Goal: Information Seeking & Learning: Check status

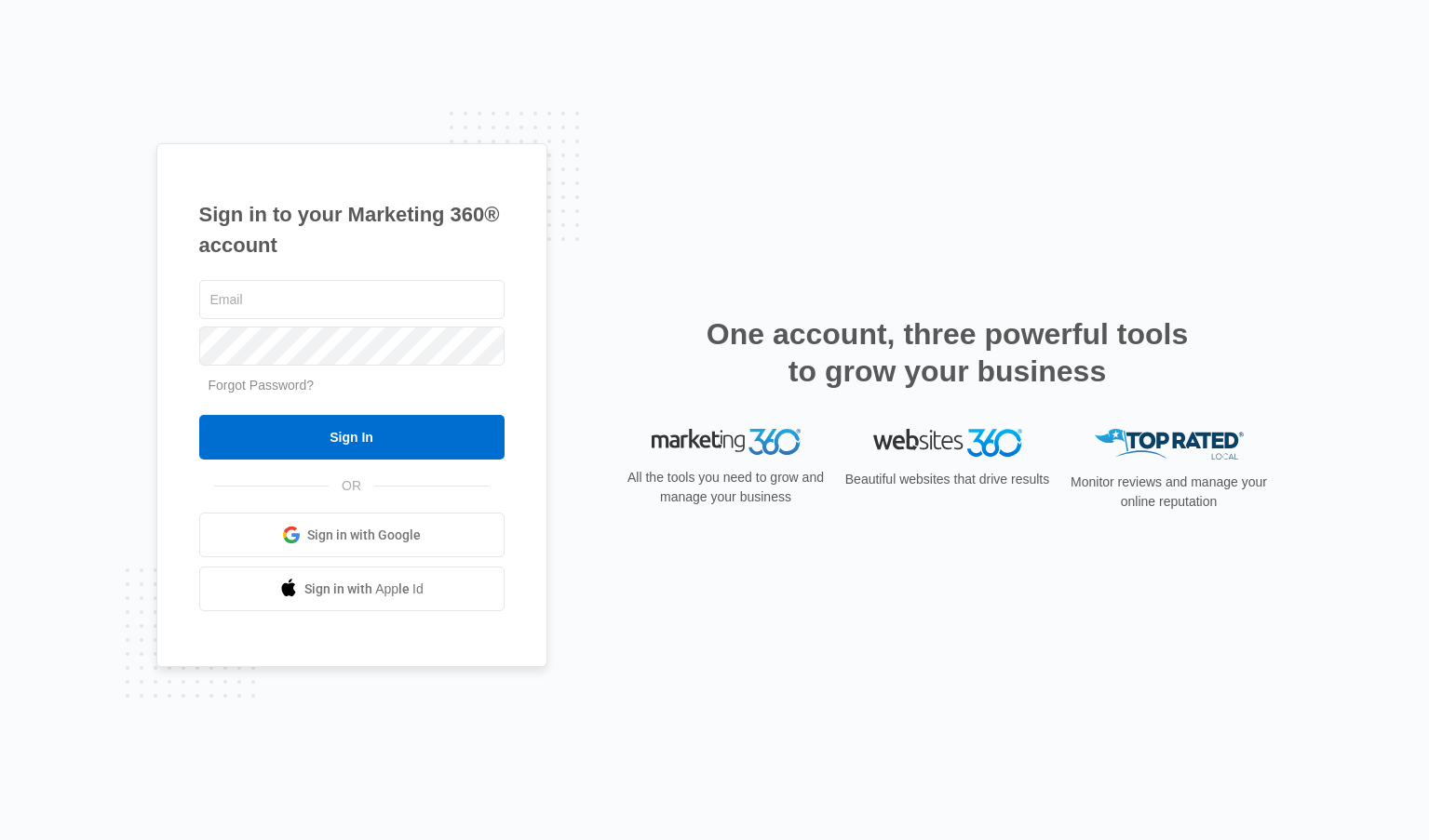
click at [334, 273] on div "Sign in to your Marketing 360® account Forgot Password? Sign In OR Sign in with…" at bounding box center [352, 406] width 391 height 525
click at [323, 296] on input "text" at bounding box center [351, 299] width 305 height 39
type input "[EMAIL_ADDRESS][DOMAIN_NAME]"
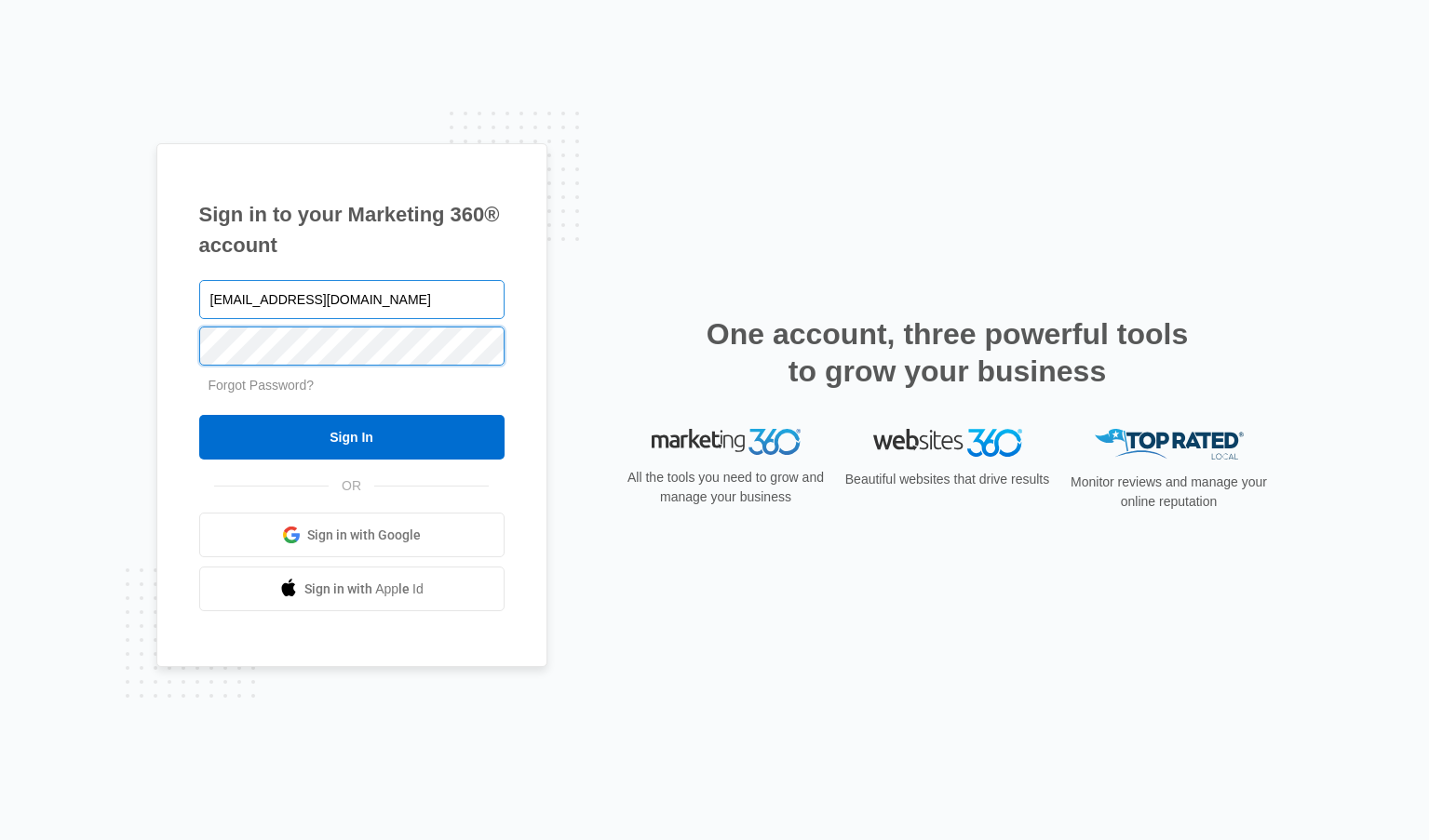
click at [199, 415] on input "Sign In" at bounding box center [351, 437] width 305 height 44
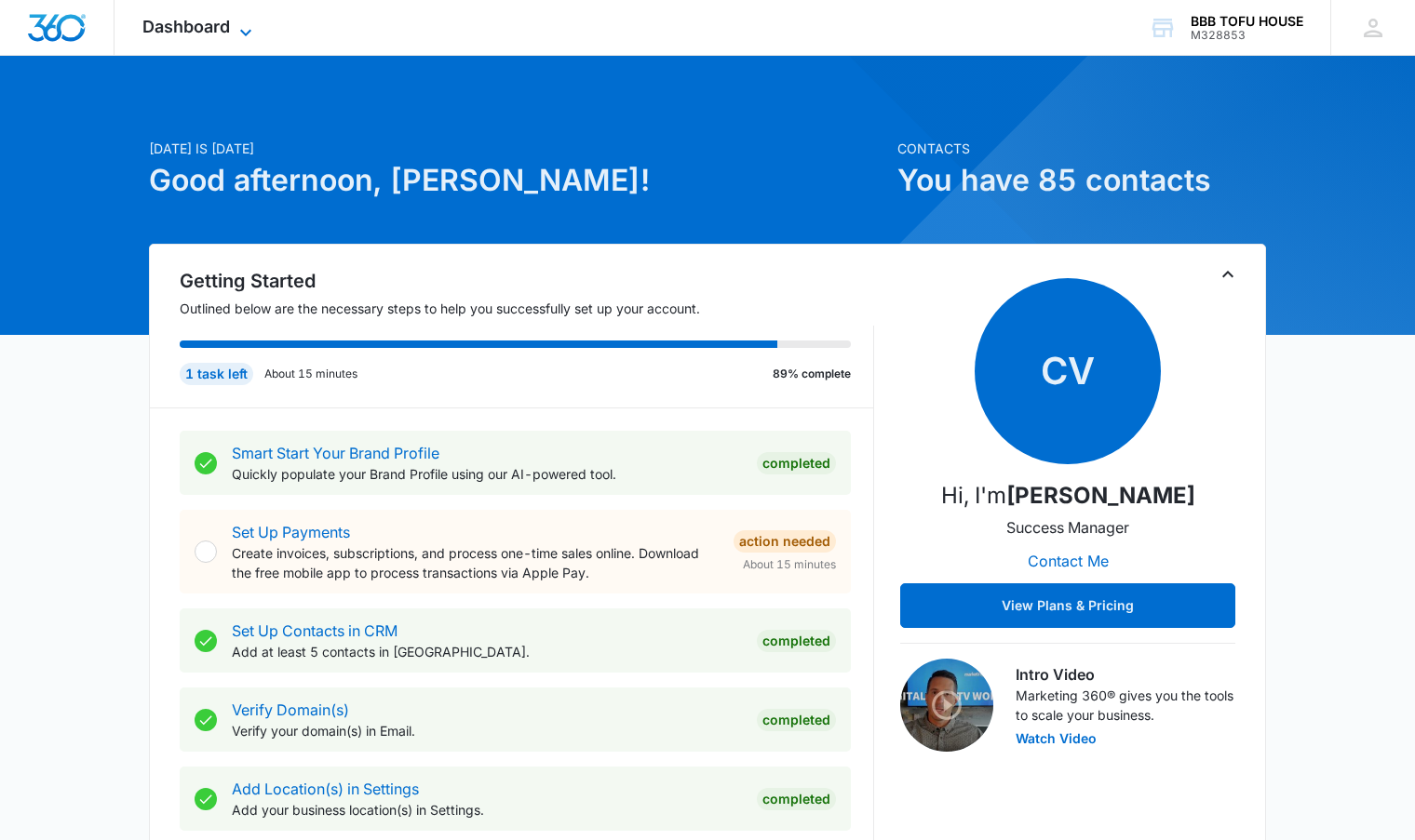
click at [198, 22] on span "Dashboard" at bounding box center [186, 26] width 88 height 19
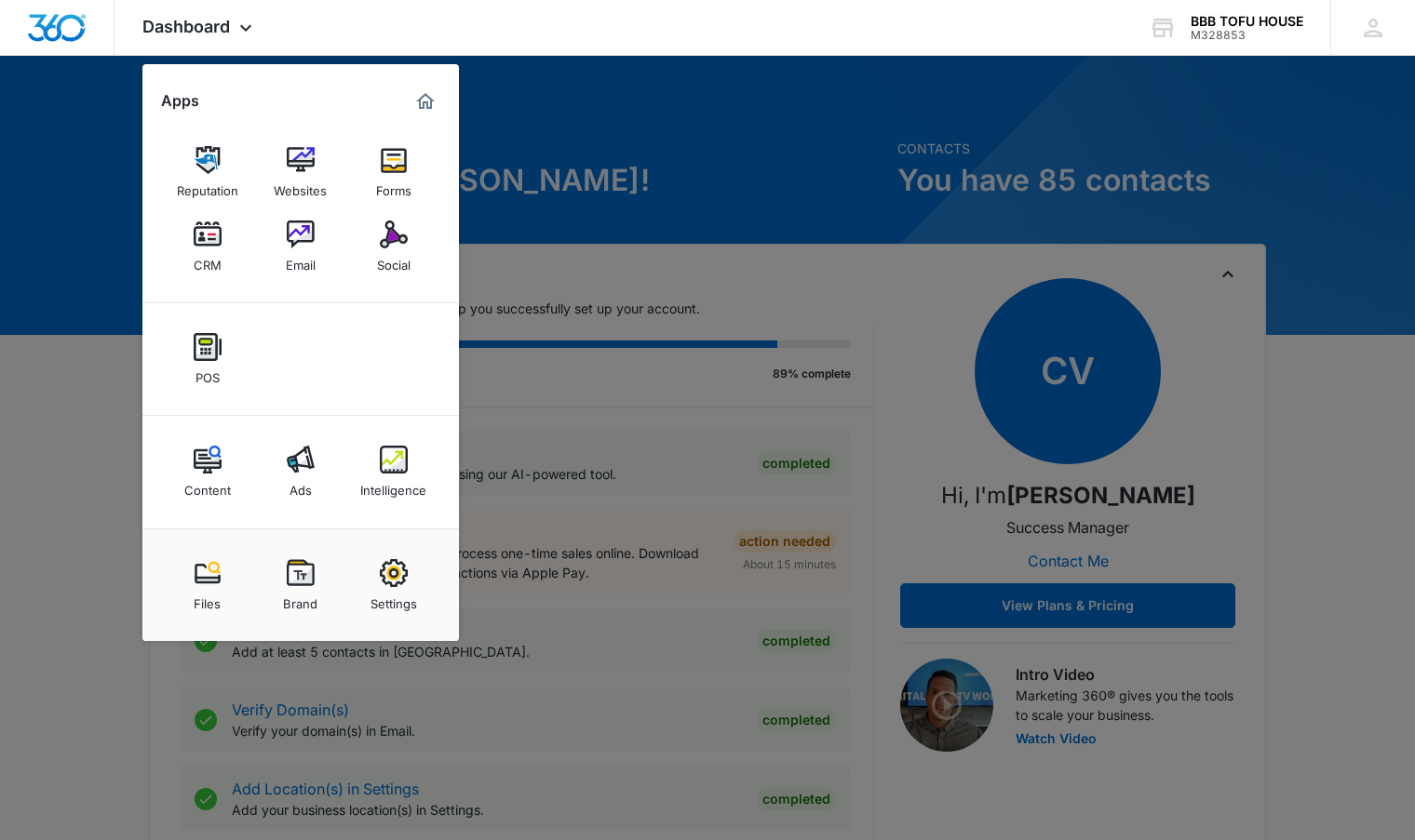
click at [578, 574] on div at bounding box center [708, 420] width 1415 height 840
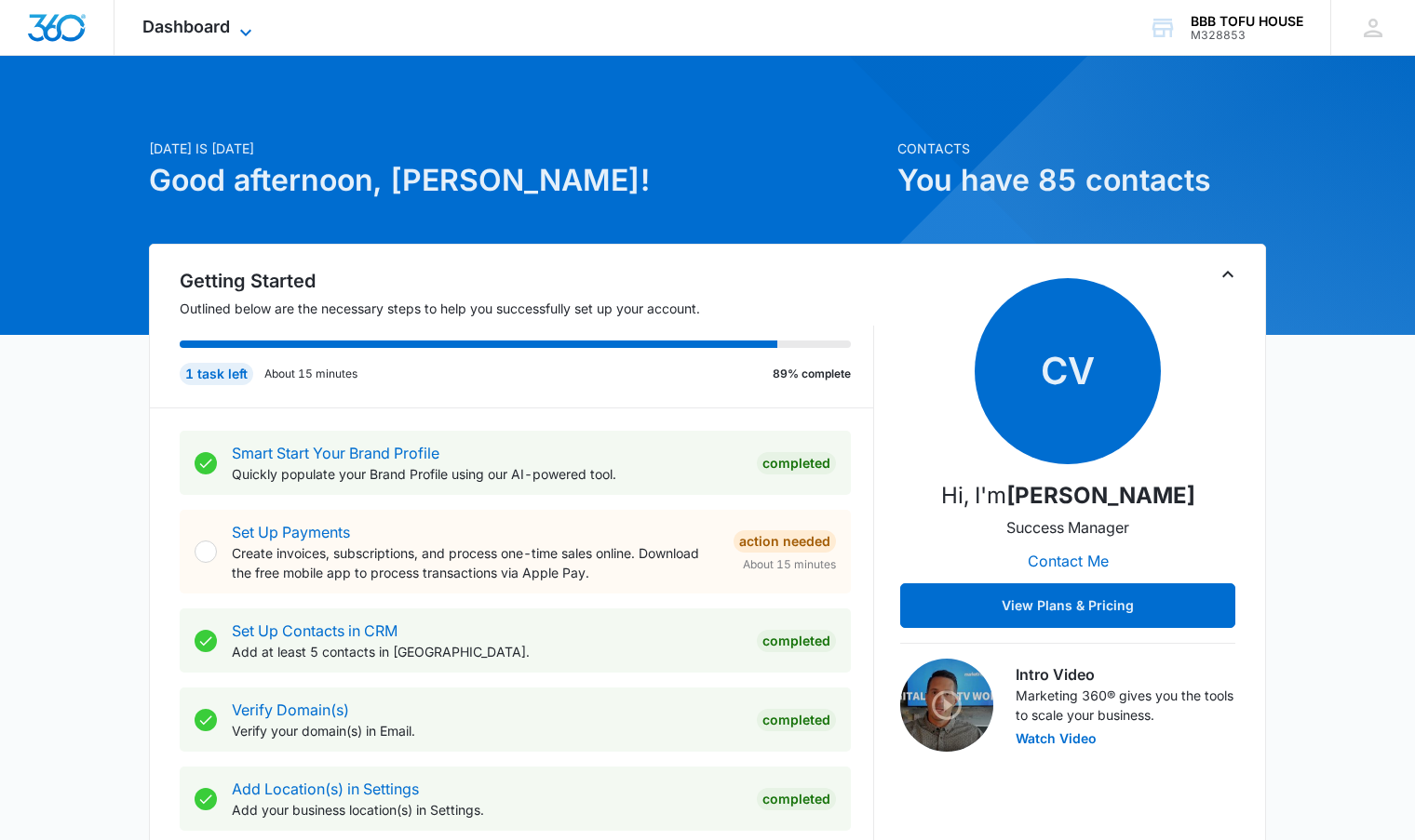
click at [178, 25] on span "Dashboard" at bounding box center [186, 26] width 88 height 19
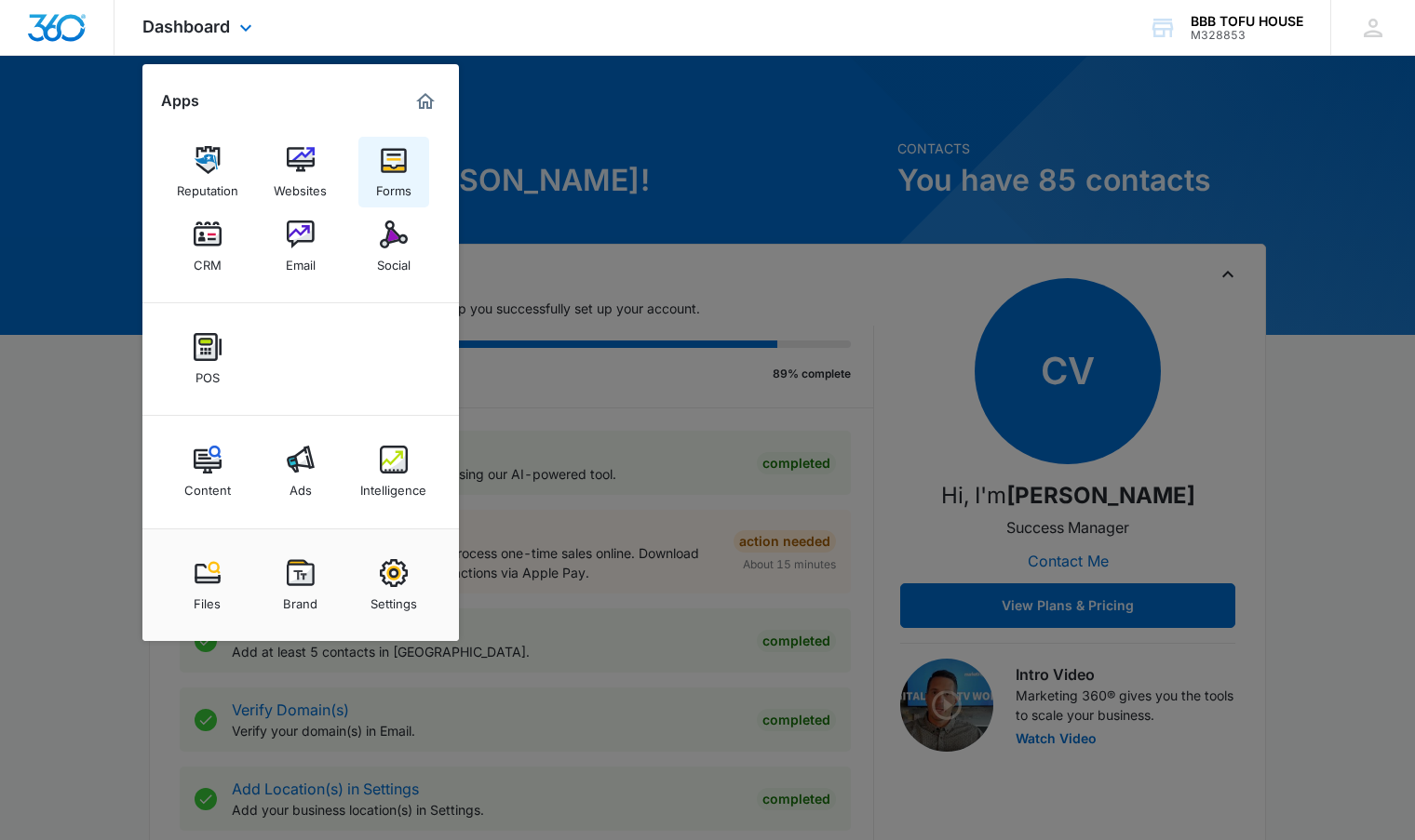
click at [408, 191] on div "Forms" at bounding box center [394, 186] width 36 height 24
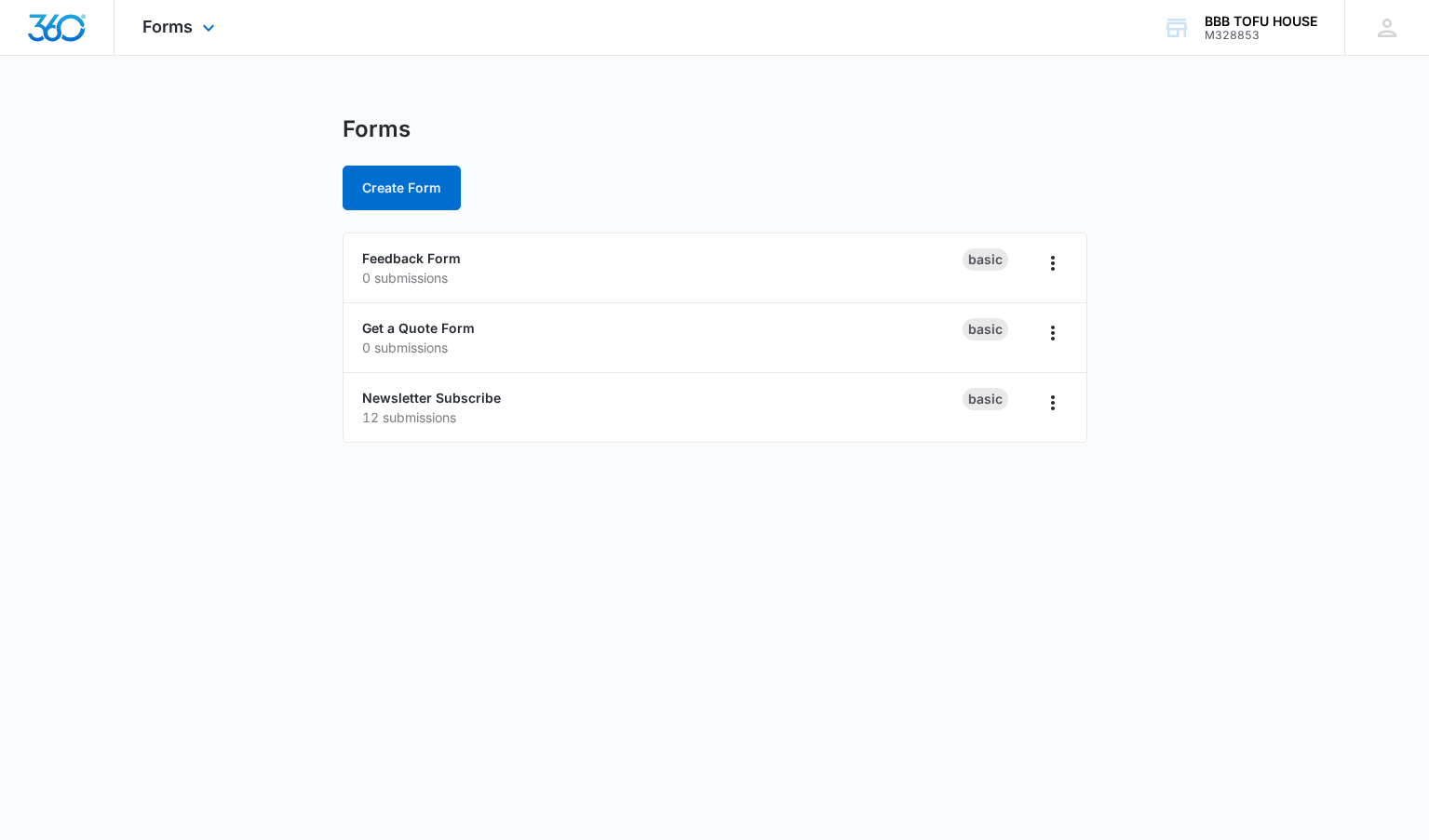
click at [73, 48] on div at bounding box center [57, 27] width 115 height 55
click at [35, 47] on div at bounding box center [57, 27] width 115 height 55
click at [192, 25] on div "Forms Apps Reputation Websites Forms CRM Email Social POS Content Ads Intellige…" at bounding box center [181, 27] width 133 height 55
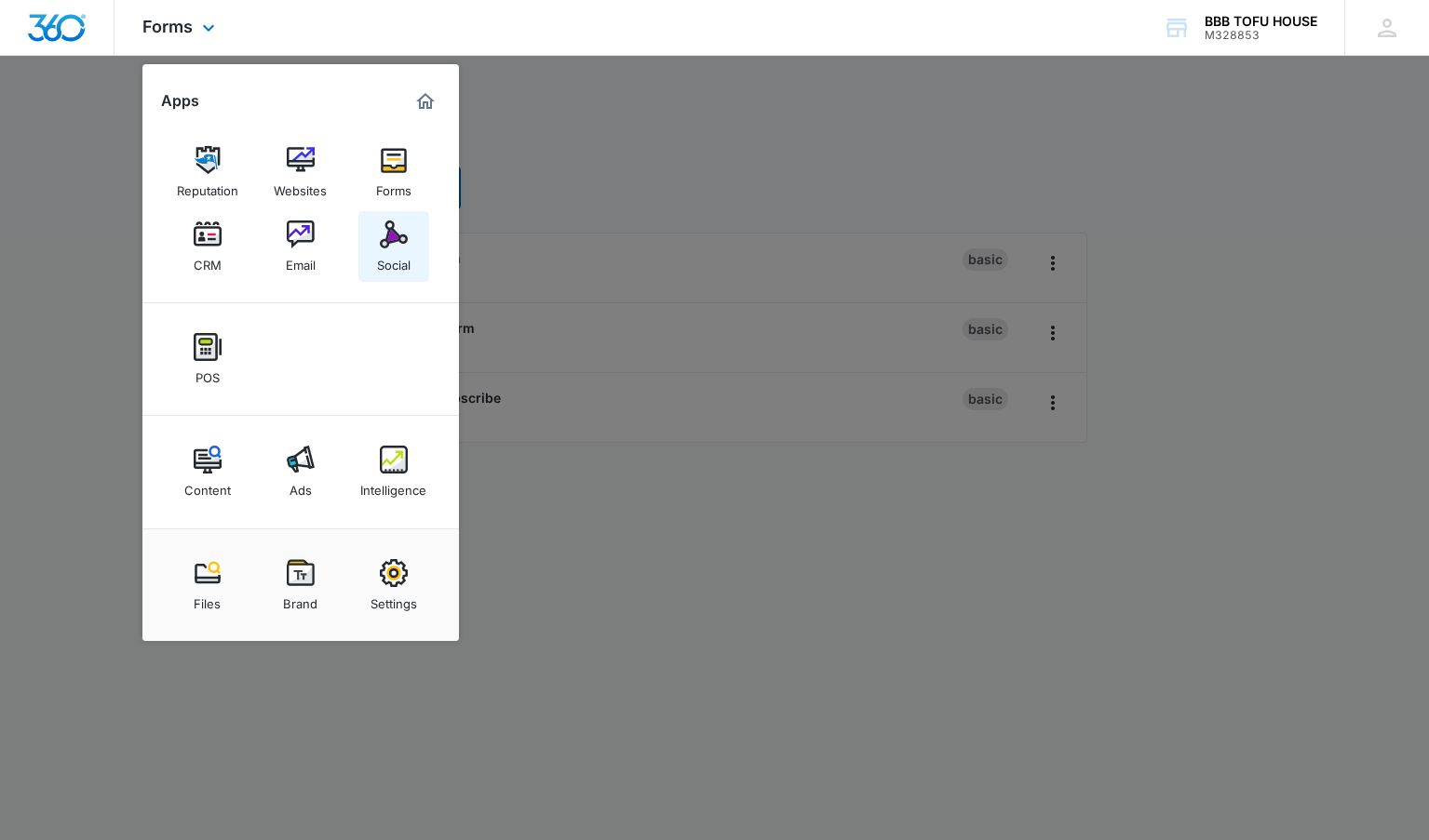
click at [405, 257] on div "Social" at bounding box center [394, 260] width 34 height 24
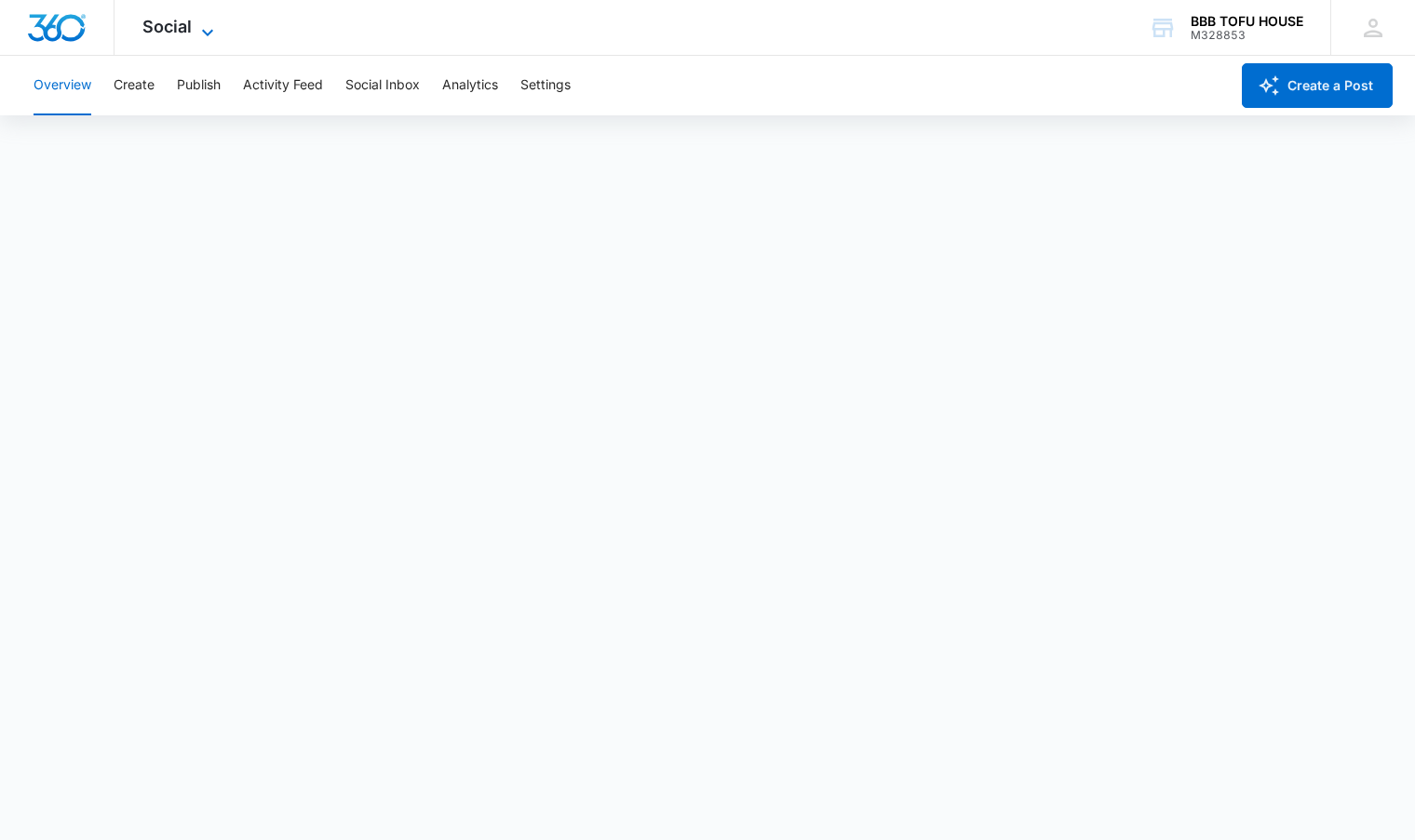
click at [191, 27] on span "Social" at bounding box center [167, 26] width 49 height 19
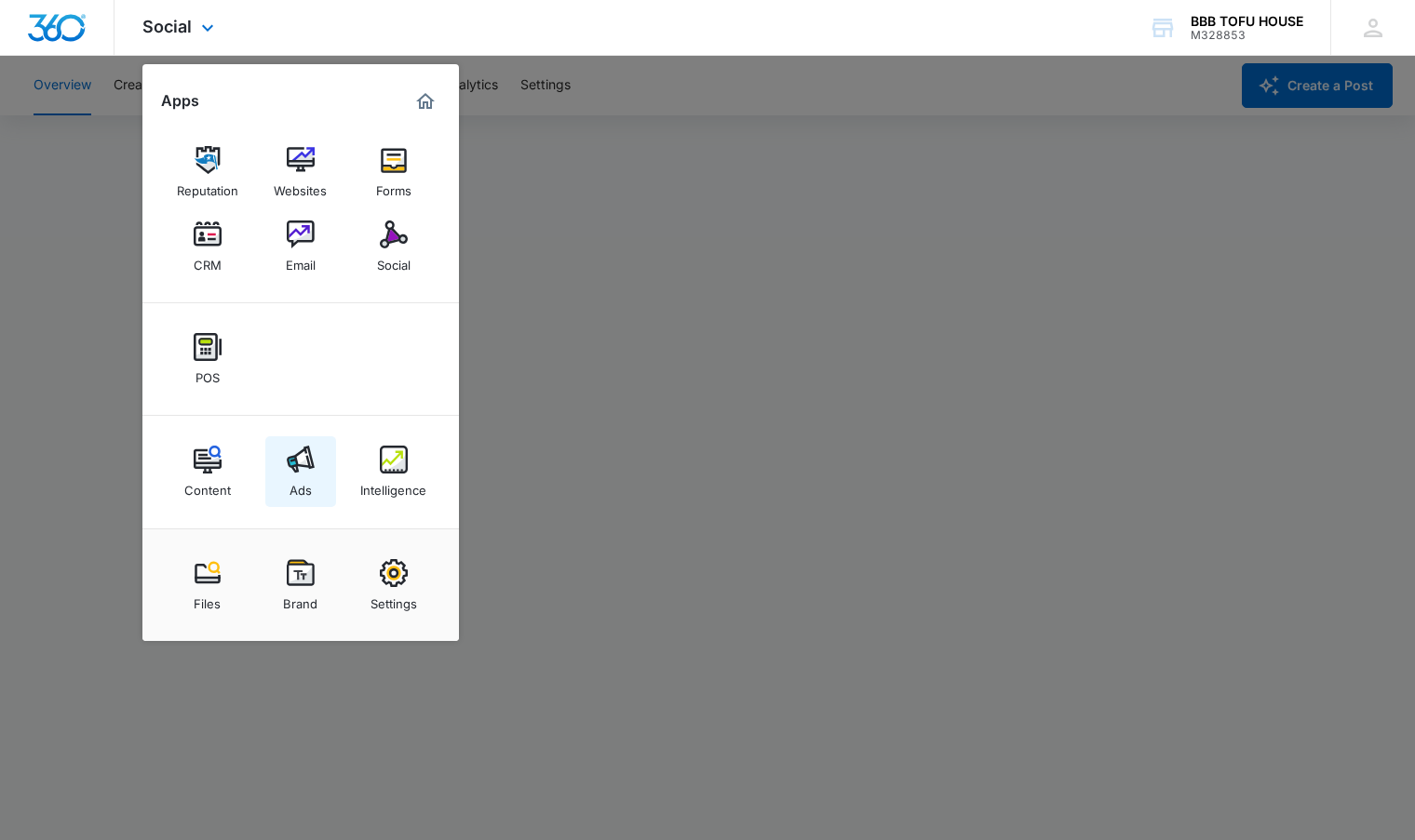
scroll to position [5, 0]
click at [214, 475] on div "Content" at bounding box center [208, 485] width 46 height 24
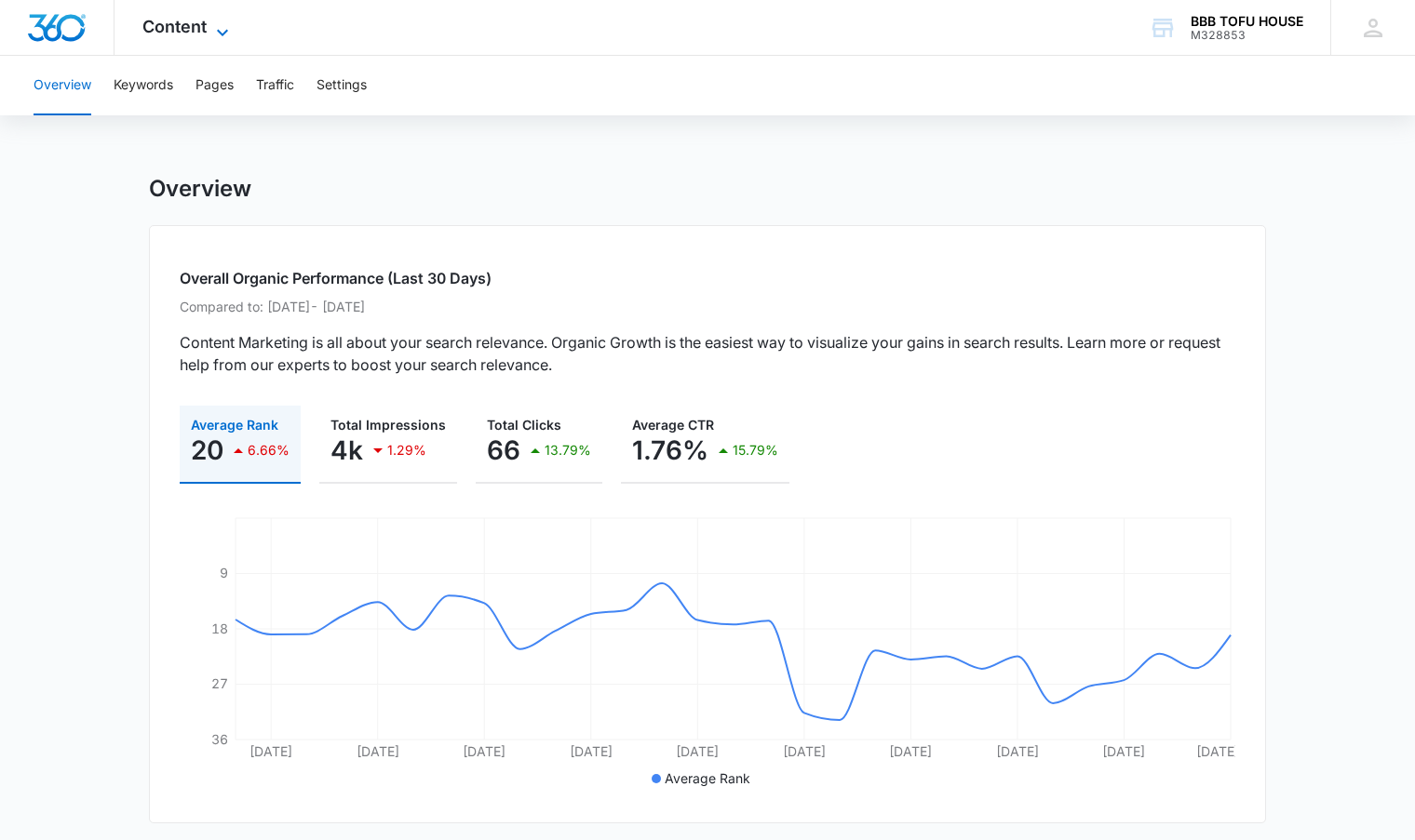
click at [212, 35] on icon at bounding box center [222, 32] width 22 height 22
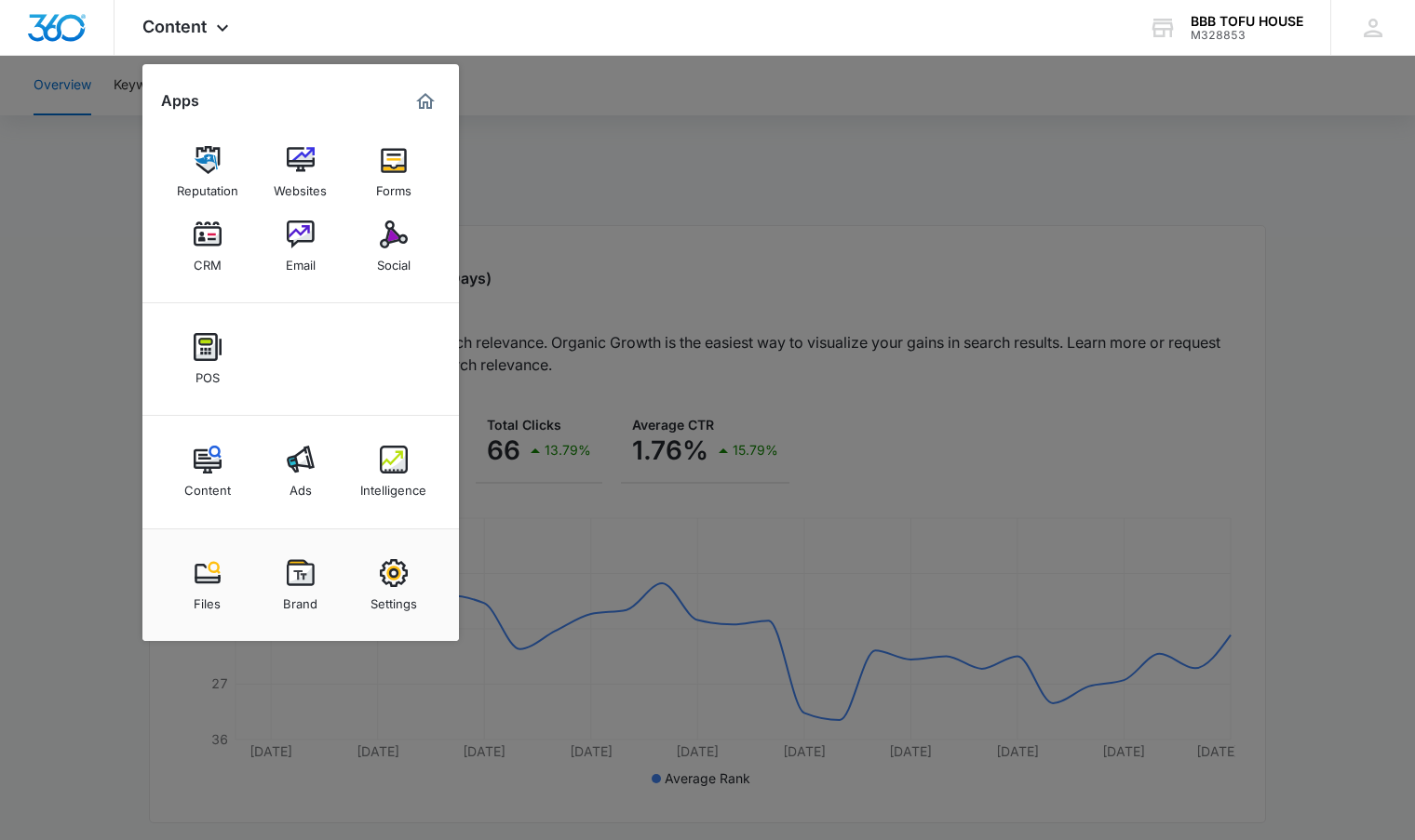
drag, startPoint x: 712, startPoint y: 359, endPoint x: 720, endPoint y: 349, distance: 12.8
click at [711, 356] on div at bounding box center [708, 420] width 1415 height 840
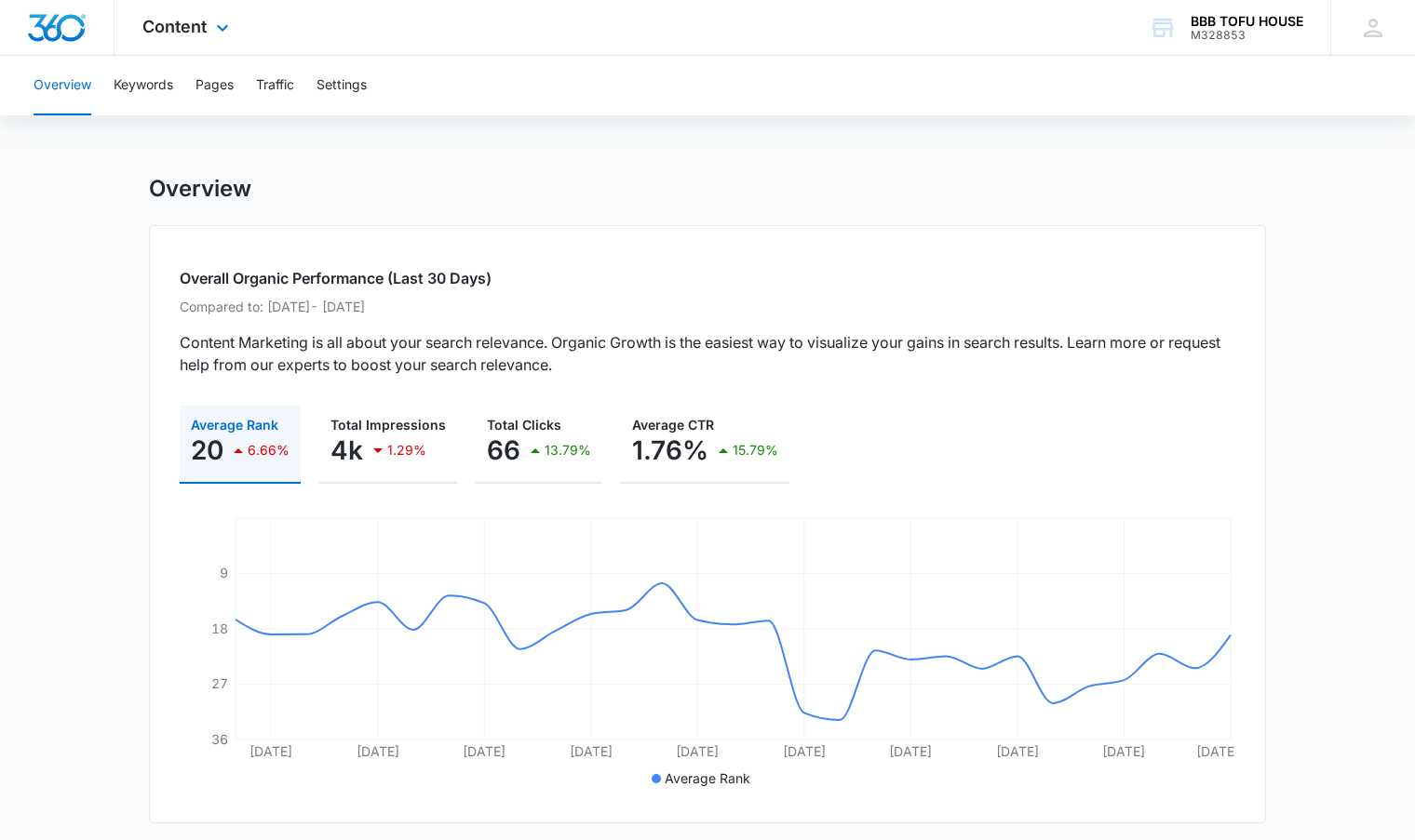
click at [207, 31] on div "Content Apps Reputation Websites Forms CRM Email Social POS Content Ads Intelli…" at bounding box center [188, 27] width 147 height 55
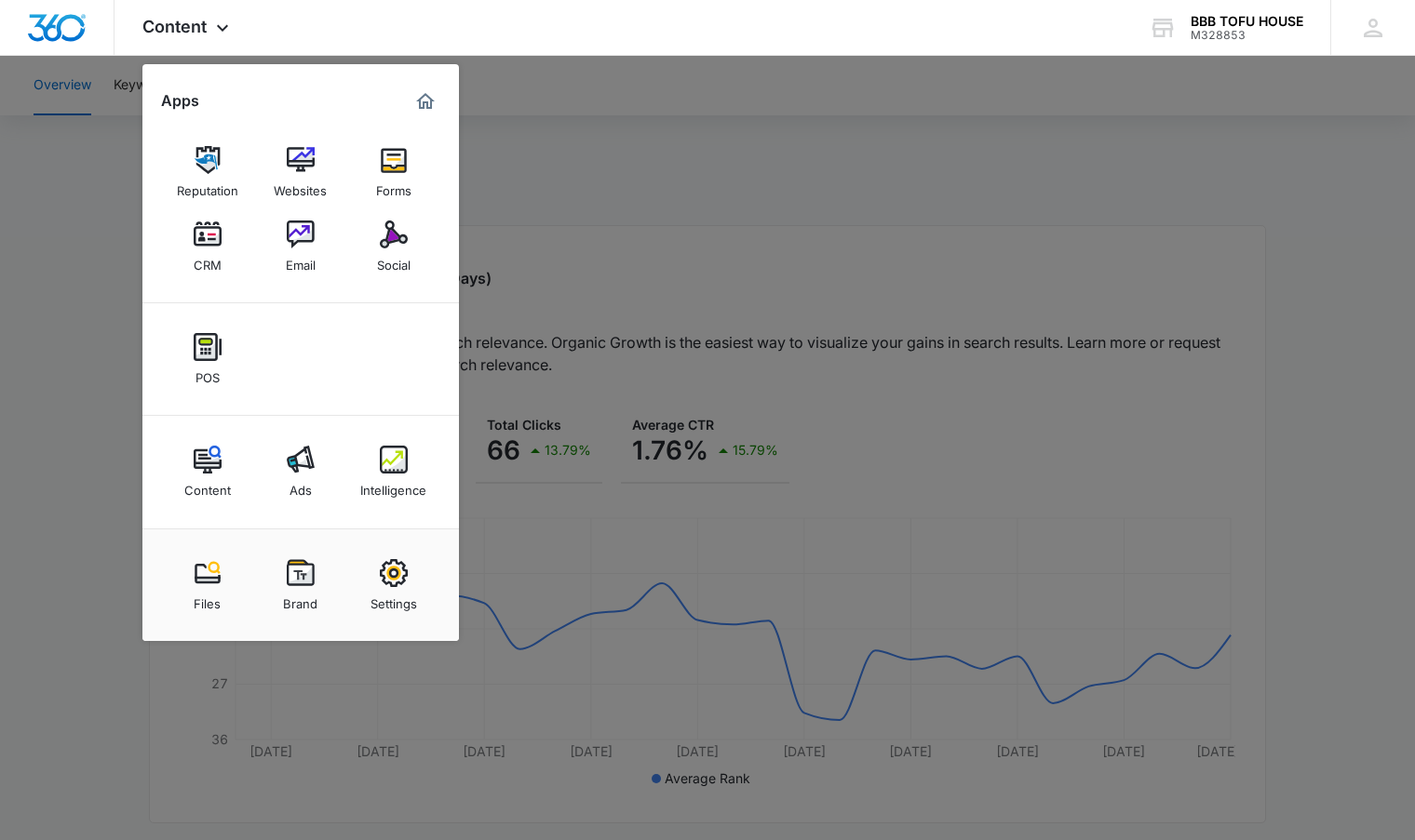
click at [671, 270] on div at bounding box center [708, 420] width 1415 height 840
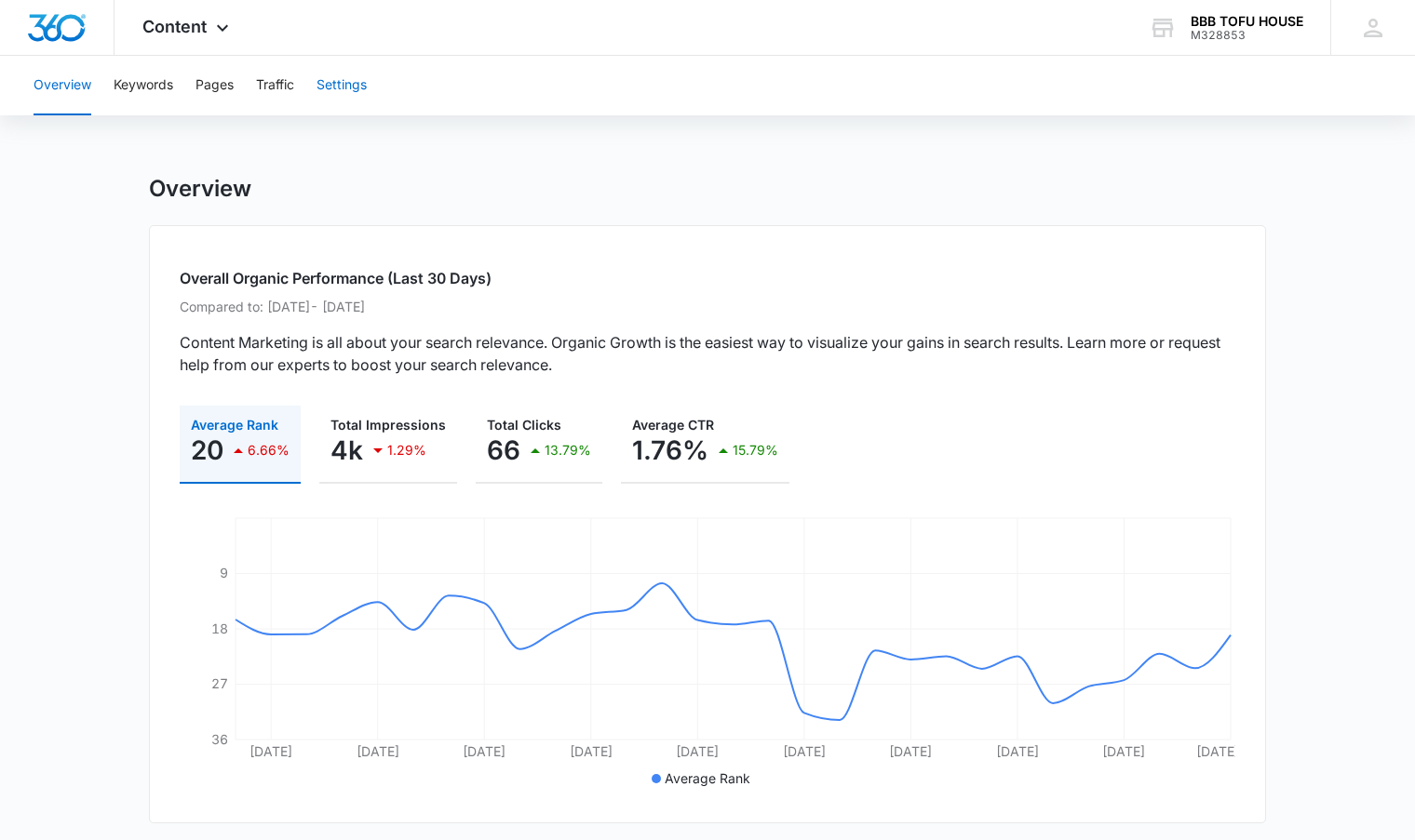
click at [347, 89] on button "Settings" at bounding box center [342, 86] width 50 height 60
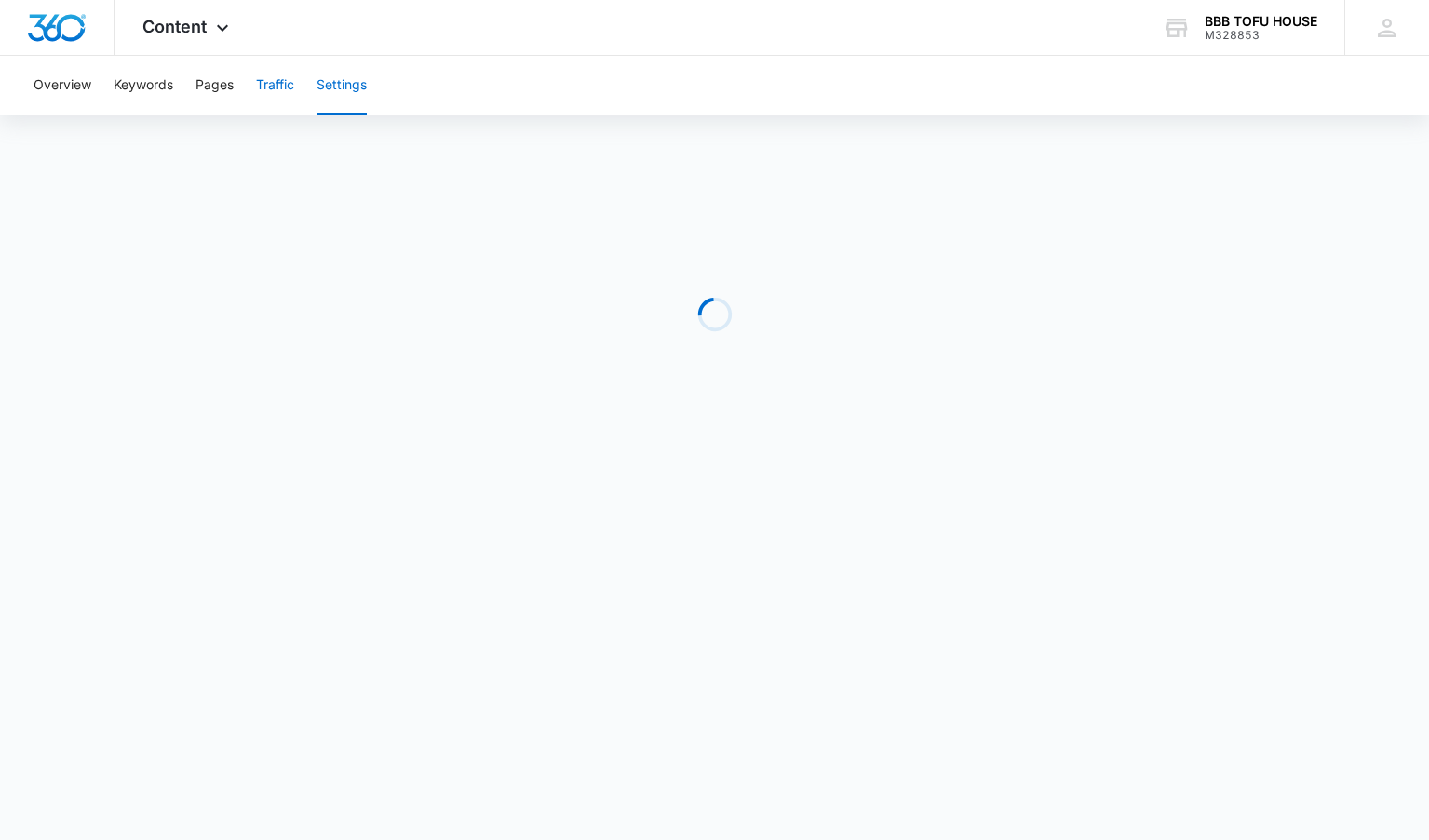
click at [282, 89] on button "Traffic" at bounding box center [275, 86] width 38 height 60
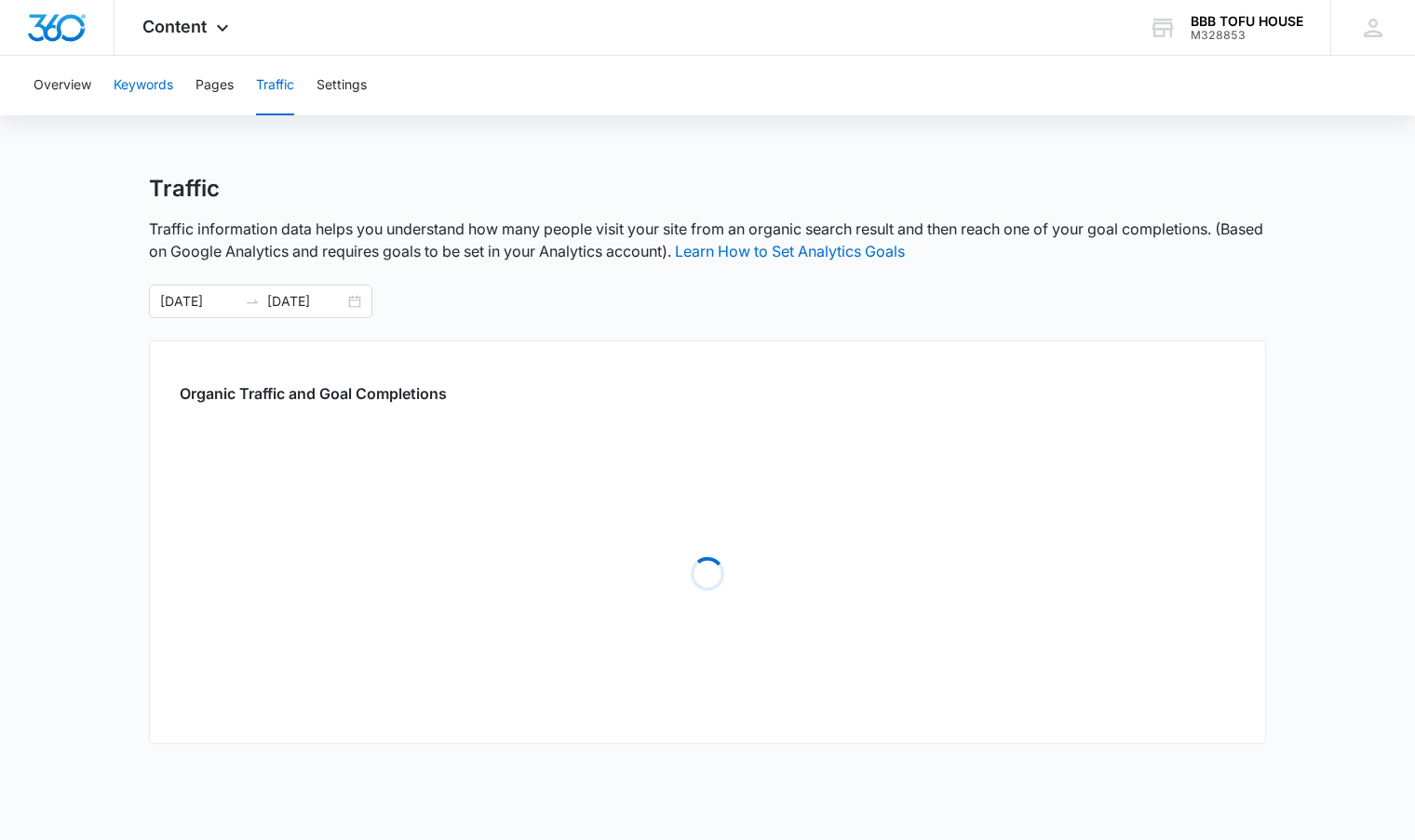
click at [143, 88] on button "Keywords" at bounding box center [143, 86] width 60 height 60
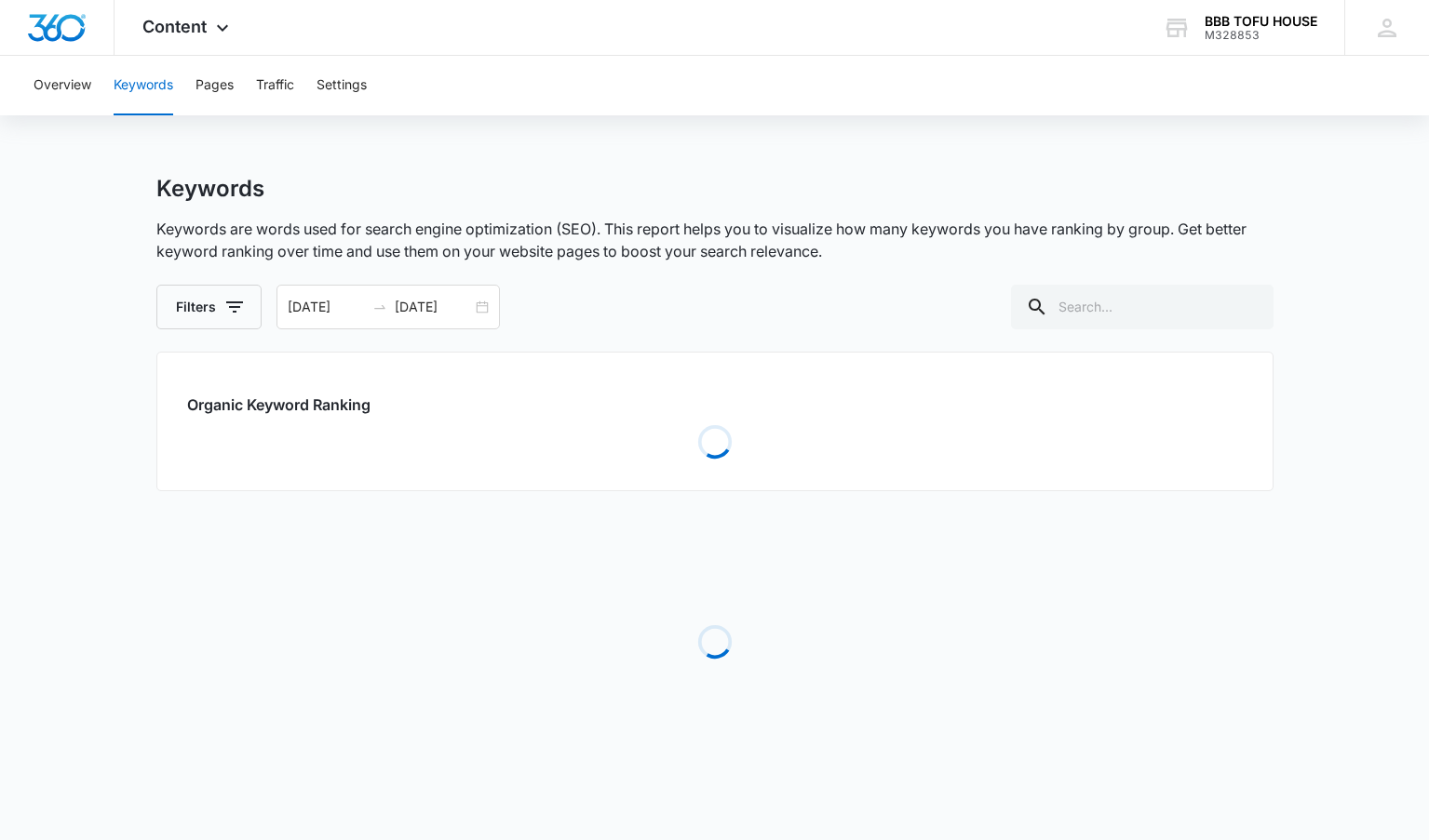
click at [238, 91] on div "Overview Keywords Pages Traffic Settings" at bounding box center [714, 86] width 1384 height 60
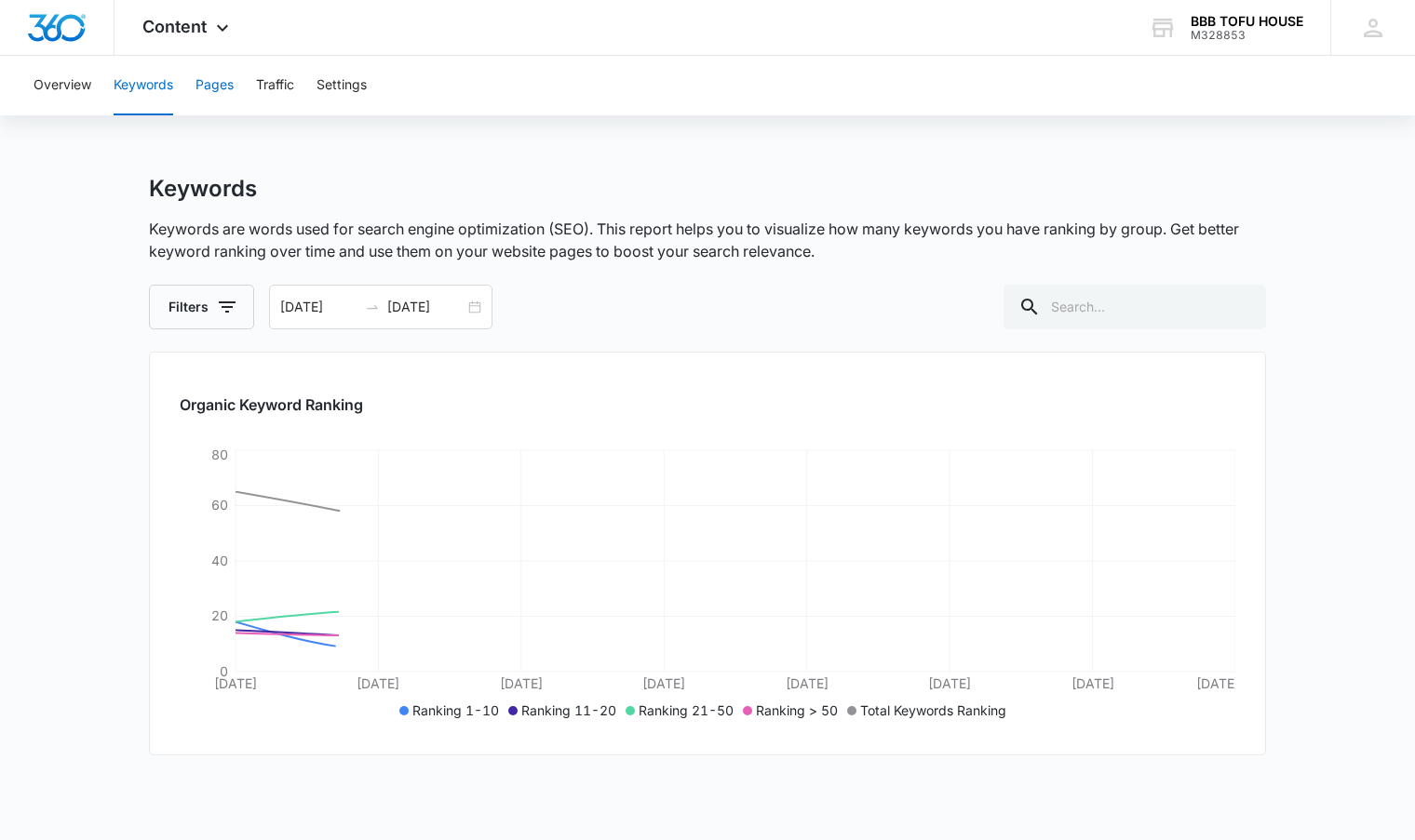
click at [228, 96] on button "Pages" at bounding box center [215, 86] width 39 height 60
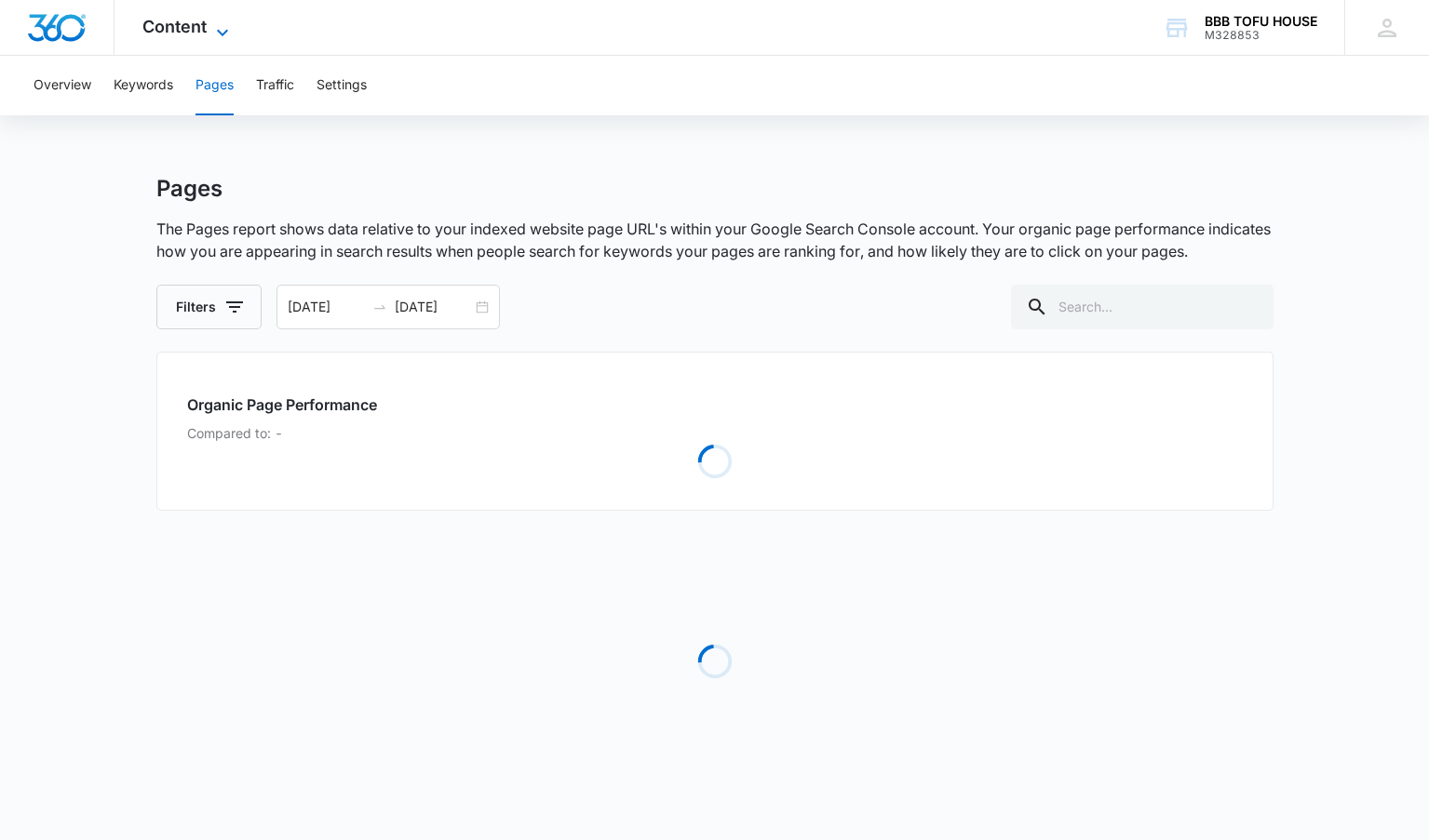
click at [188, 16] on span "Content" at bounding box center [174, 26] width 64 height 19
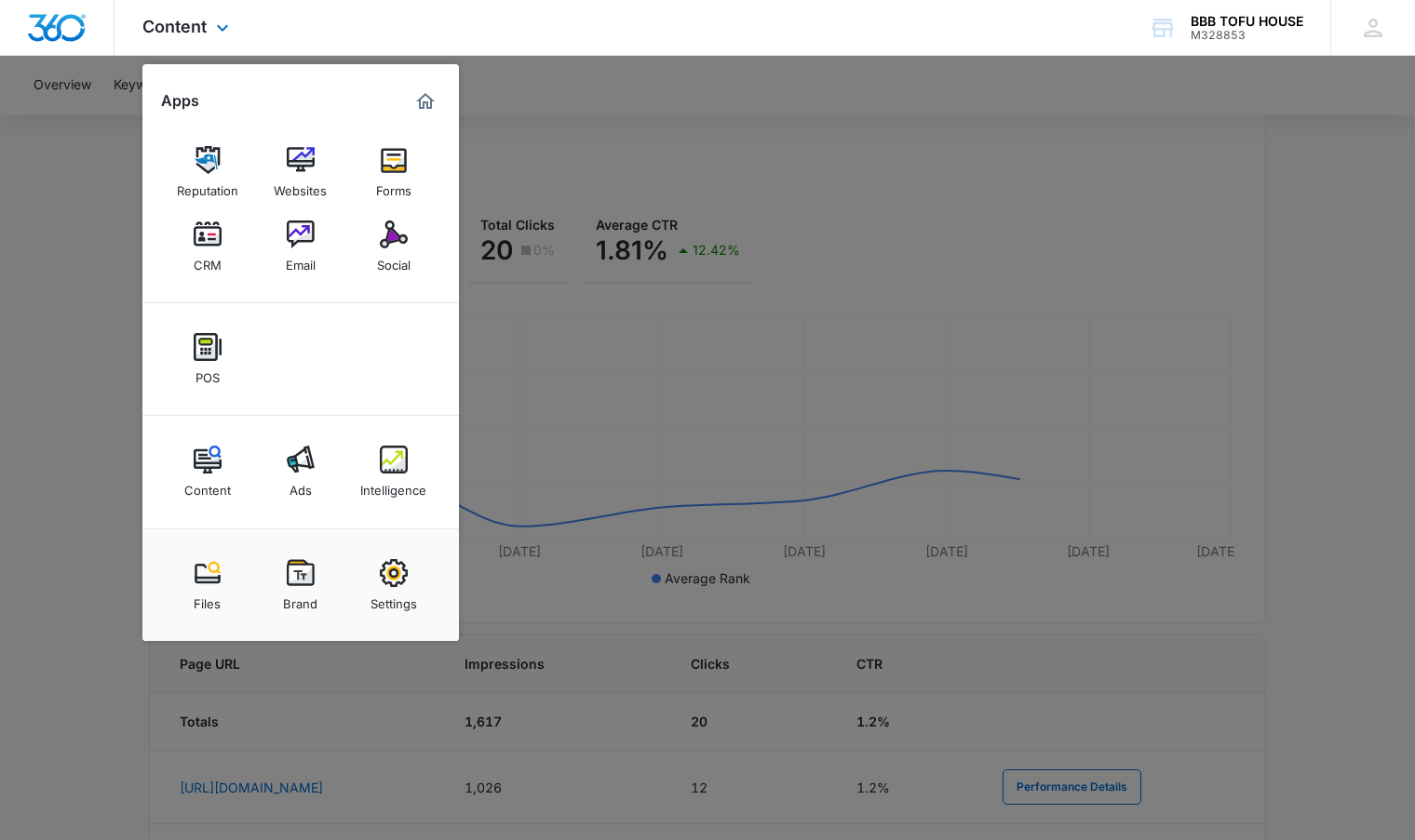
scroll to position [279, 0]
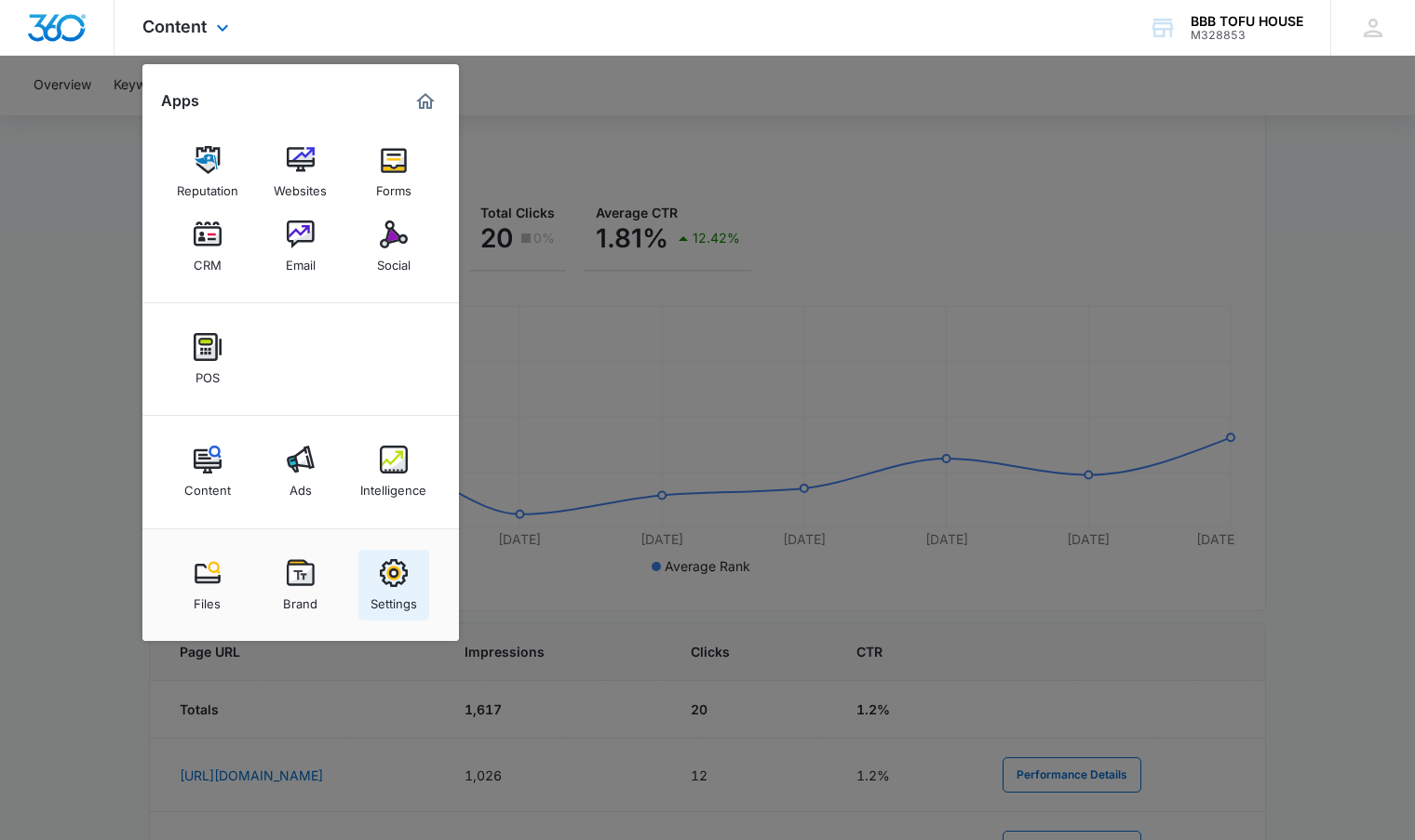
click at [418, 606] on link "Settings" at bounding box center [394, 586] width 71 height 71
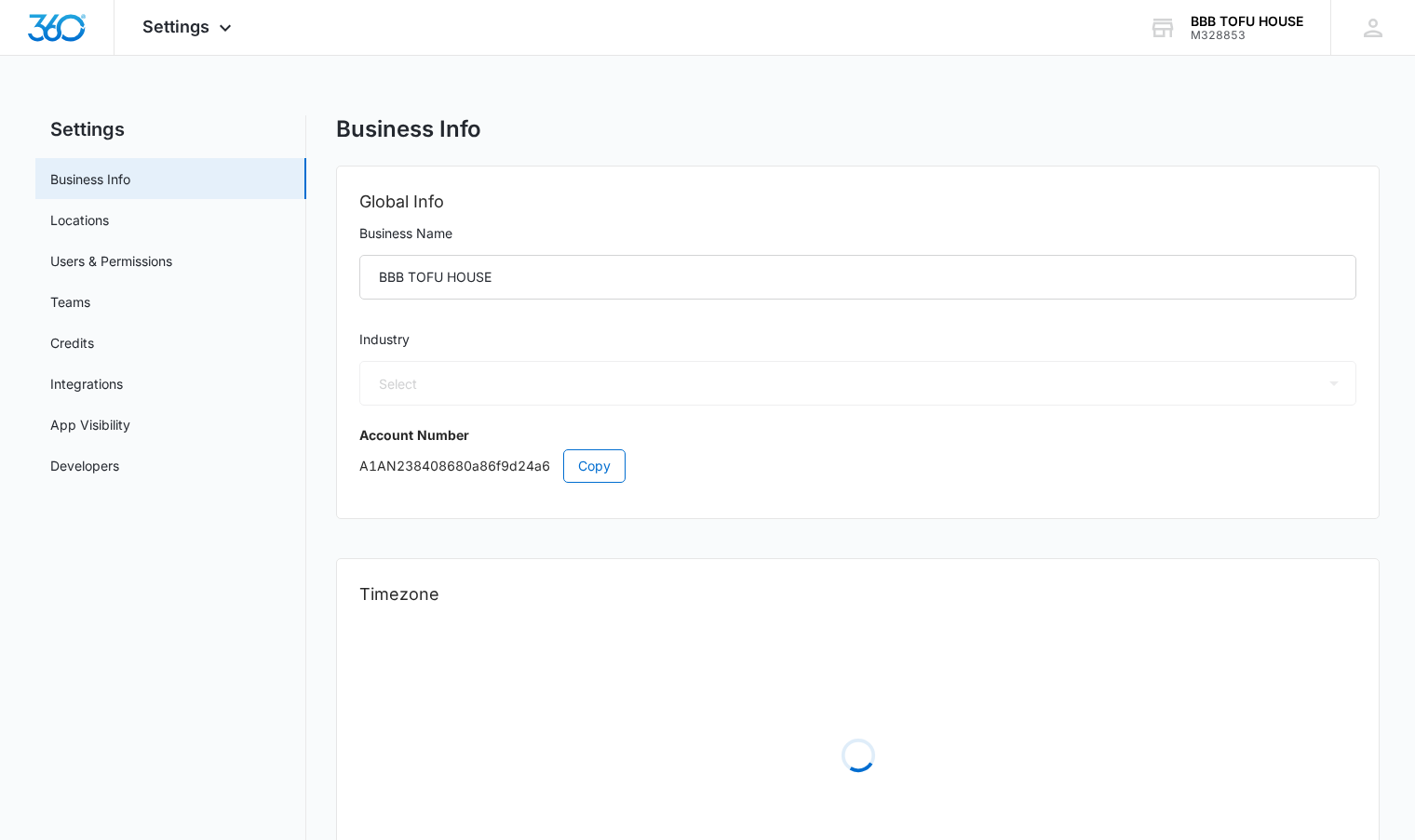
select select "11"
select select "US"
select select "America/[GEOGRAPHIC_DATA]"
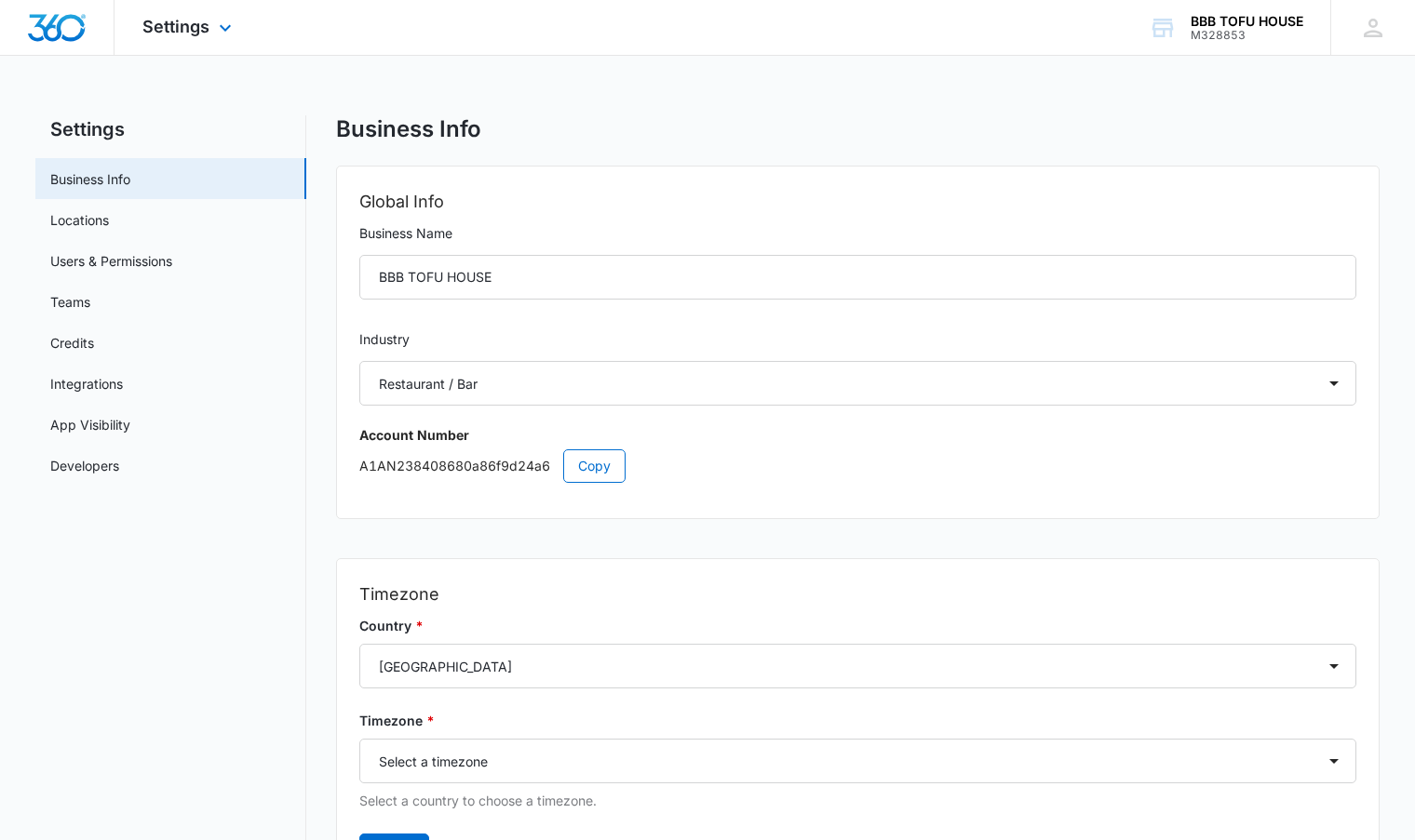
click at [211, 24] on div "Settings Apps Reputation Websites Forms CRM Email Social POS Content Ads Intell…" at bounding box center [190, 27] width 150 height 55
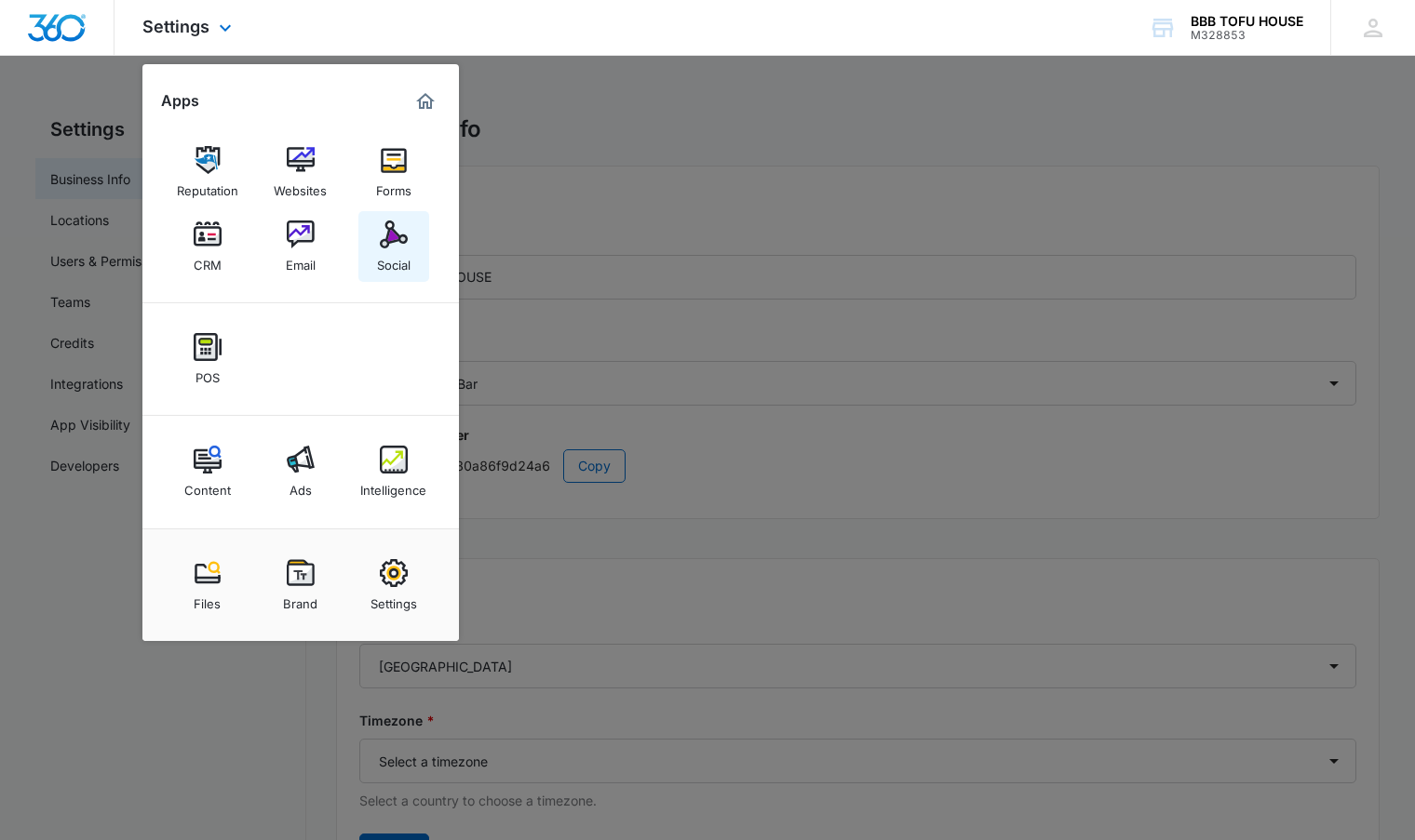
click at [388, 246] on img at bounding box center [394, 234] width 28 height 28
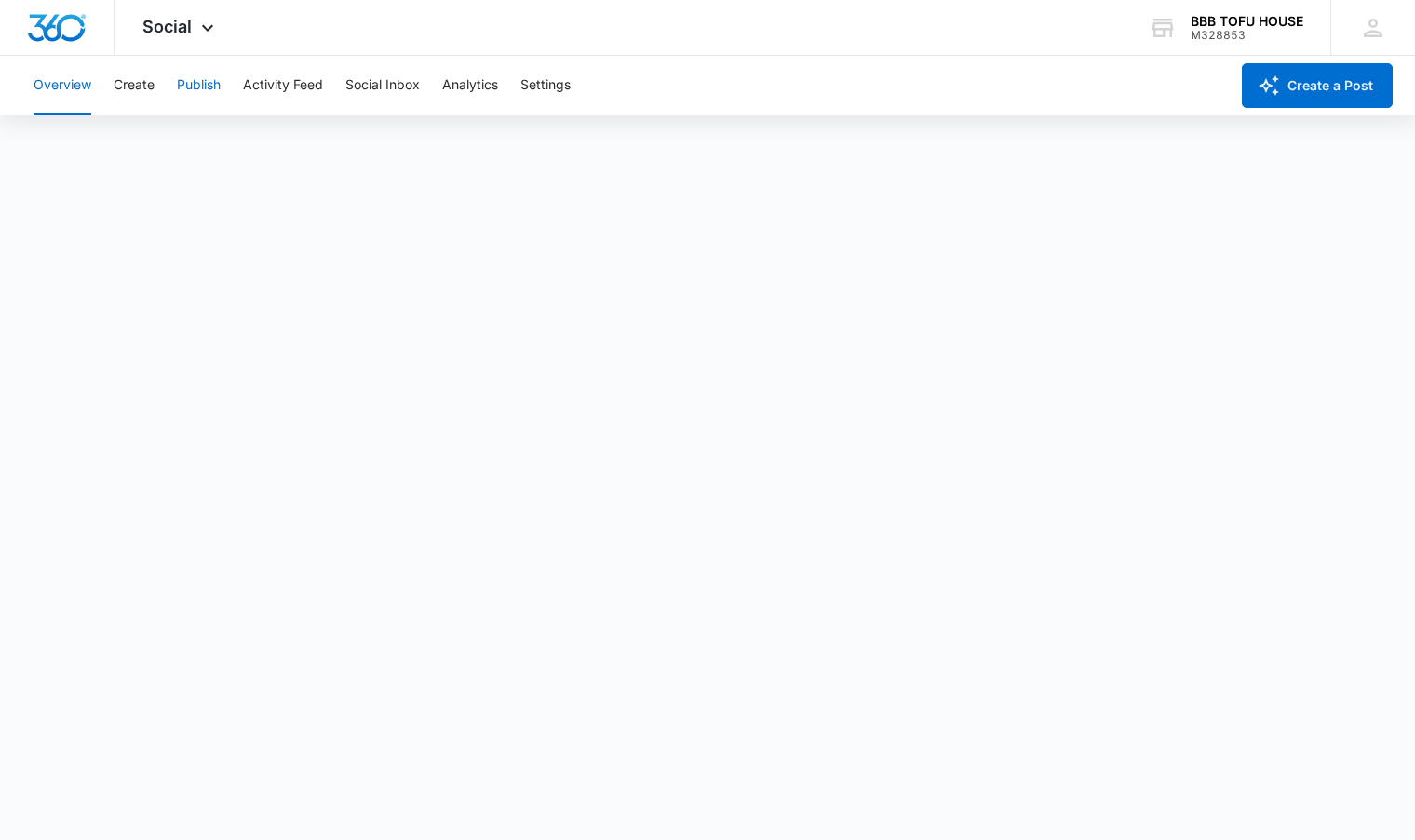
click at [201, 93] on button "Publish" at bounding box center [198, 86] width 43 height 60
click at [166, 138] on button "Schedules" at bounding box center [142, 142] width 64 height 52
click at [43, 140] on button "Calendar" at bounding box center [61, 142] width 55 height 52
click at [145, 83] on button "Create" at bounding box center [134, 86] width 41 height 60
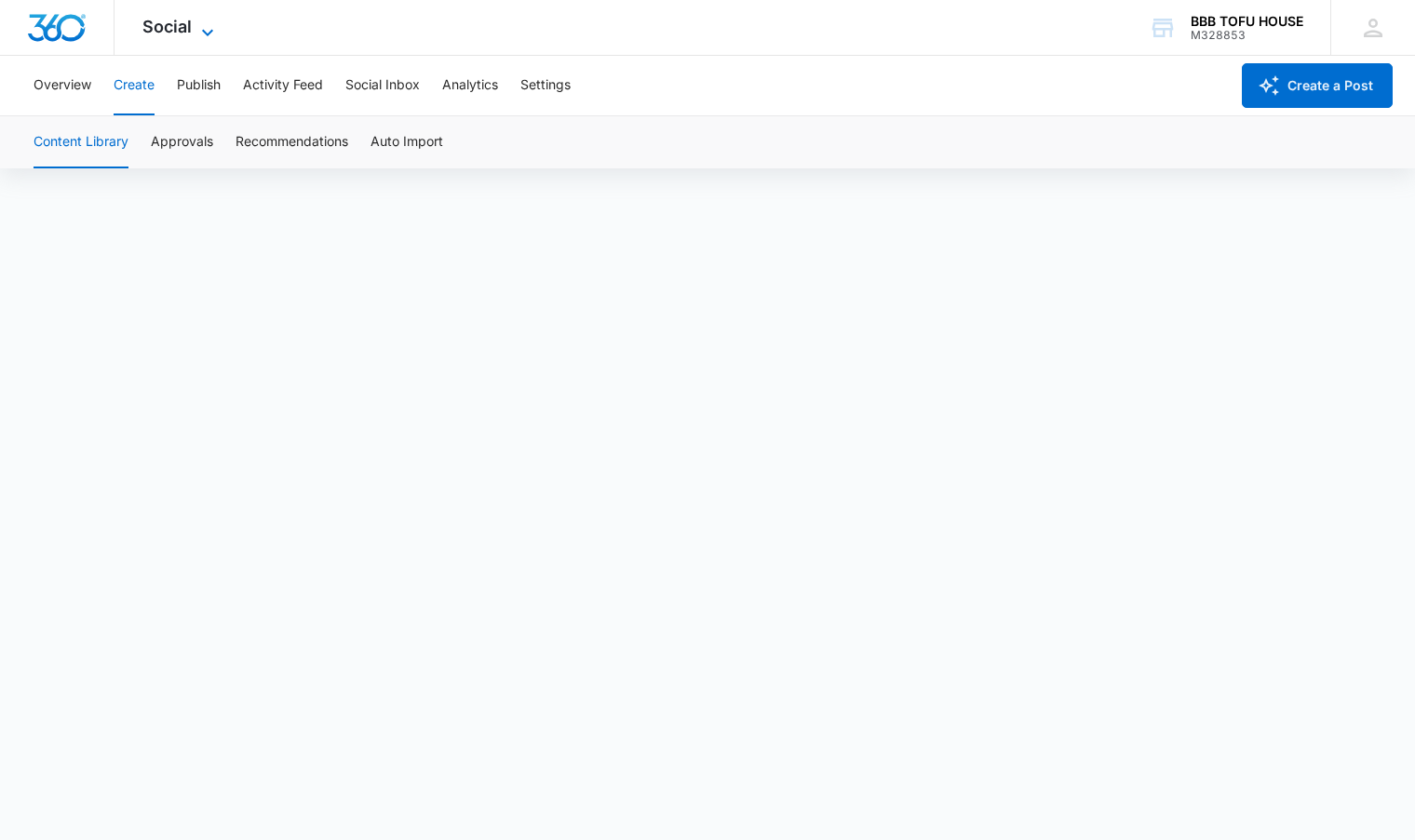
click at [168, 34] on span "Social" at bounding box center [167, 26] width 49 height 19
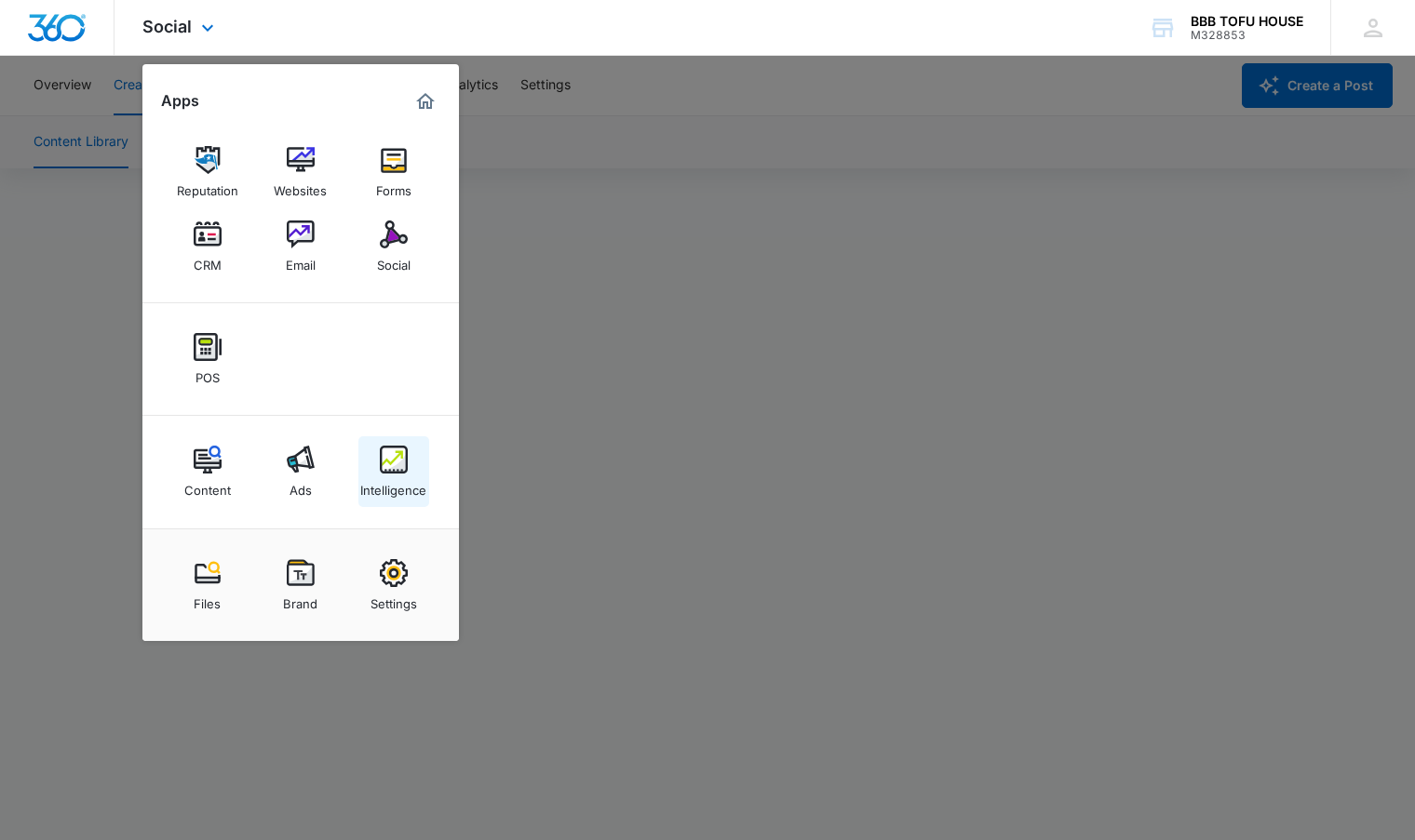
click at [411, 480] on div "Intelligence" at bounding box center [393, 485] width 66 height 24
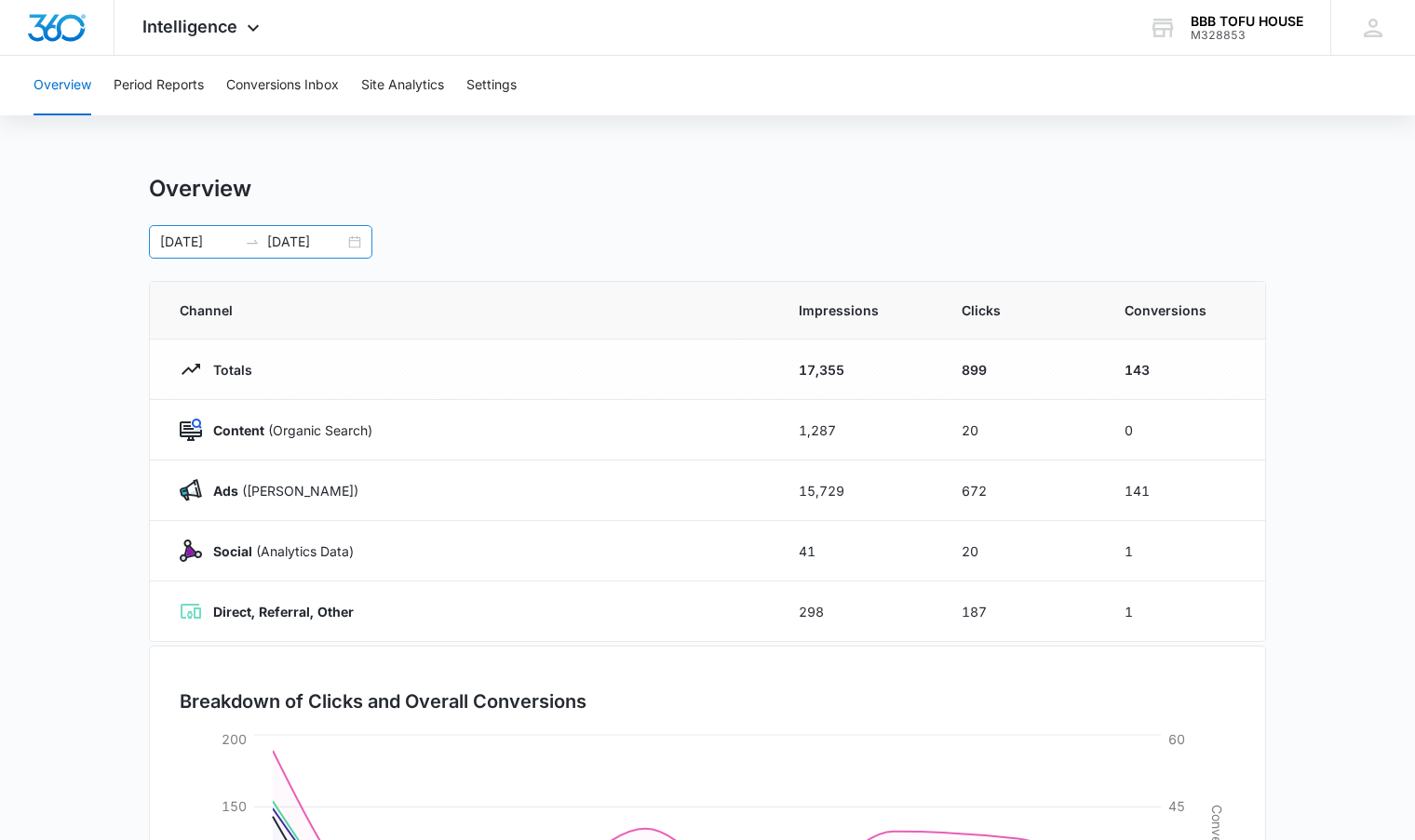
click at [271, 231] on div "[DATE] [DATE]" at bounding box center [261, 242] width 223 height 34
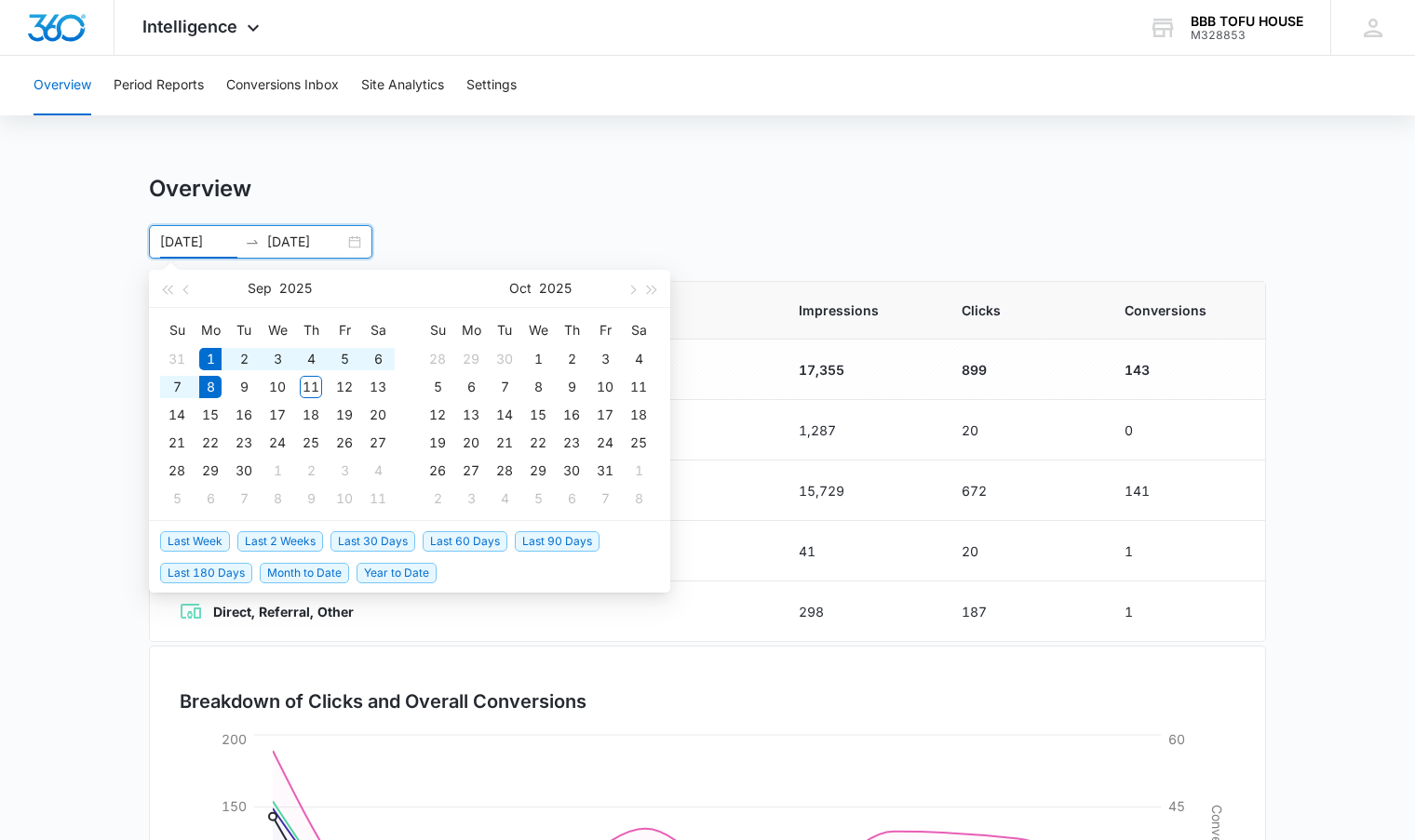
click at [624, 199] on div "Overview" at bounding box center [708, 189] width 1118 height 28
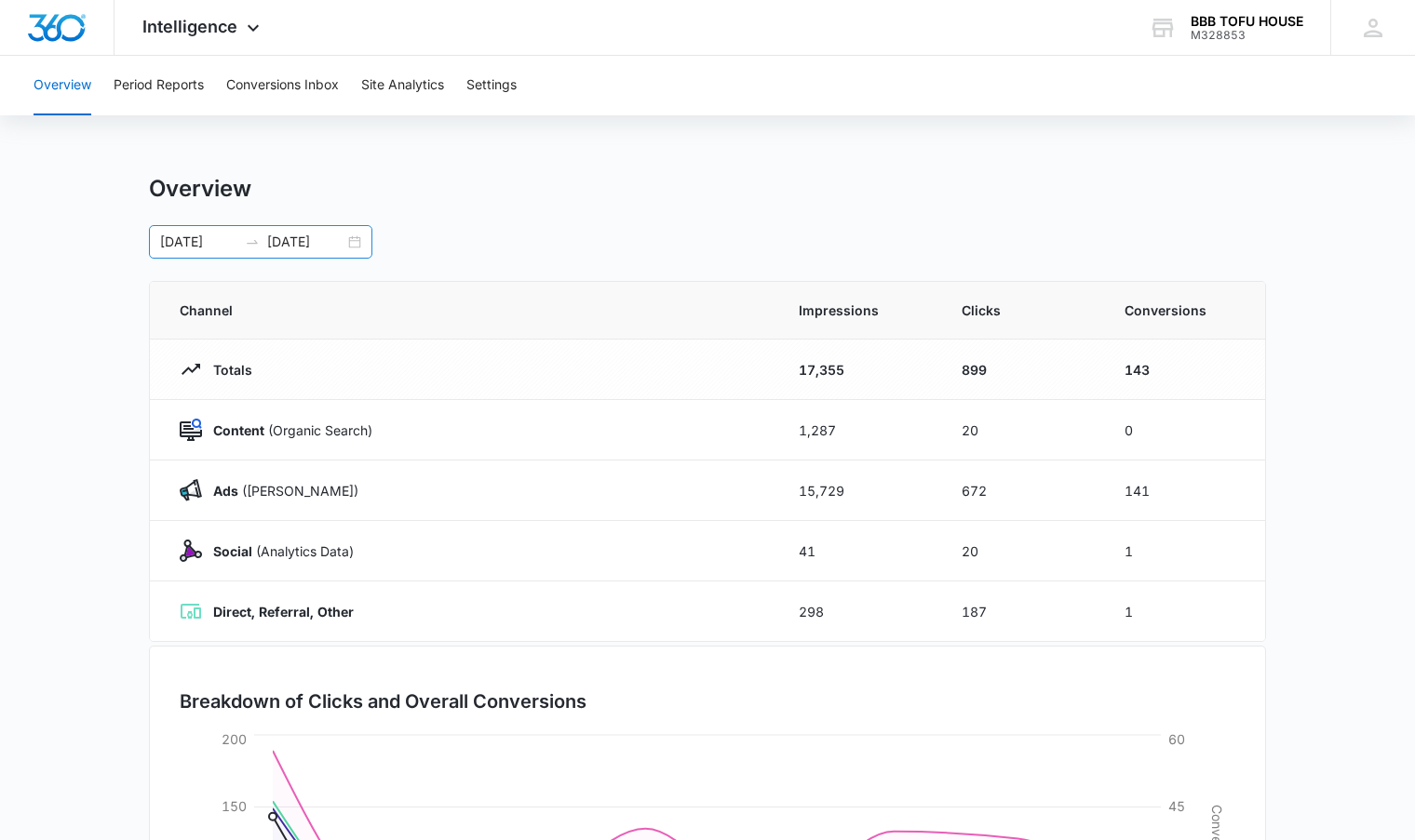
click at [351, 242] on div "[DATE] [DATE]" at bounding box center [261, 242] width 223 height 34
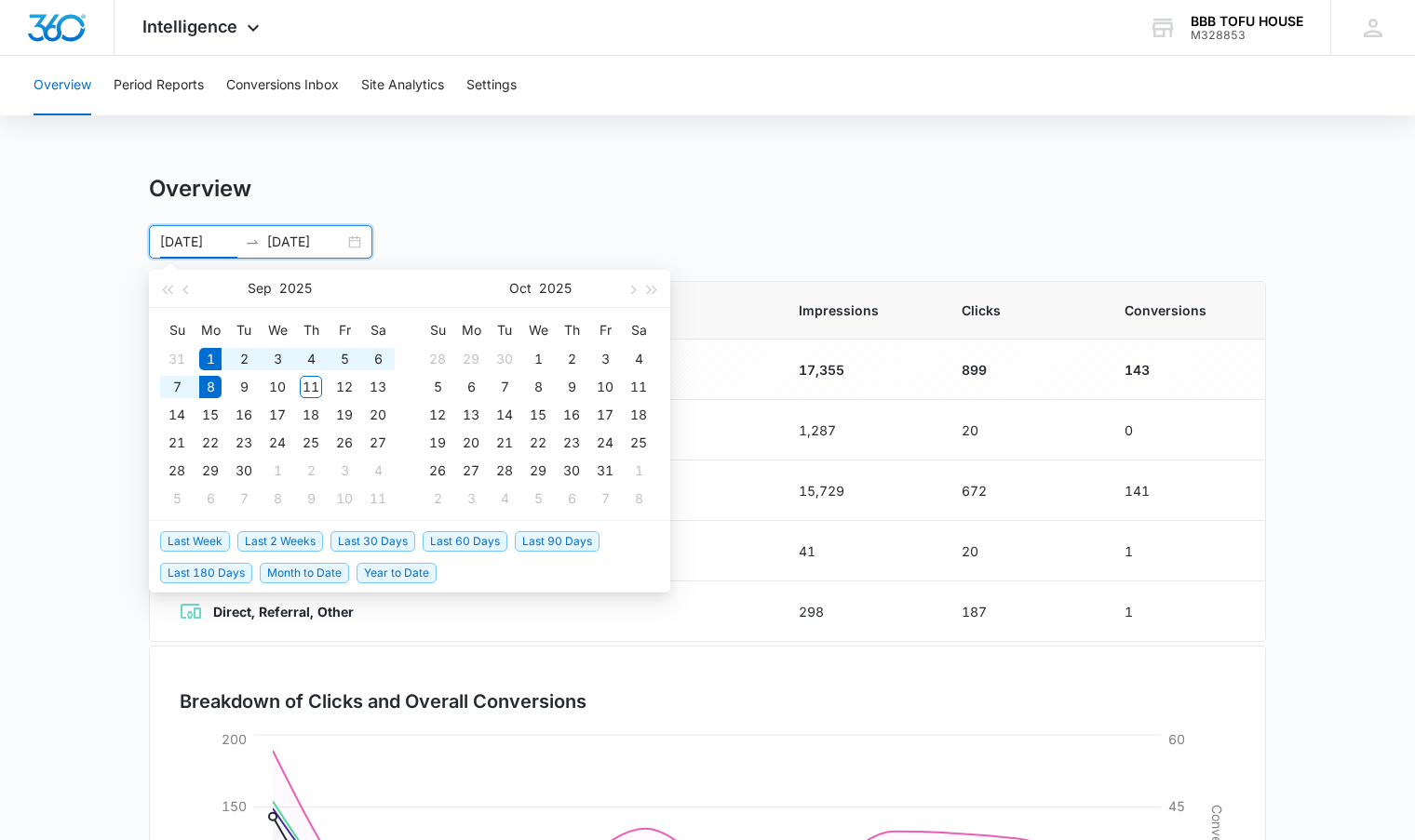
type input "[DATE]"
click at [214, 346] on td "1" at bounding box center [210, 359] width 34 height 28
type input "[DATE]"
click at [303, 391] on div "11" at bounding box center [310, 387] width 22 height 22
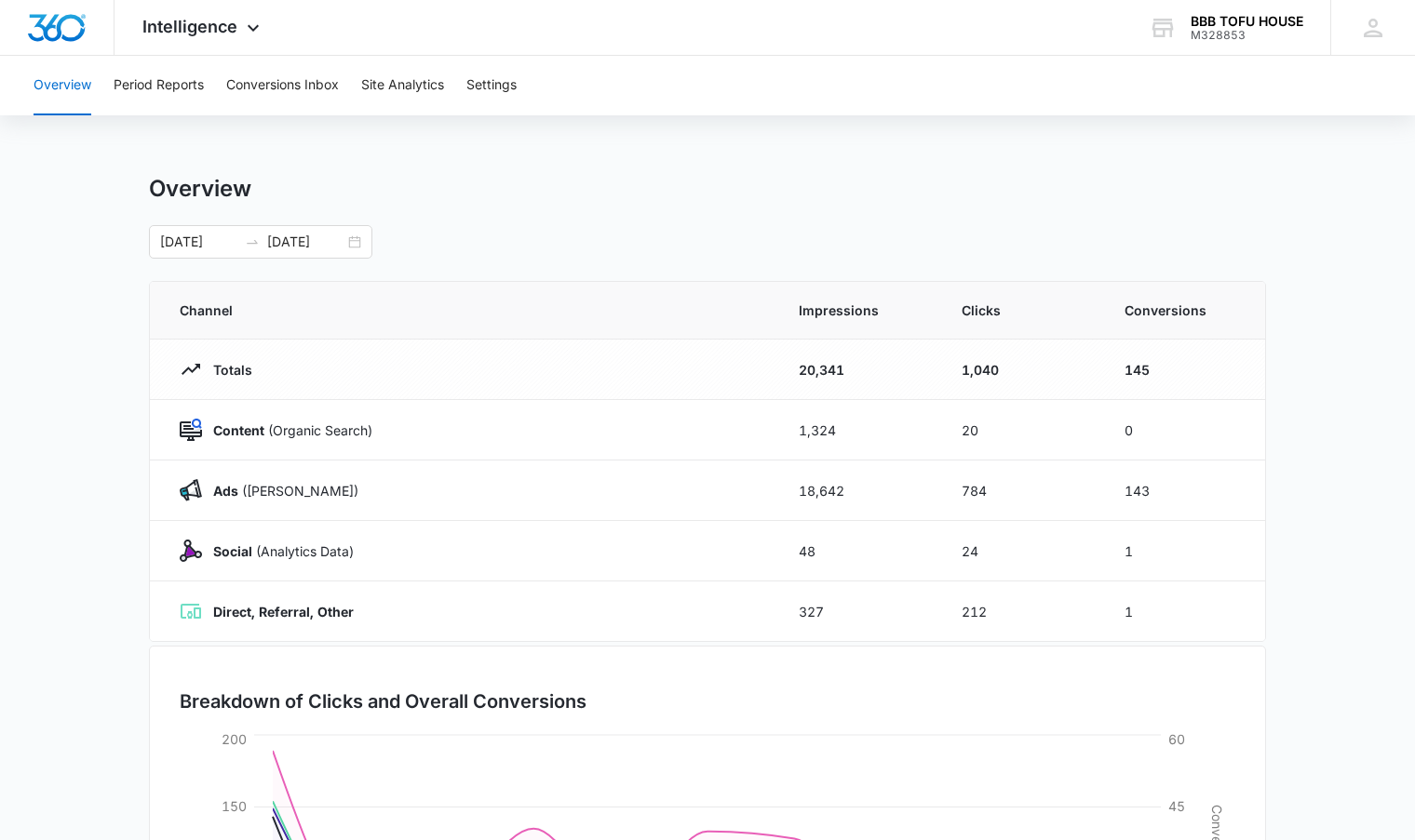
click at [1325, 509] on main "Overview [DATE] [DATE] [DATE] Su Mo Tu We Th Fr Sa 31 1 2 3 4 5 6 7 8 9 10 11 1…" at bounding box center [708, 664] width 1415 height 978
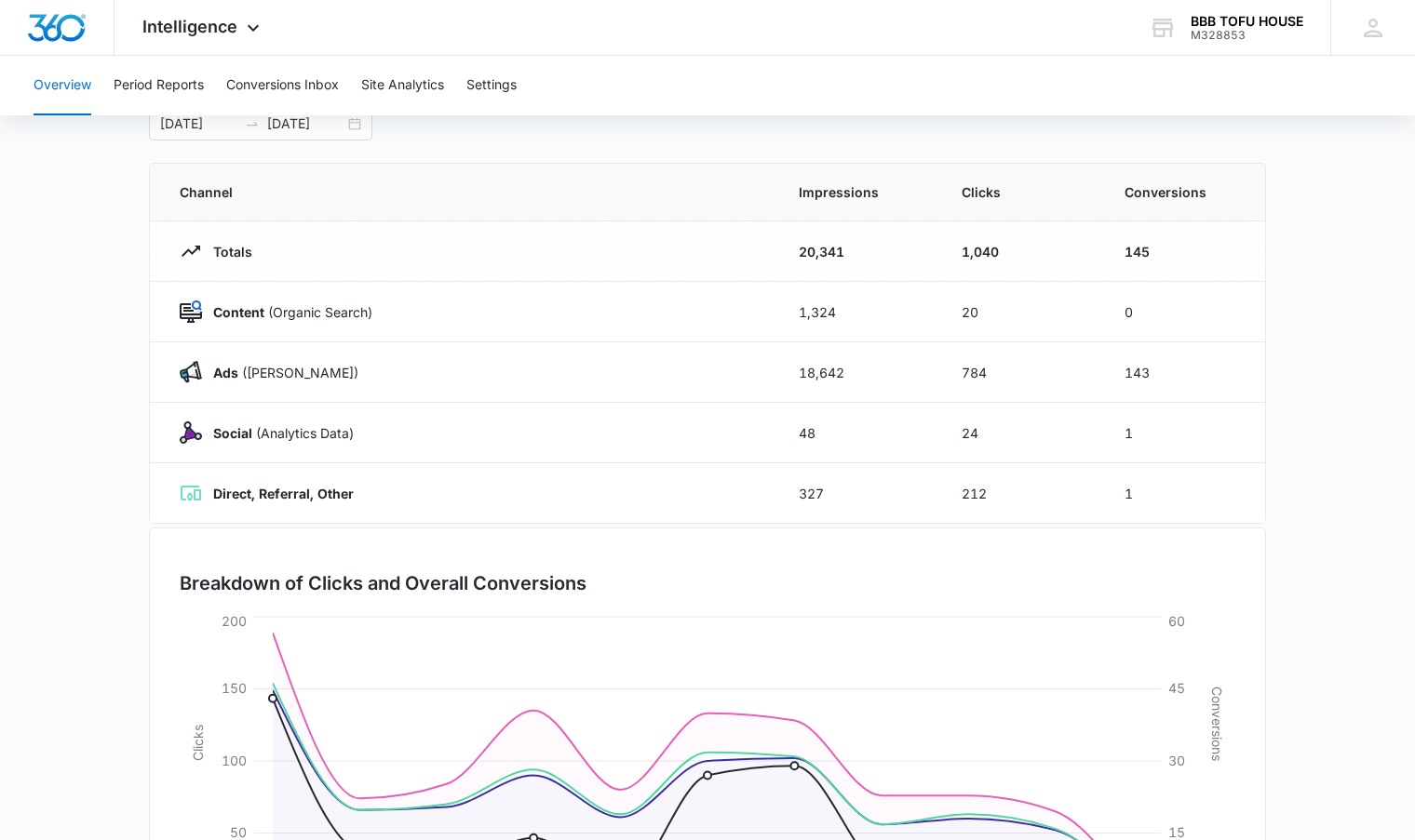
scroll to position [33, 0]
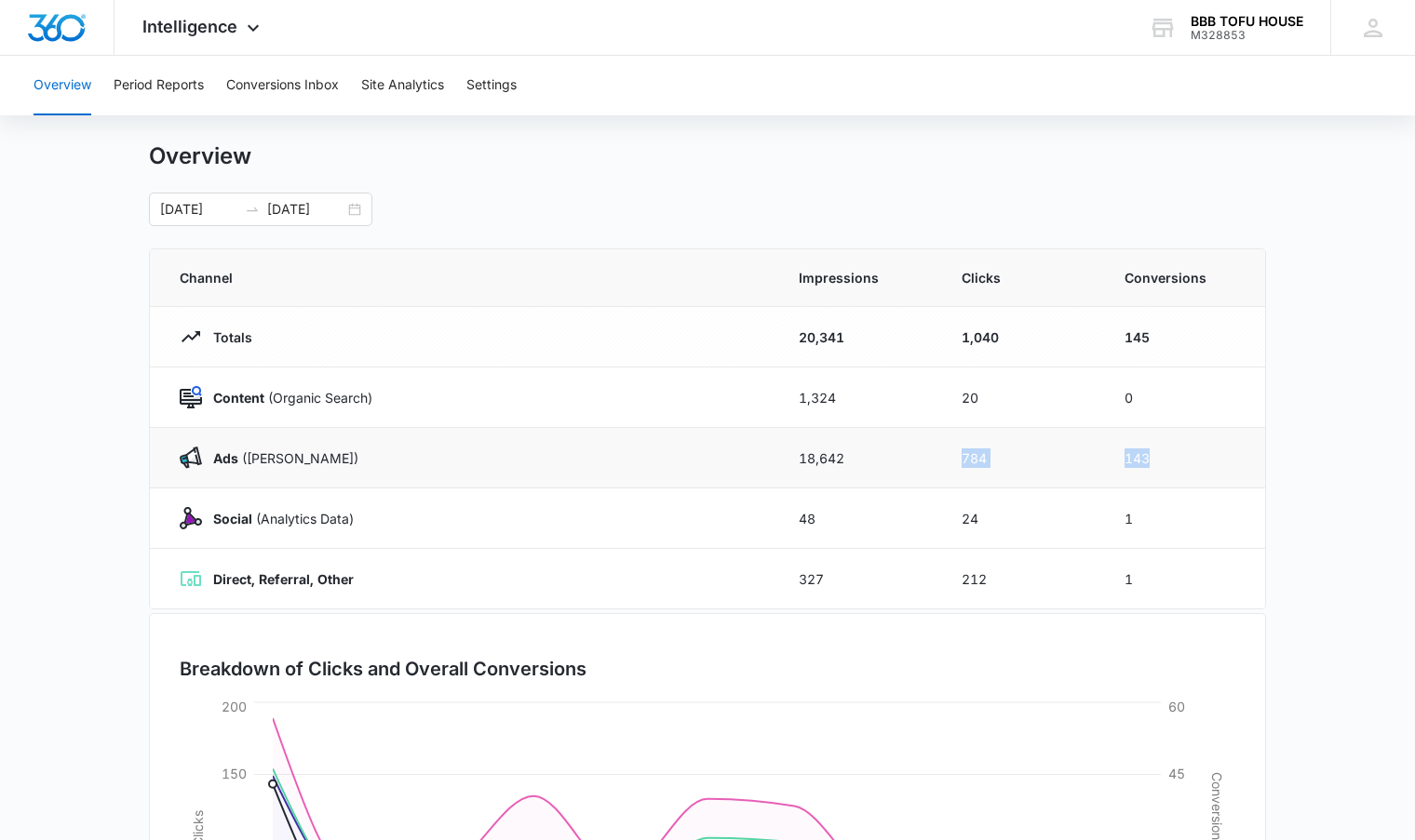
drag, startPoint x: 1169, startPoint y: 463, endPoint x: 923, endPoint y: 427, distance: 248.6
click at [923, 428] on tr "Ads ([PERSON_NAME]) 18,642 784 143" at bounding box center [708, 458] width 1116 height 61
click at [1156, 479] on td "143" at bounding box center [1183, 458] width 163 height 61
click at [1179, 584] on td "1" at bounding box center [1183, 579] width 163 height 61
drag, startPoint x: 1177, startPoint y: 455, endPoint x: 254, endPoint y: 472, distance: 923.2
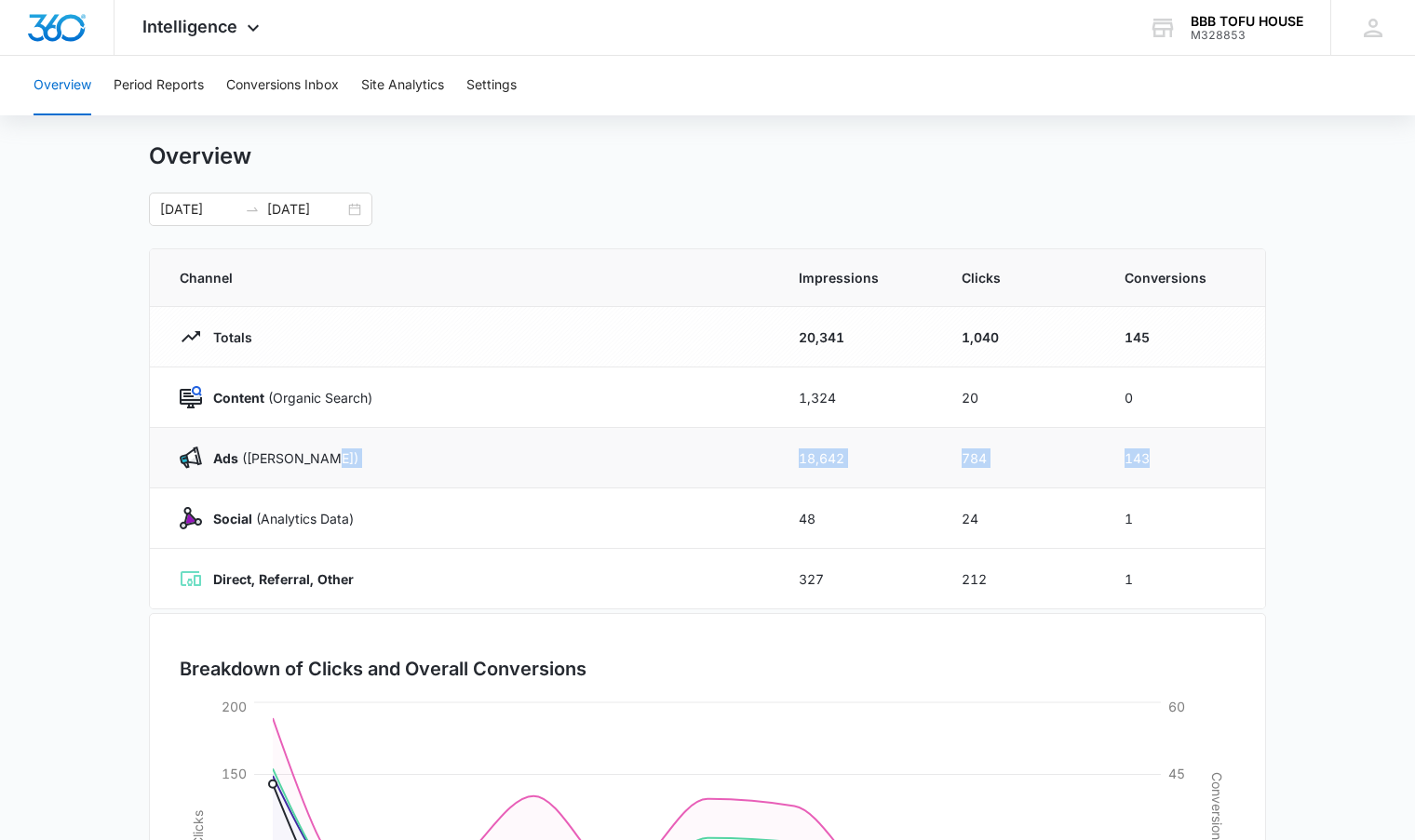
click at [322, 474] on tr "Ads ([PERSON_NAME]) 18,642 784 143" at bounding box center [708, 458] width 1116 height 61
click at [248, 471] on td "Ads ([PERSON_NAME])" at bounding box center [463, 458] width 627 height 61
click at [235, 460] on strong "Ads" at bounding box center [226, 458] width 25 height 15
click at [1232, 440] on td "143" at bounding box center [1183, 458] width 163 height 61
click at [1170, 476] on td "143" at bounding box center [1183, 458] width 163 height 61
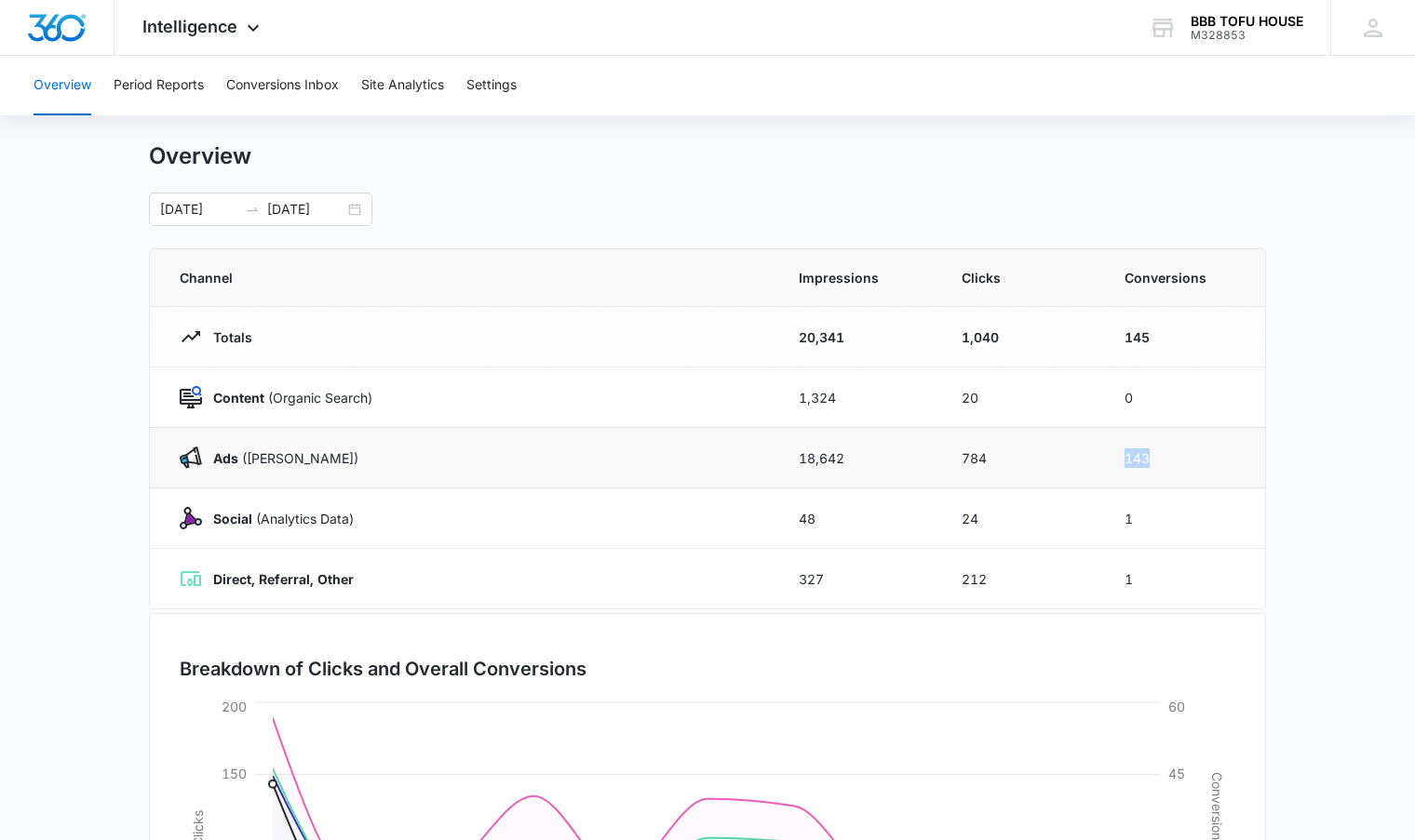
drag, startPoint x: 1178, startPoint y: 462, endPoint x: 1002, endPoint y: 462, distance: 176.0
click at [1002, 462] on tr "Ads ([PERSON_NAME]) 18,642 784 143" at bounding box center [708, 458] width 1116 height 61
click at [1148, 458] on td "143" at bounding box center [1183, 458] width 163 height 61
click at [1182, 461] on td "143" at bounding box center [1183, 458] width 163 height 61
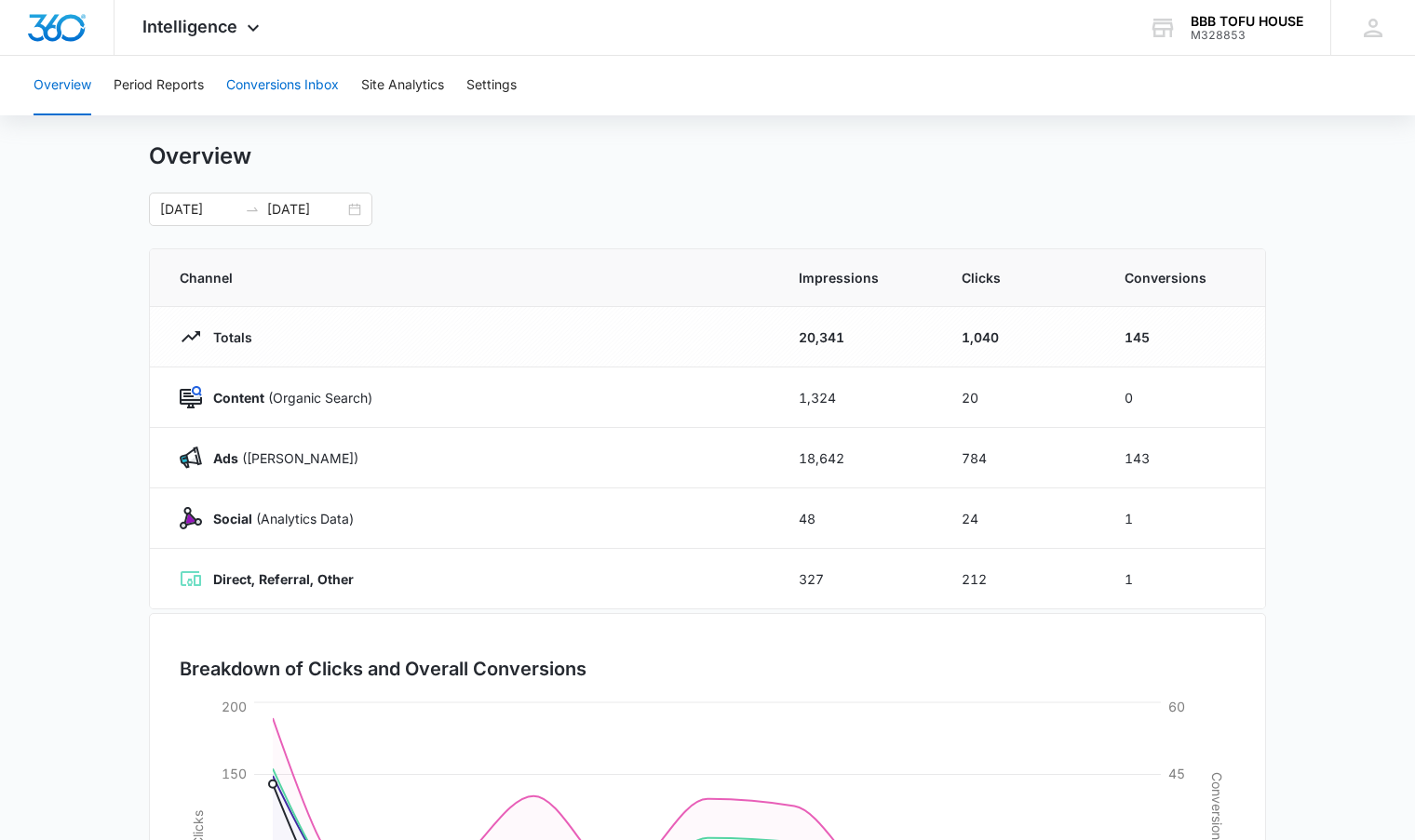
click at [315, 89] on button "Conversions Inbox" at bounding box center [282, 86] width 113 height 60
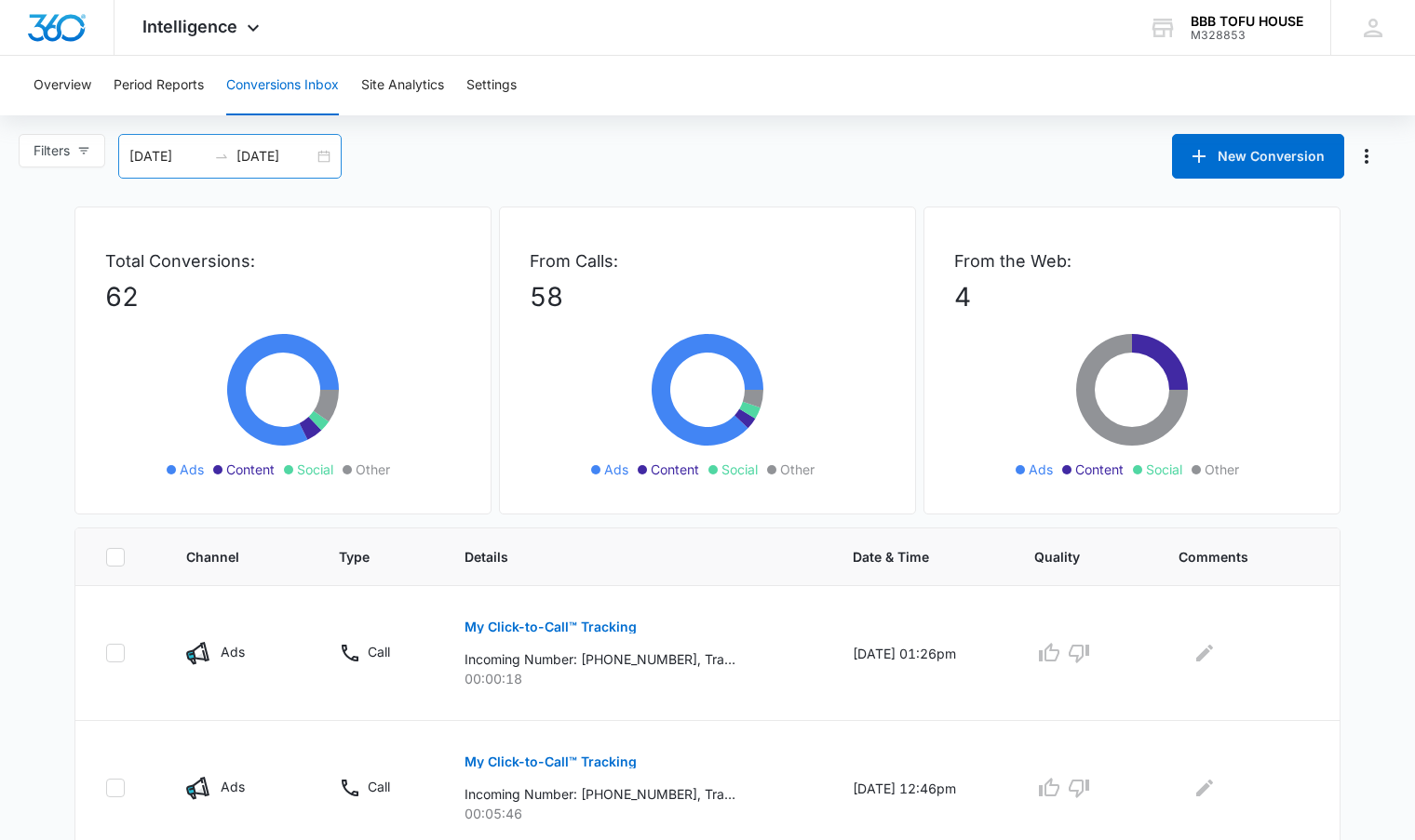
click at [247, 168] on div "[DATE] [DATE]" at bounding box center [230, 156] width 223 height 44
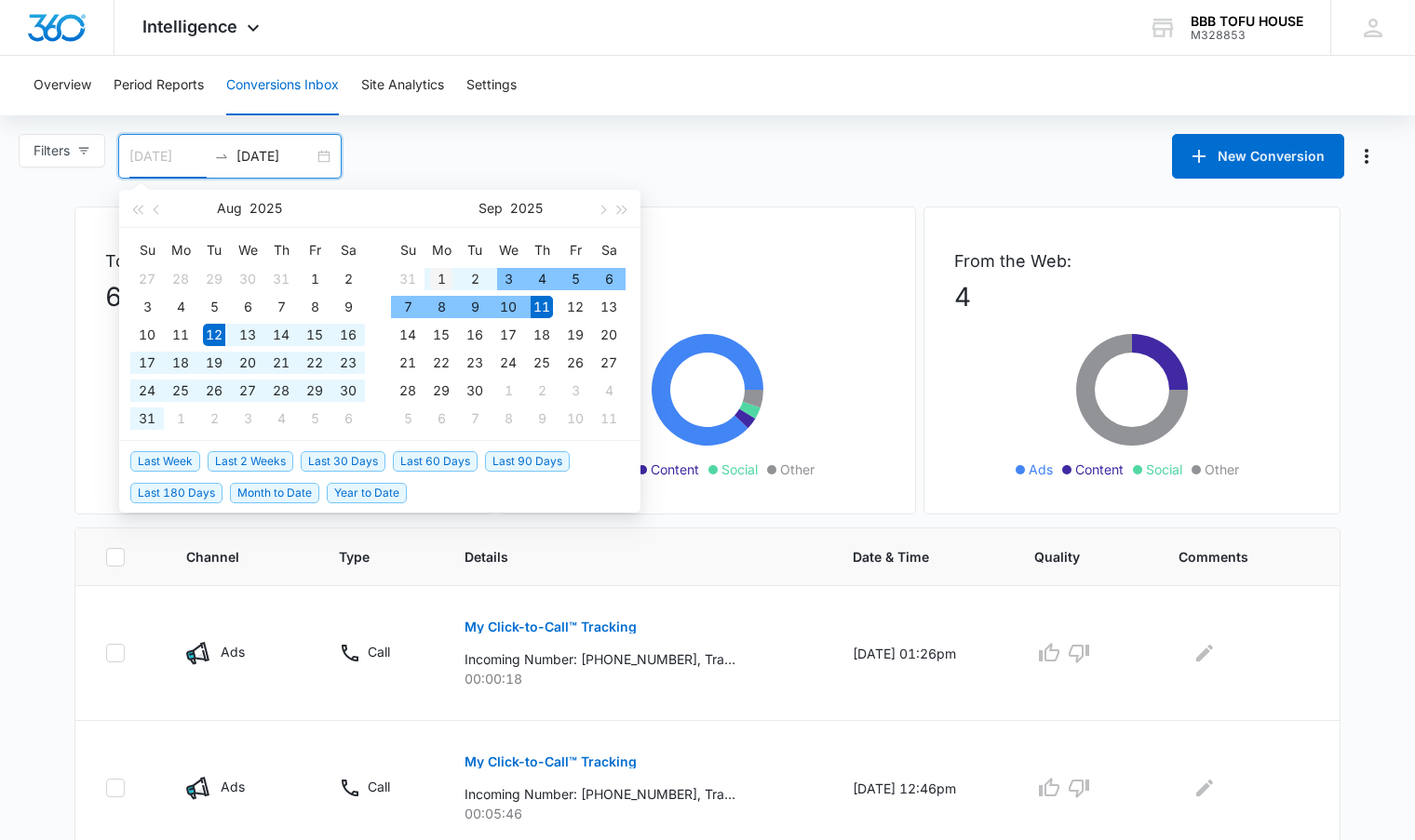
type input "[DATE]"
click at [439, 276] on div "1" at bounding box center [441, 279] width 22 height 22
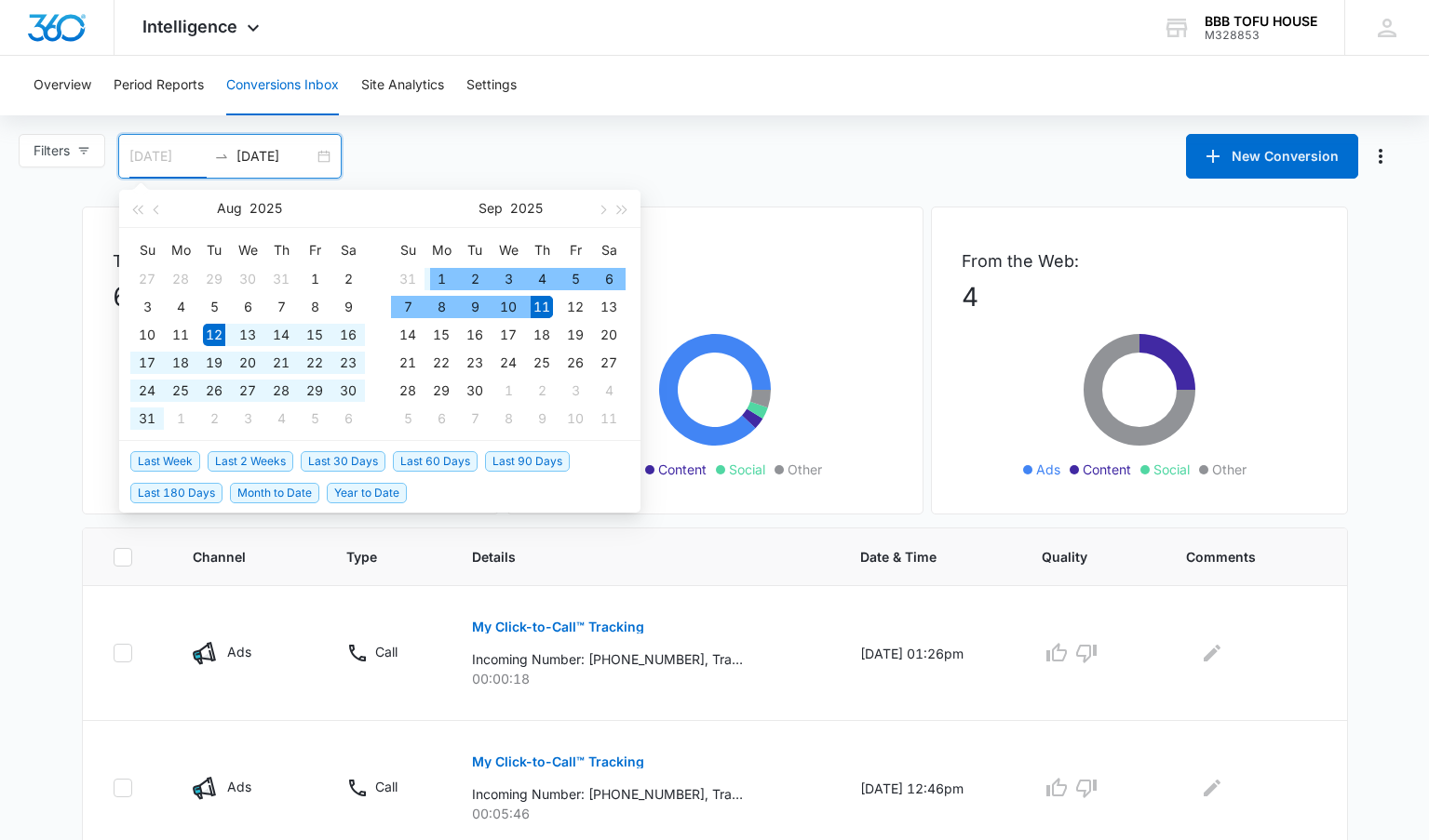
type input "[DATE]"
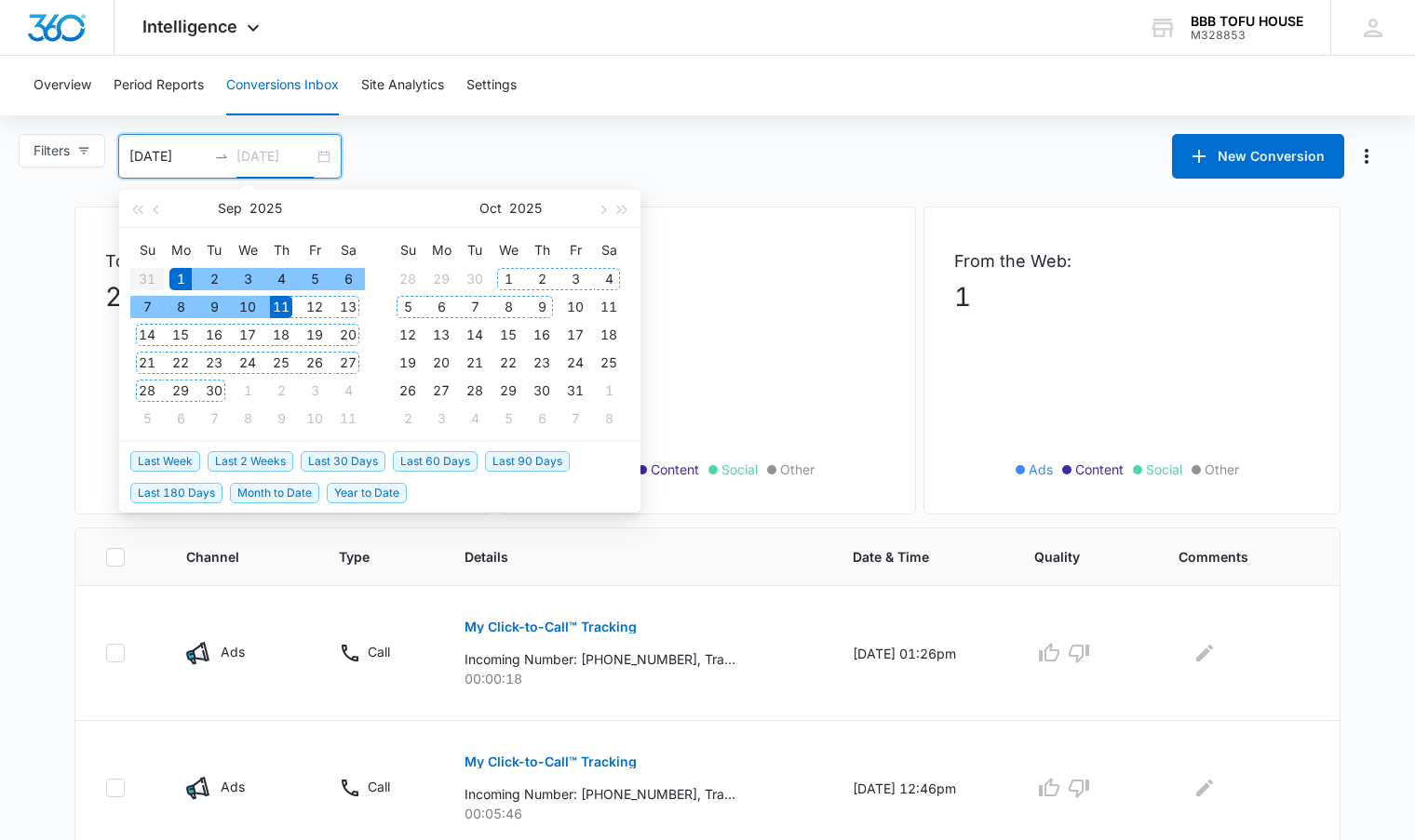
click at [546, 306] on div "9" at bounding box center [541, 307] width 22 height 22
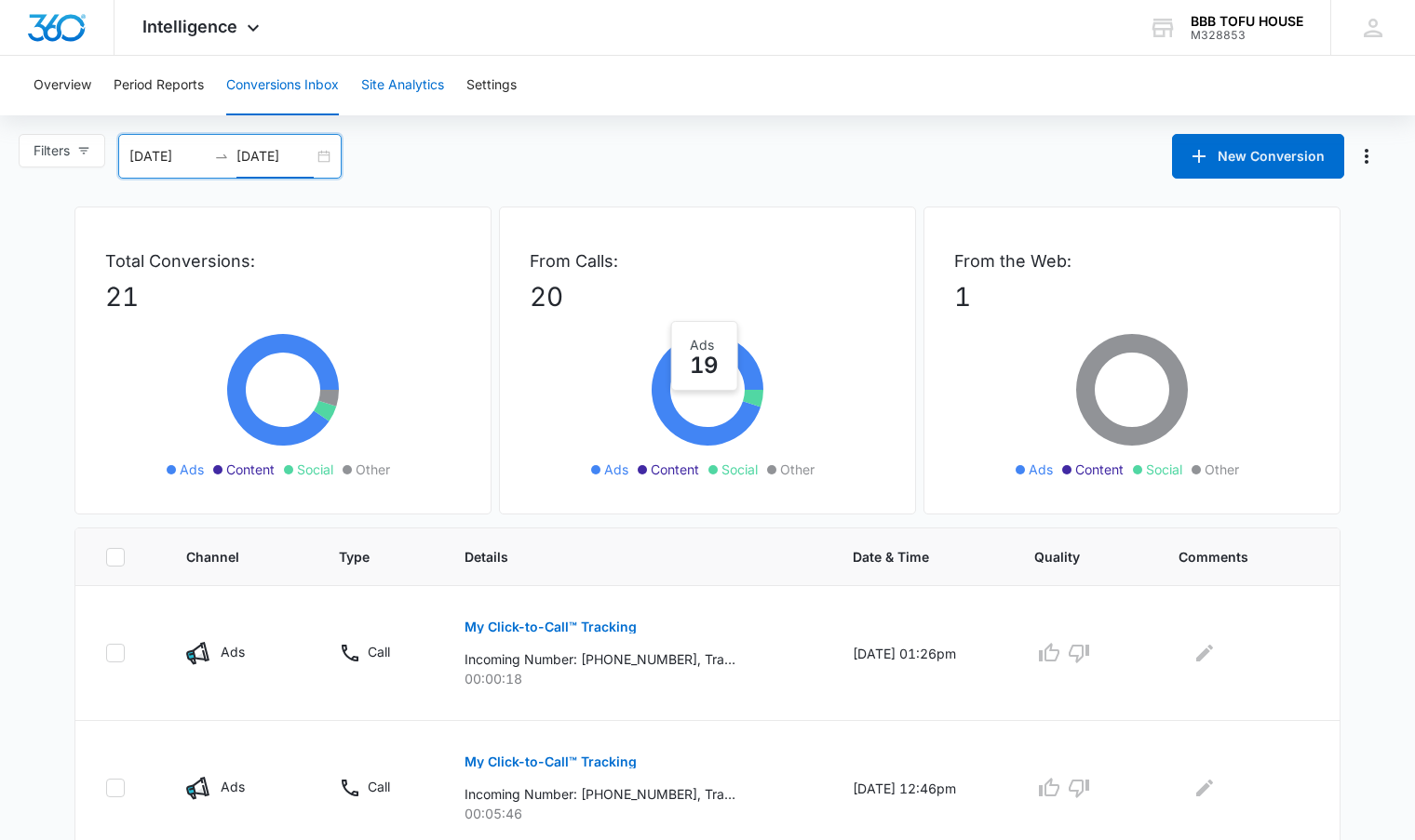
click at [416, 87] on button "Site Analytics" at bounding box center [402, 86] width 83 height 60
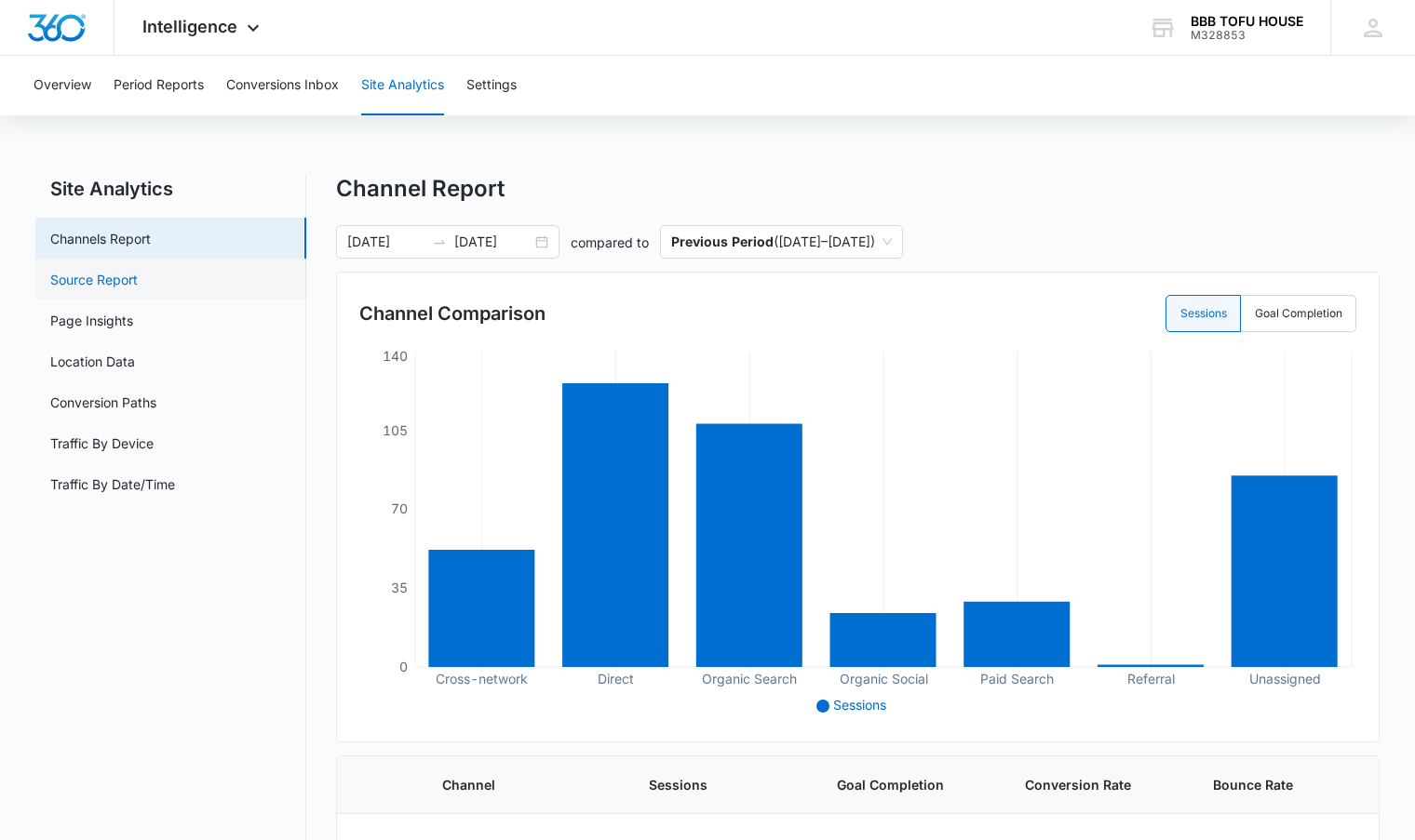
click at [138, 284] on link "Source Report" at bounding box center [93, 280] width 88 height 19
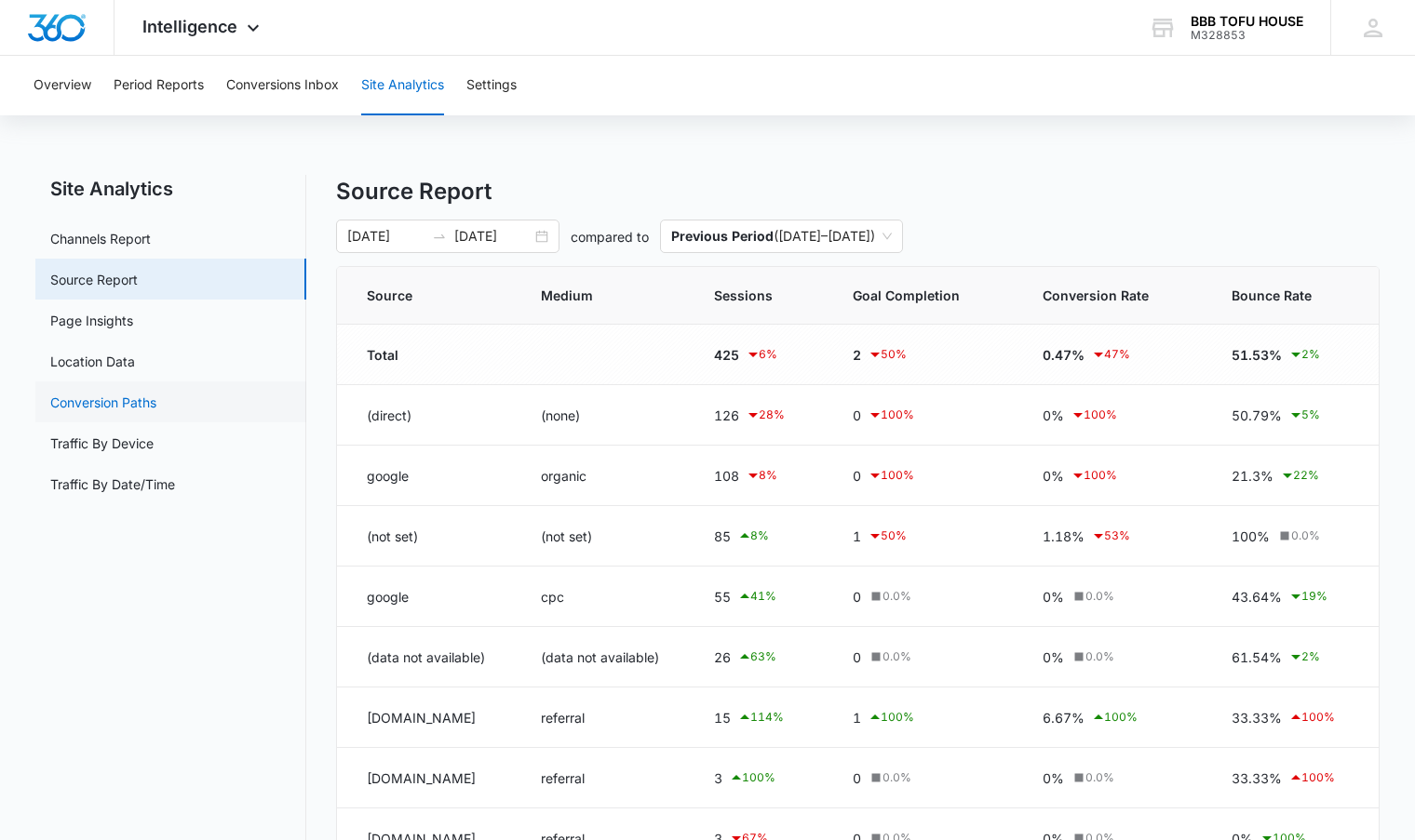
click at [157, 393] on link "Conversion Paths" at bounding box center [103, 402] width 106 height 19
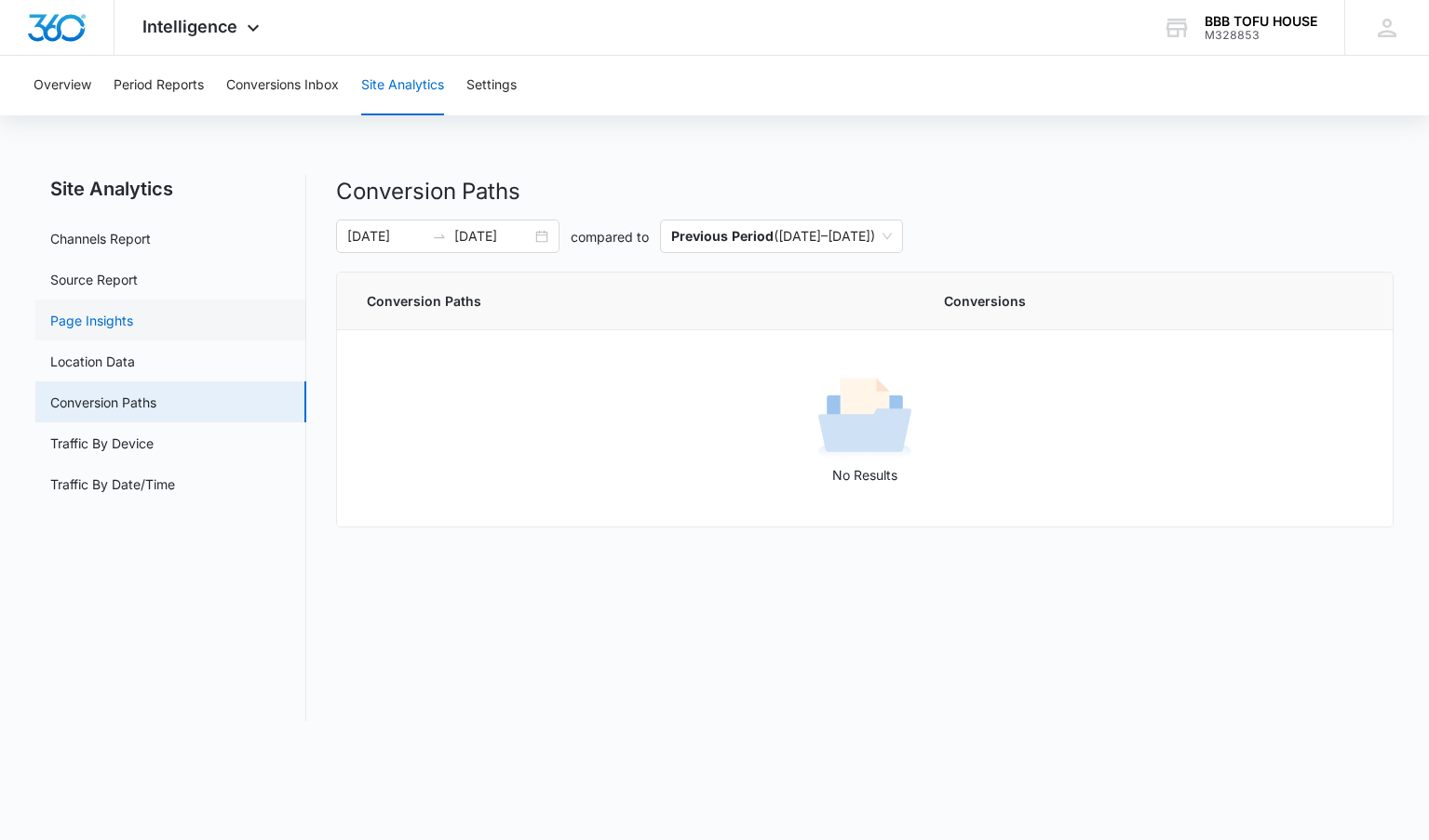
click at [133, 317] on link "Page Insights" at bounding box center [91, 320] width 83 height 19
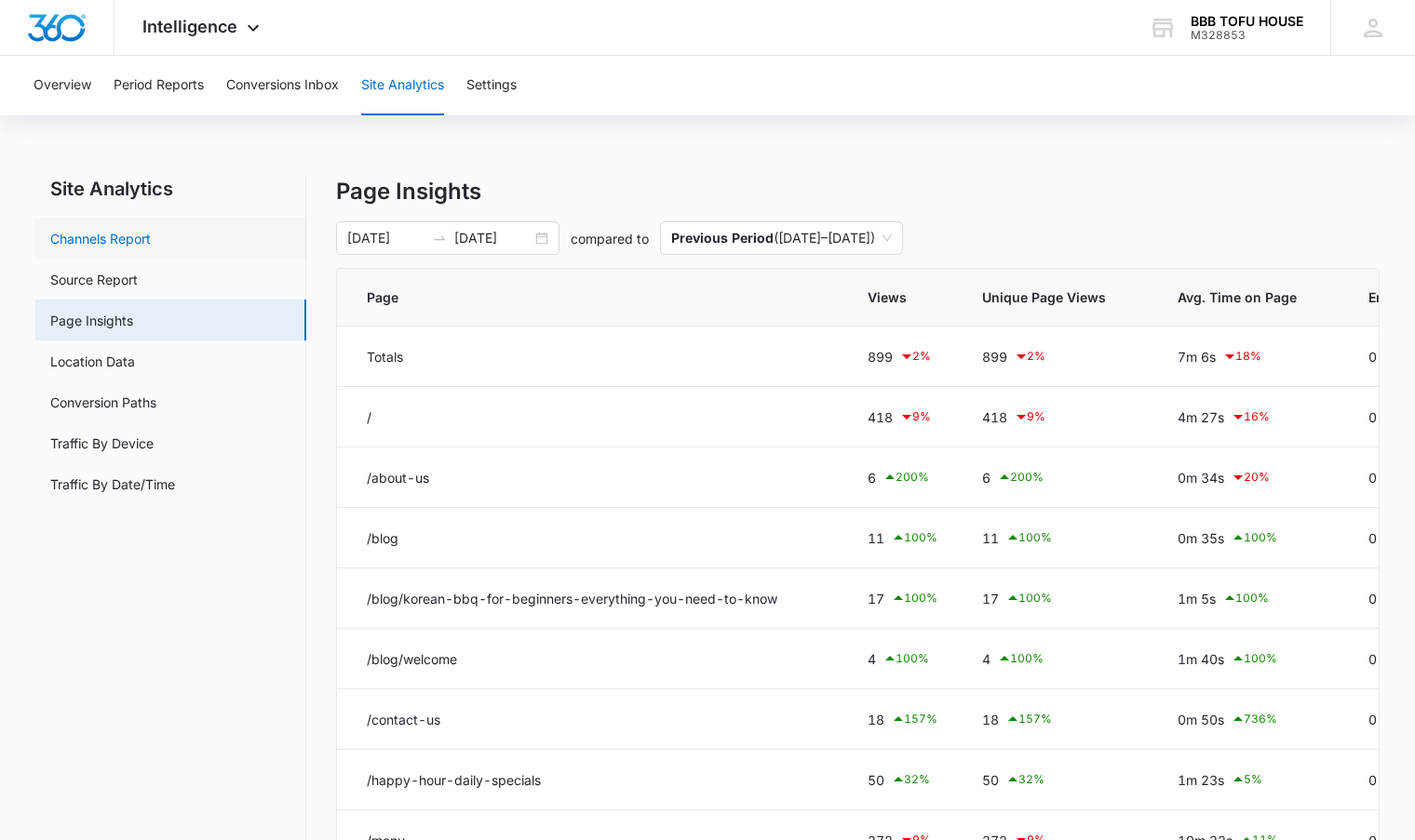
click at [128, 231] on link "Channels Report" at bounding box center [100, 239] width 100 height 19
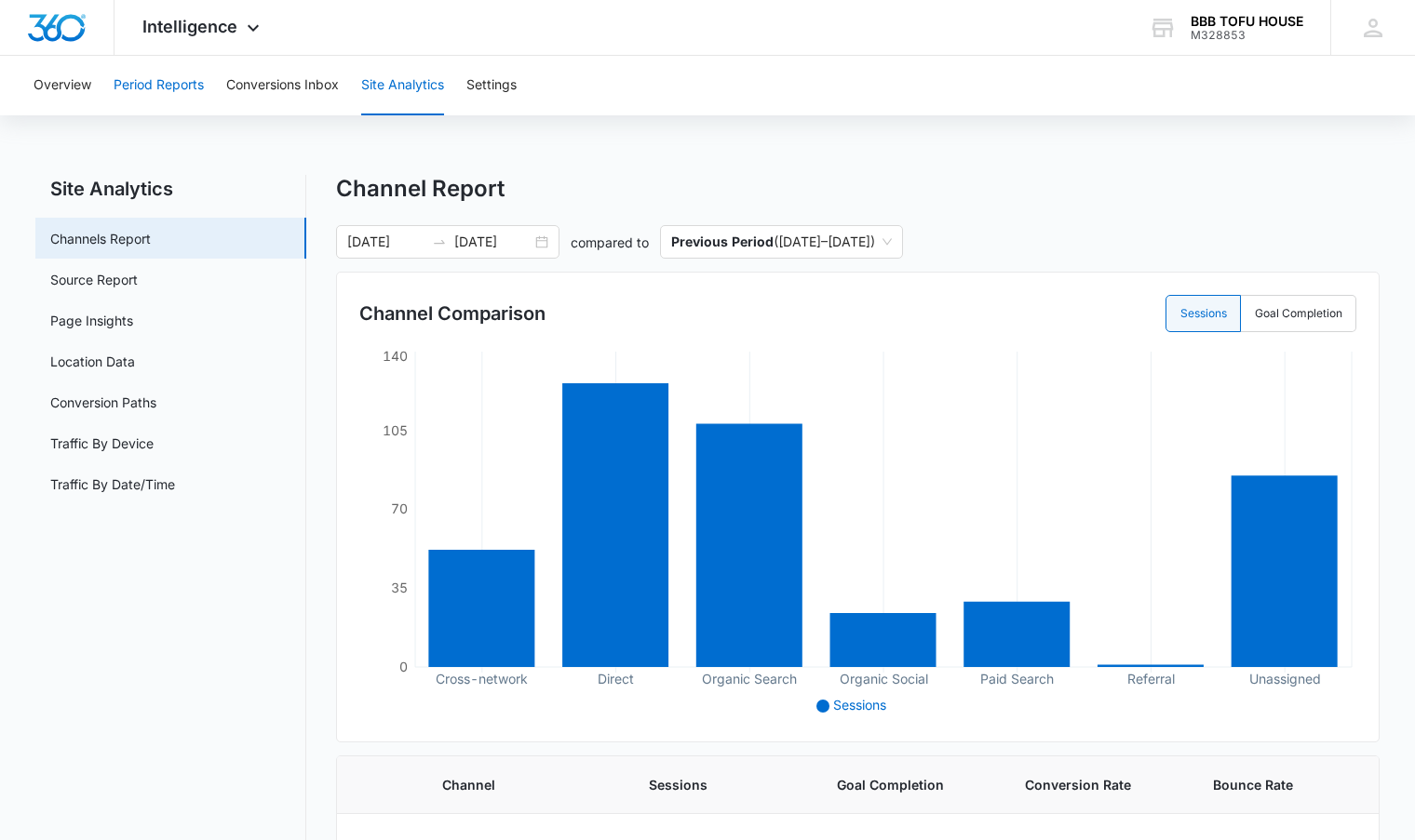
click at [185, 110] on button "Period Reports" at bounding box center [159, 86] width 90 height 60
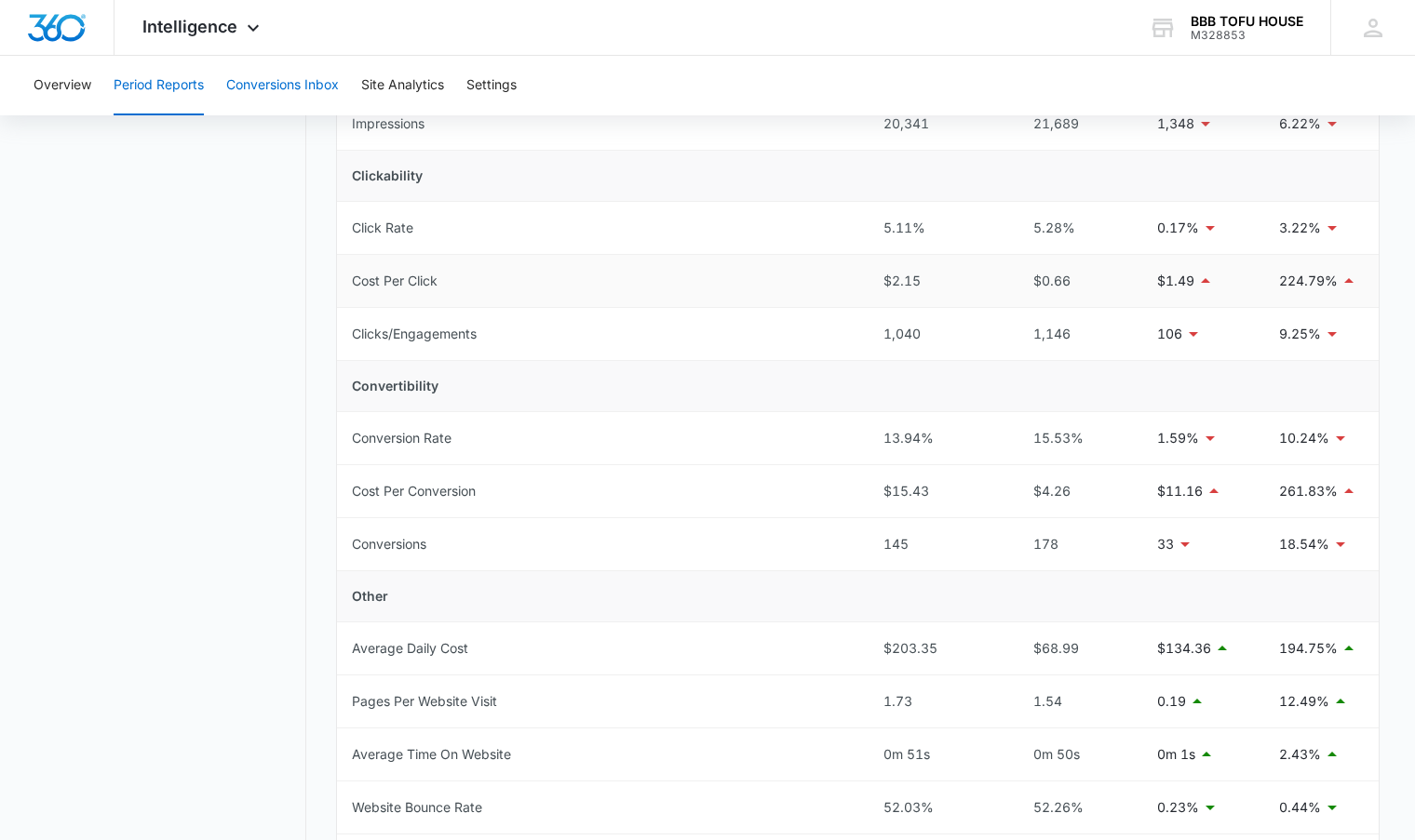
scroll to position [372, 0]
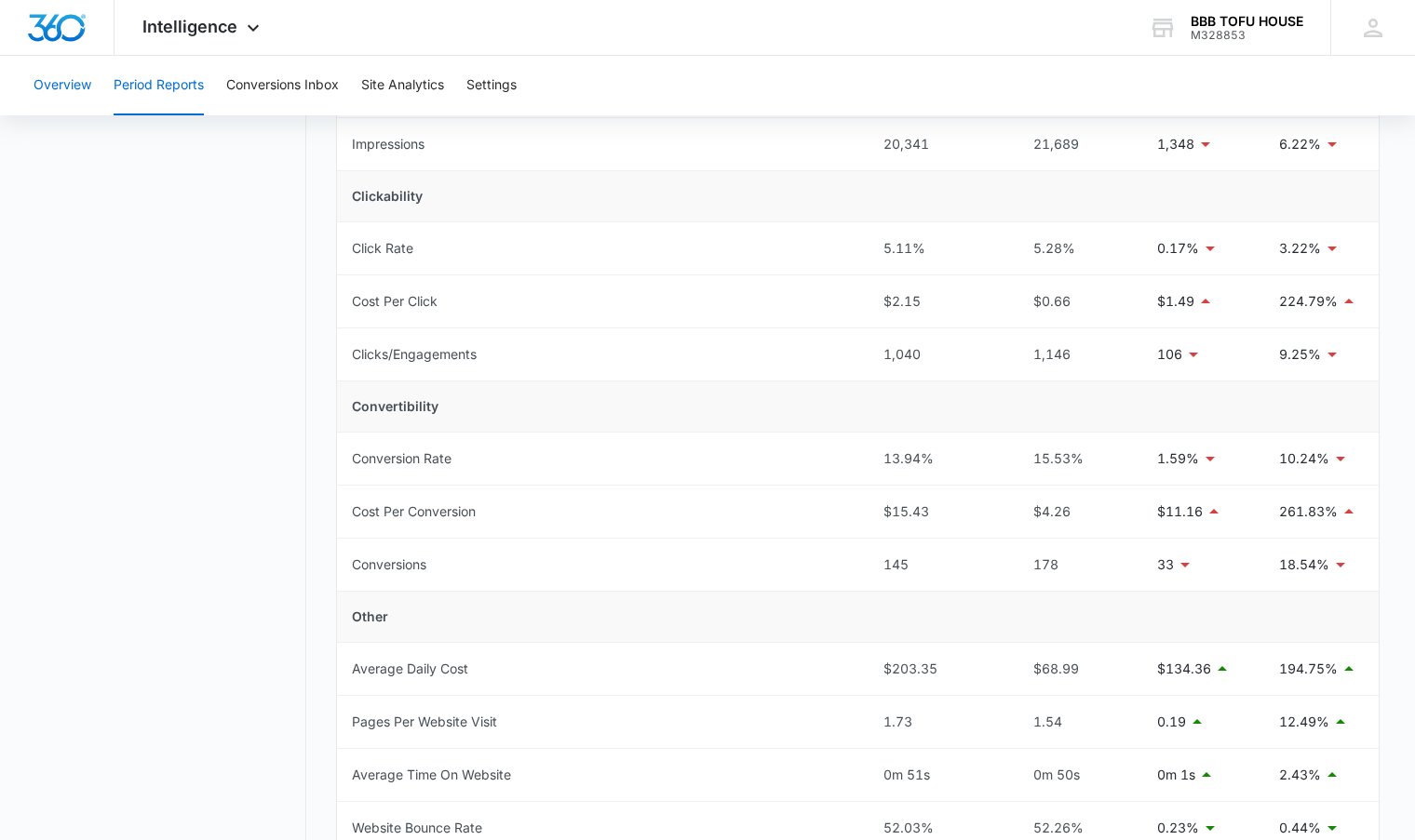
click at [74, 99] on button "Overview" at bounding box center [63, 86] width 58 height 60
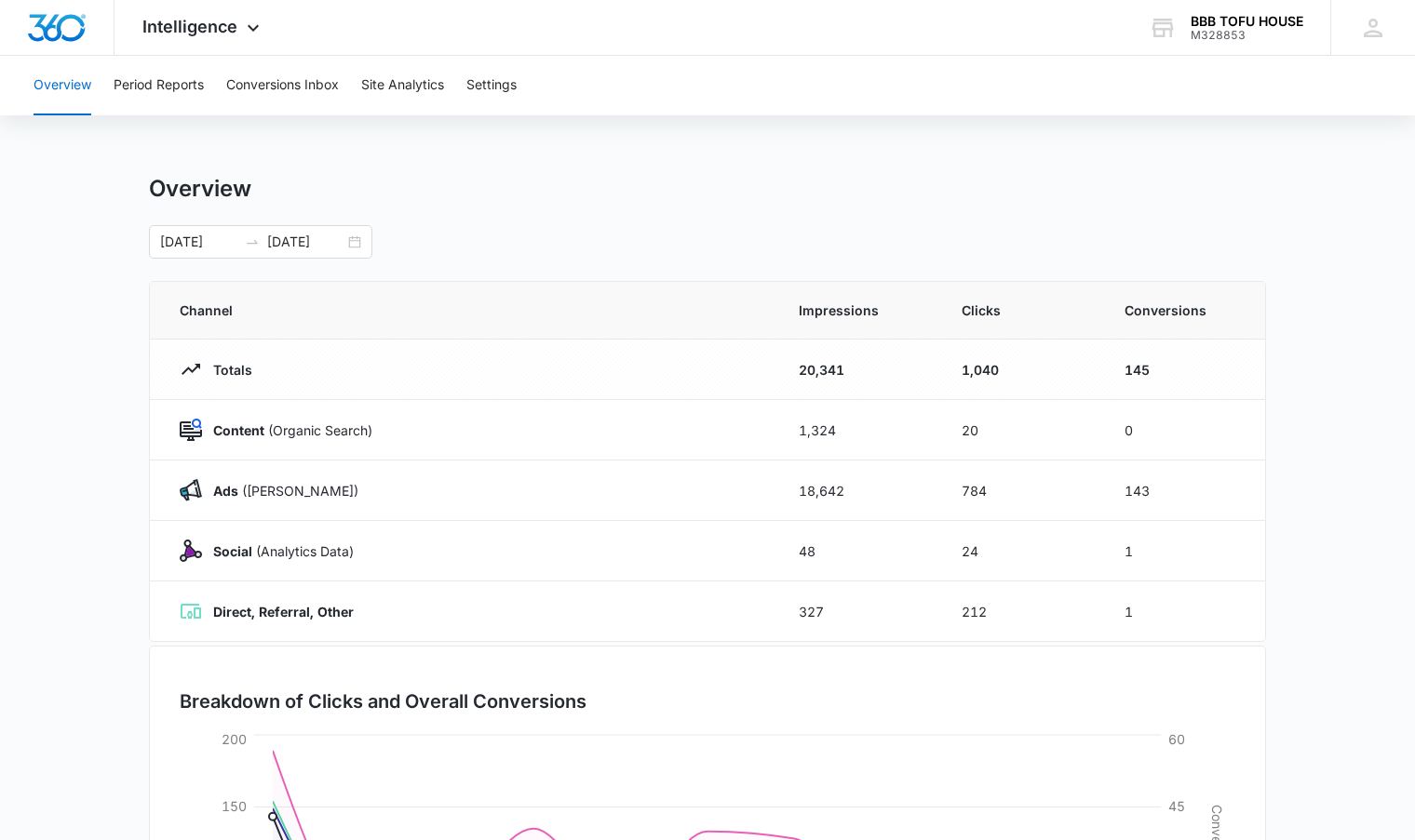
click at [374, 229] on div "[DATE] [DATE]" at bounding box center [708, 242] width 1118 height 34
click at [358, 234] on div "[DATE] [DATE]" at bounding box center [261, 242] width 223 height 34
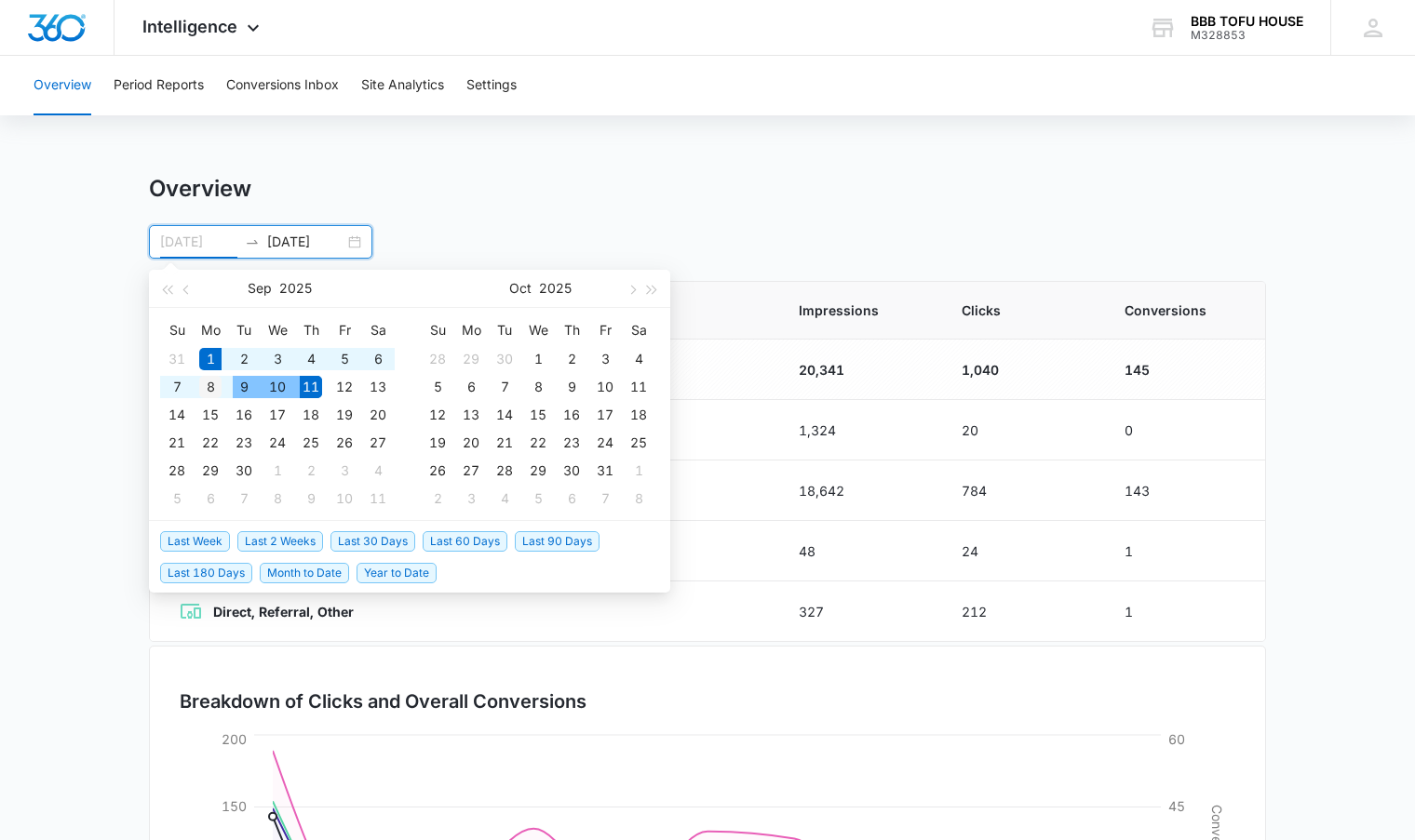
type input "[DATE]"
click at [214, 383] on div "8" at bounding box center [210, 387] width 22 height 22
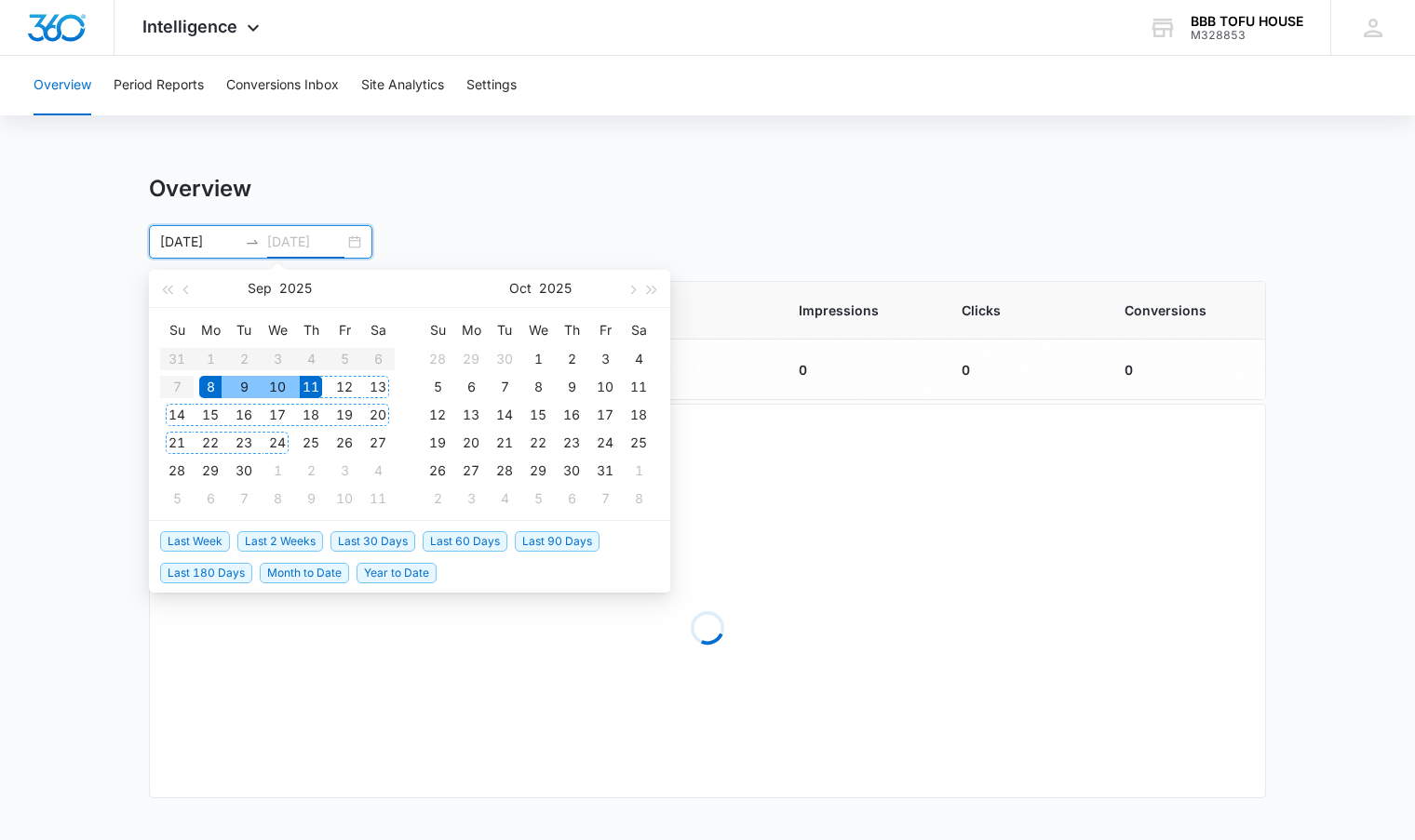
type input "[DATE]"
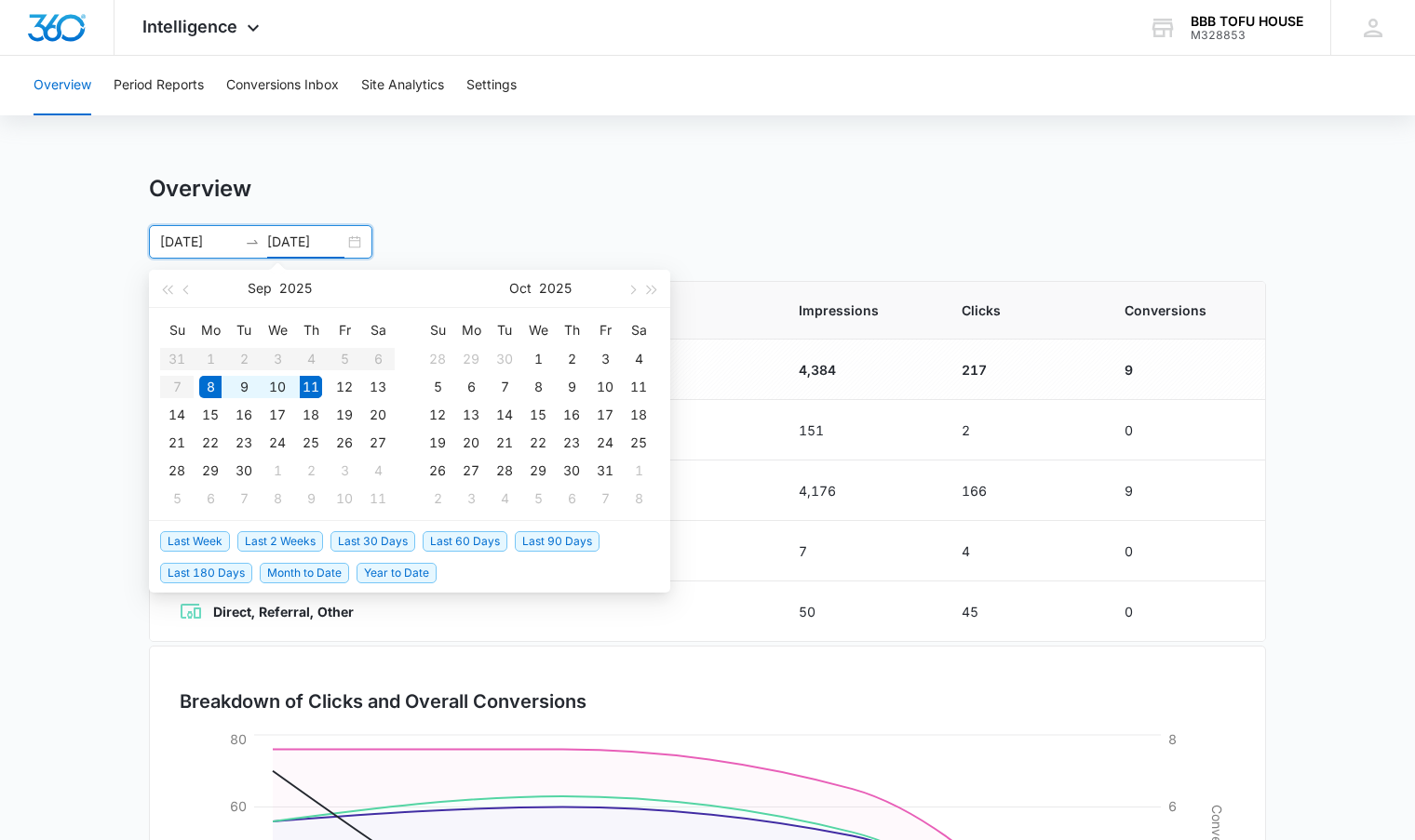
click at [207, 353] on table "Su Mo Tu We Th Fr Sa 31 1 2 3 4 5 6 7 8 9 10 11 12 13 14 15 16 17 18 19 20 21 2…" at bounding box center [277, 414] width 235 height 197
click at [220, 217] on div "Overview [DATE] [DATE] [DATE] Su Mo Tu We Th Fr Sa 31 1 2 3 4 5 6 7 8 9 10 11 1…" at bounding box center [708, 216] width 1118 height 84
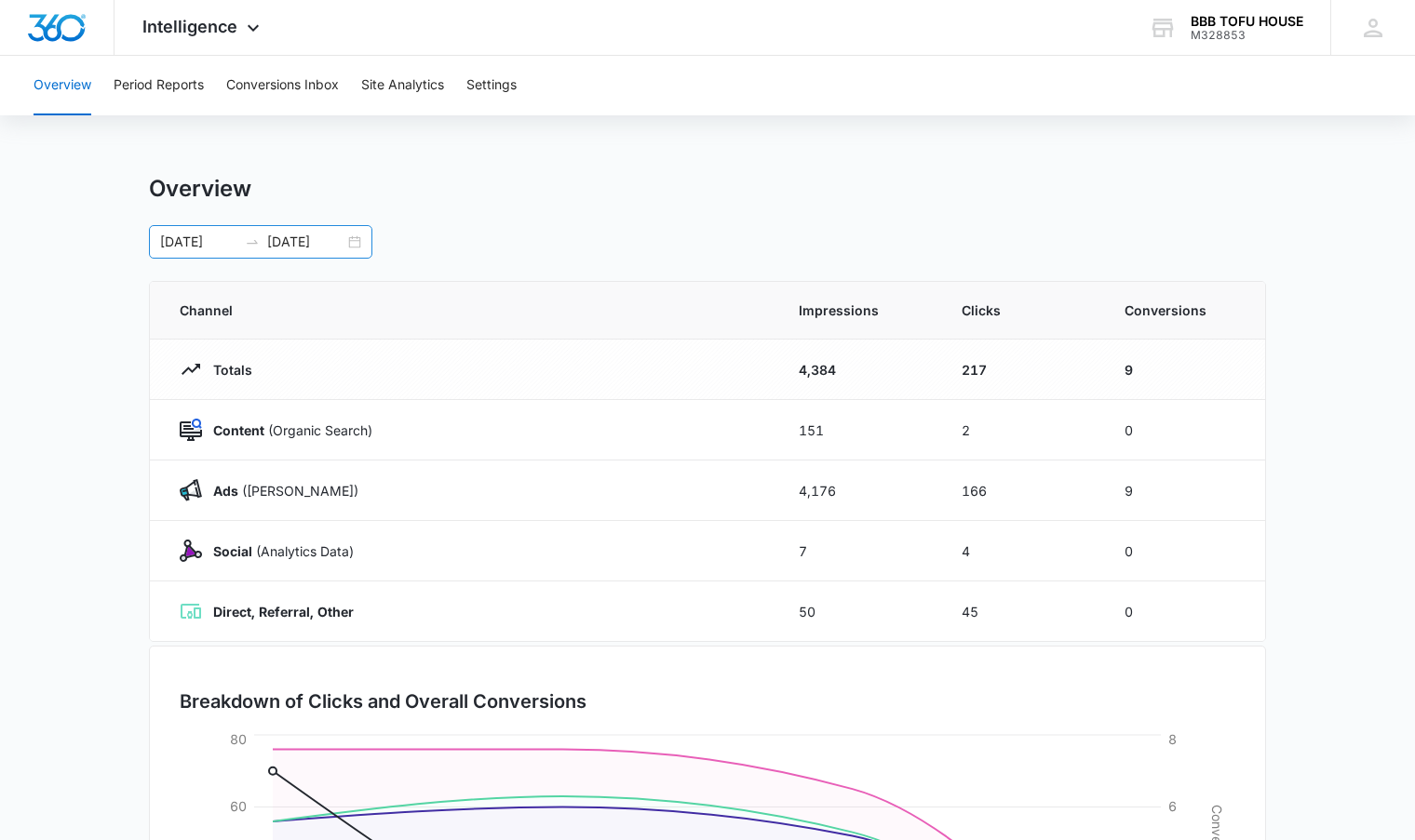
click at [219, 237] on input "[DATE]" at bounding box center [198, 242] width 77 height 20
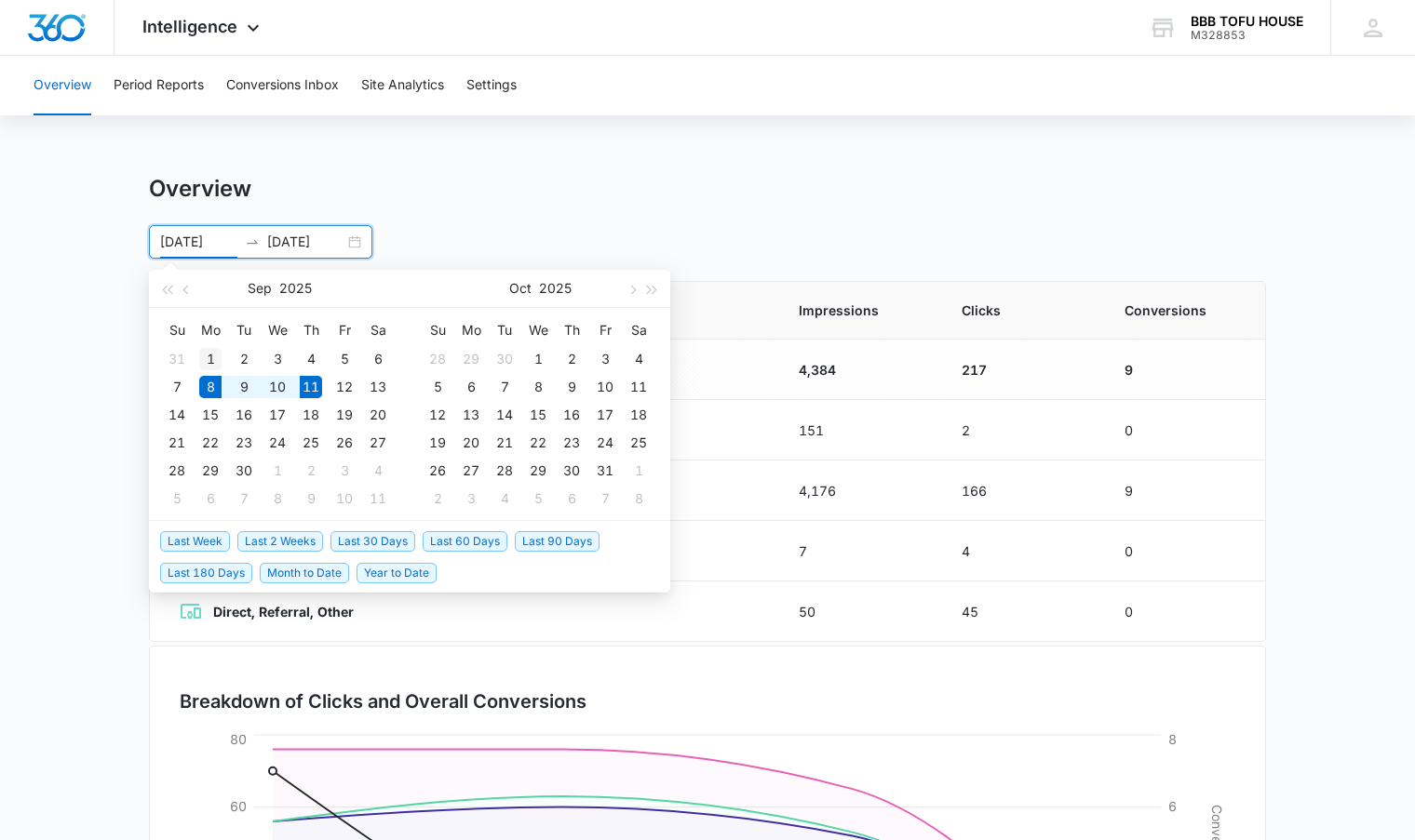
type input "[DATE]"
click at [209, 354] on div "1" at bounding box center [210, 359] width 22 height 22
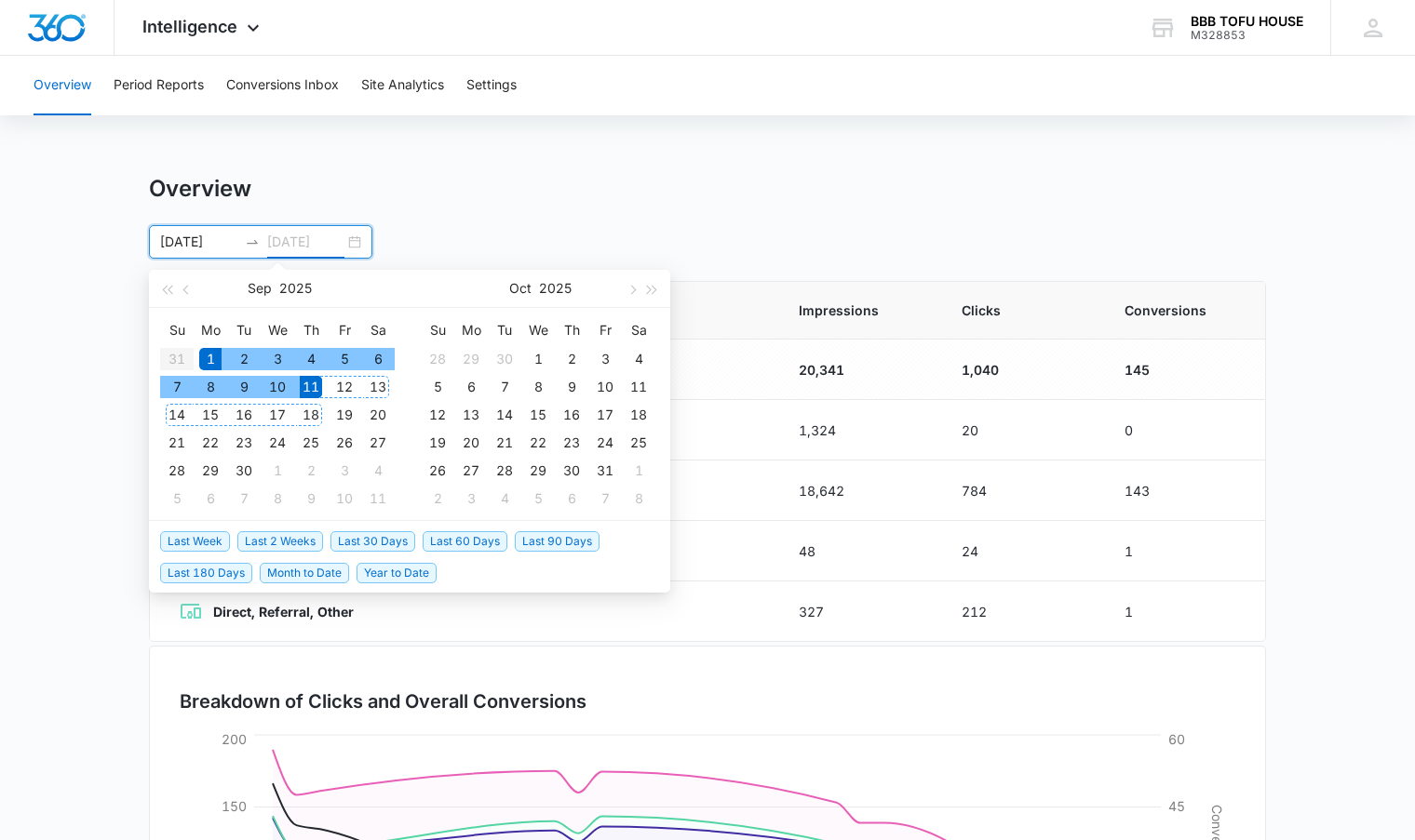
type input "[DATE]"
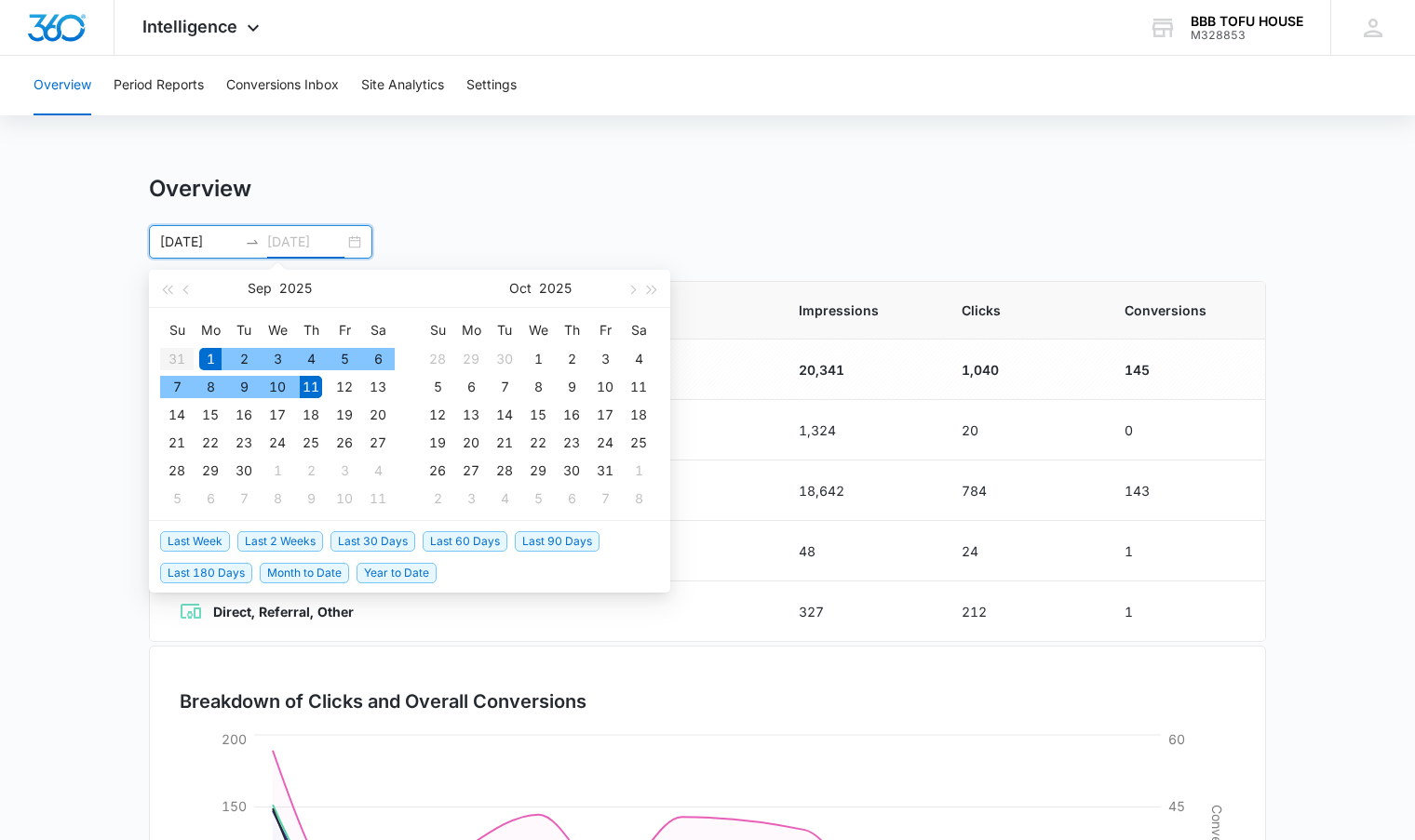
click at [313, 391] on div "11" at bounding box center [310, 387] width 22 height 22
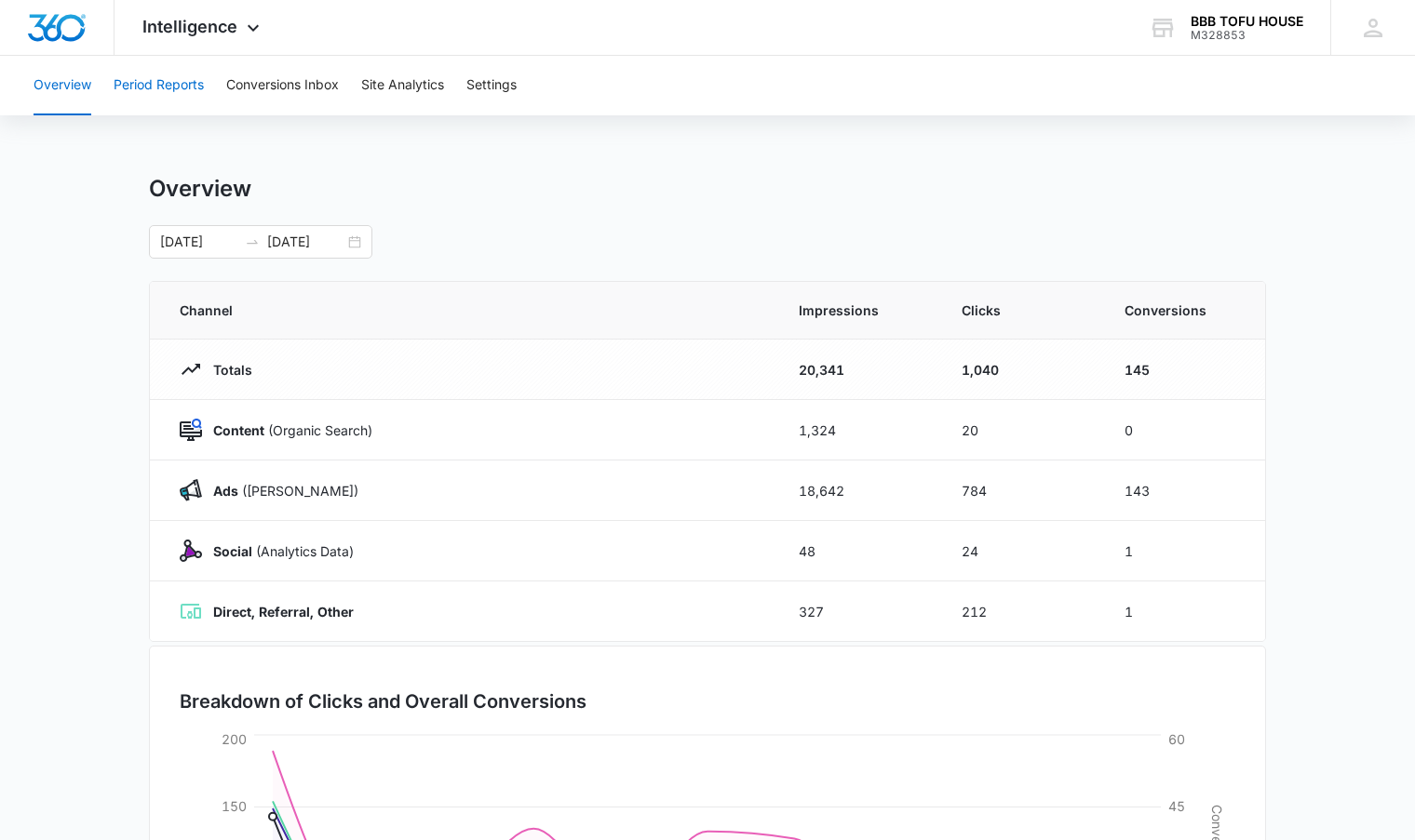
click at [183, 88] on button "Period Reports" at bounding box center [159, 86] width 90 height 60
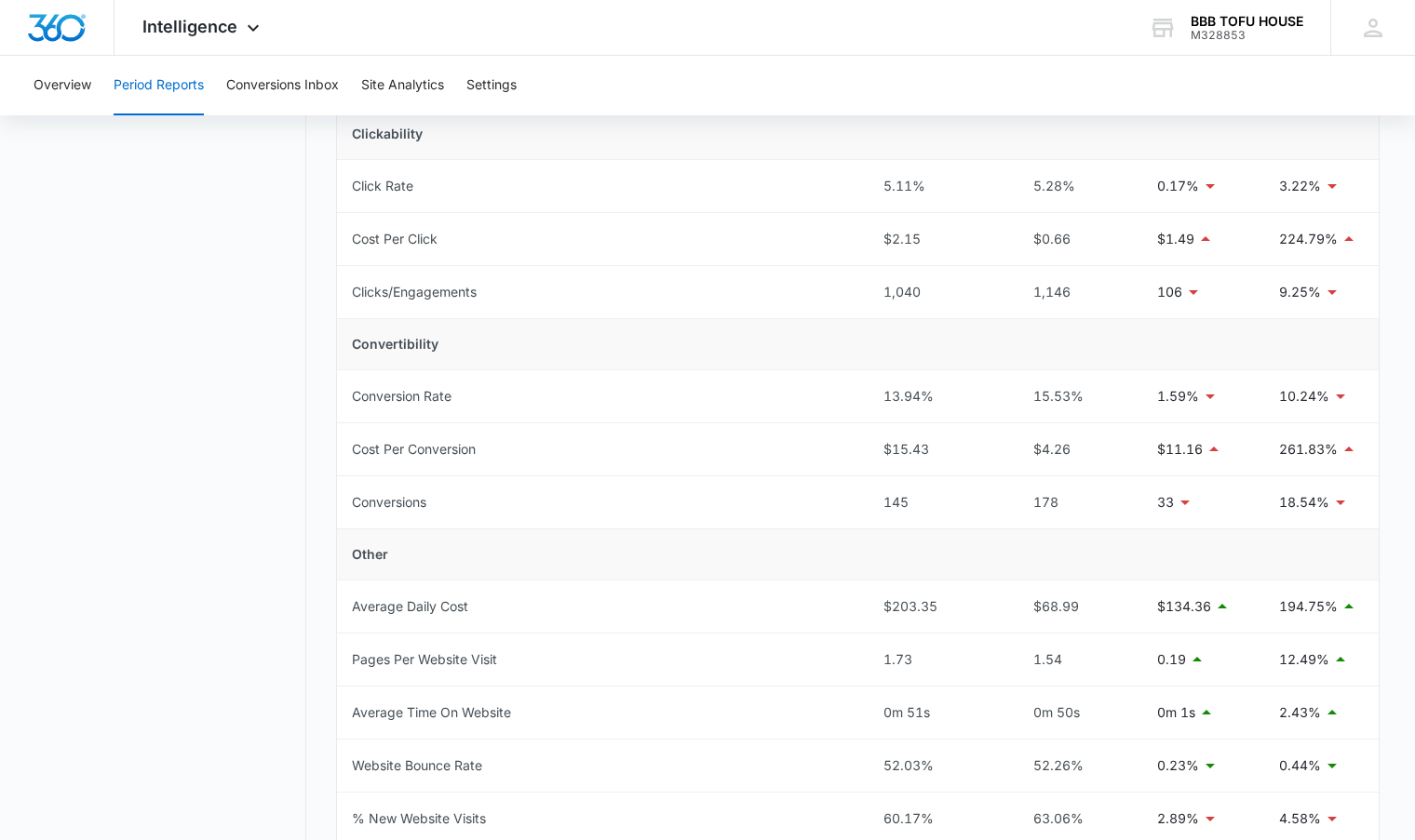
scroll to position [372, 0]
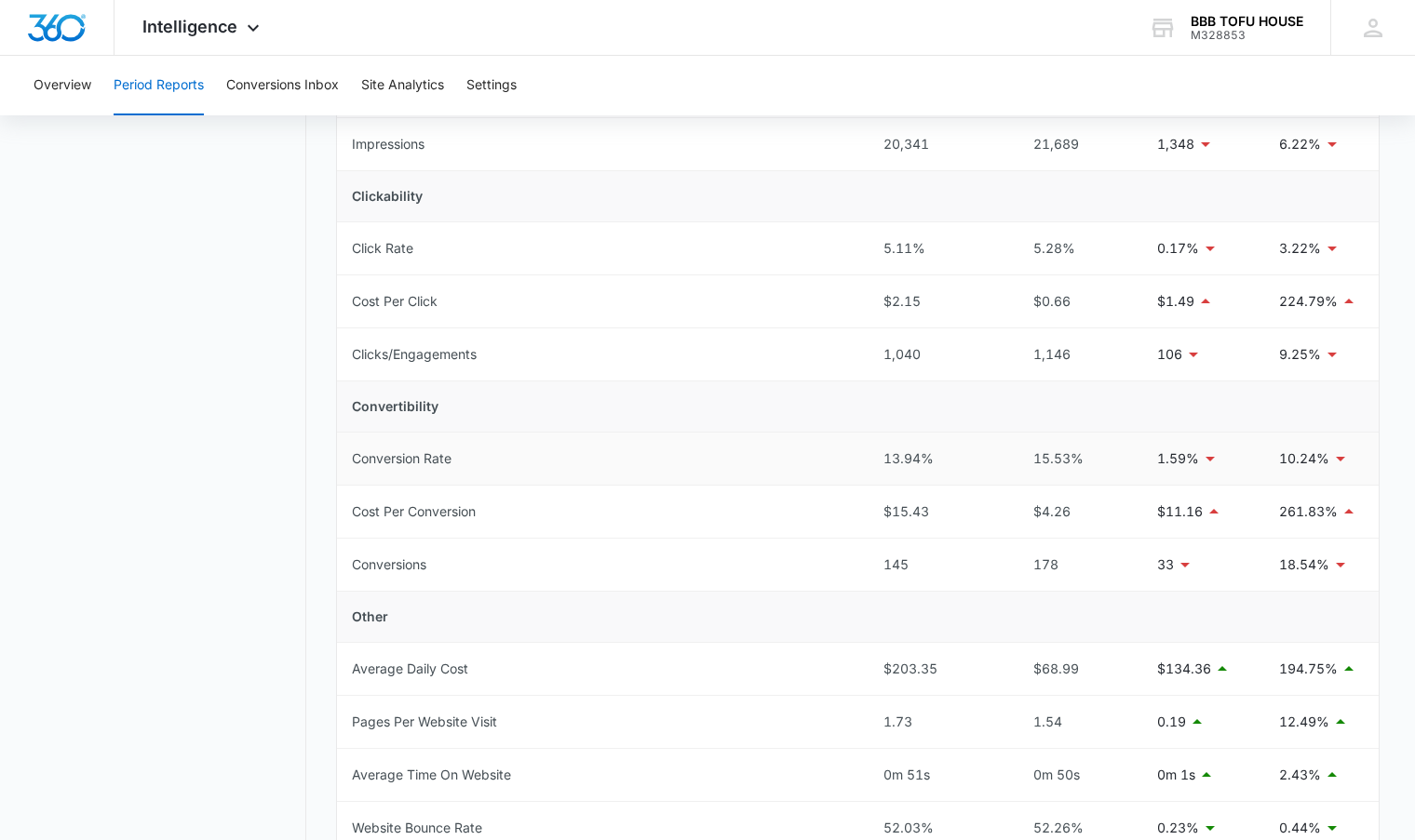
click at [1213, 460] on icon at bounding box center [1210, 458] width 22 height 22
drag, startPoint x: 1352, startPoint y: 468, endPoint x: 1325, endPoint y: 462, distance: 27.7
click at [1351, 468] on div at bounding box center [1344, 458] width 22 height 22
click at [1325, 462] on p "10.24%" at bounding box center [1304, 458] width 50 height 20
click at [1327, 462] on p "10.24%" at bounding box center [1304, 458] width 50 height 20
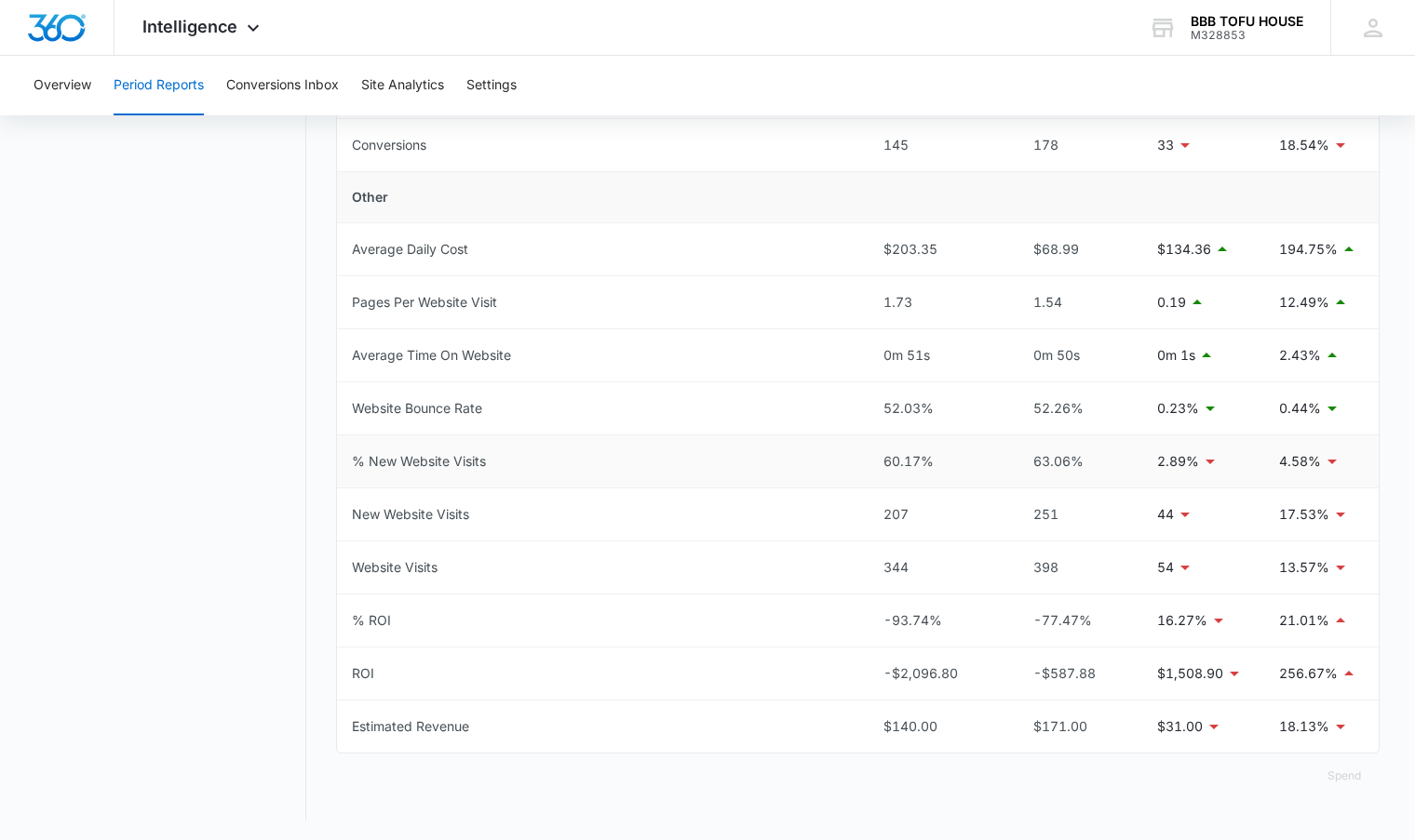
scroll to position [795, 0]
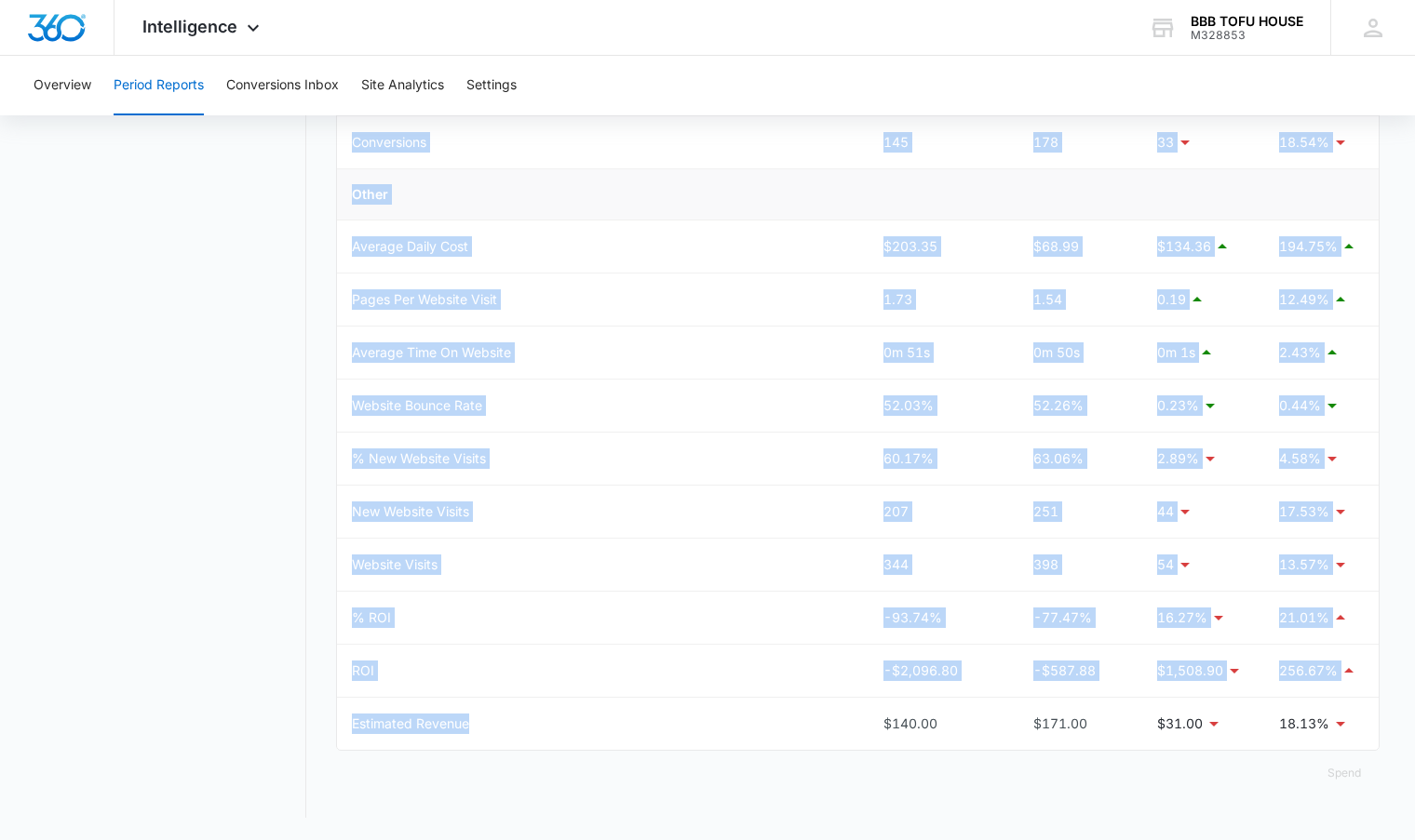
drag, startPoint x: 869, startPoint y: 723, endPoint x: 1384, endPoint y: 742, distance: 515.4
click at [1384, 742] on main "Period Reports Overall Organic & Content Marketing Ads Social Direct & Other Ch…" at bounding box center [708, 111] width 1415 height 1461
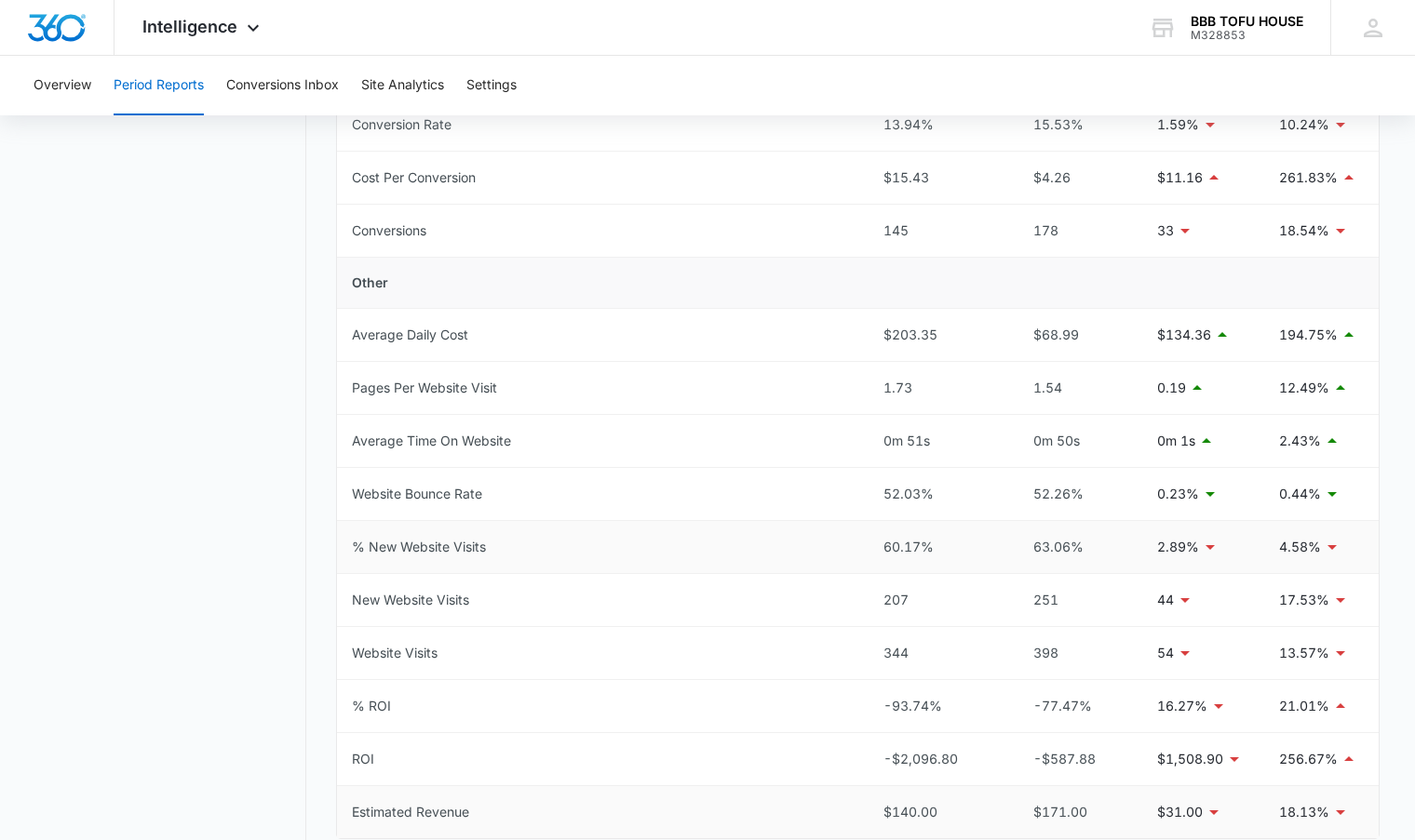
scroll to position [701, 0]
